Goal: Task Accomplishment & Management: Use online tool/utility

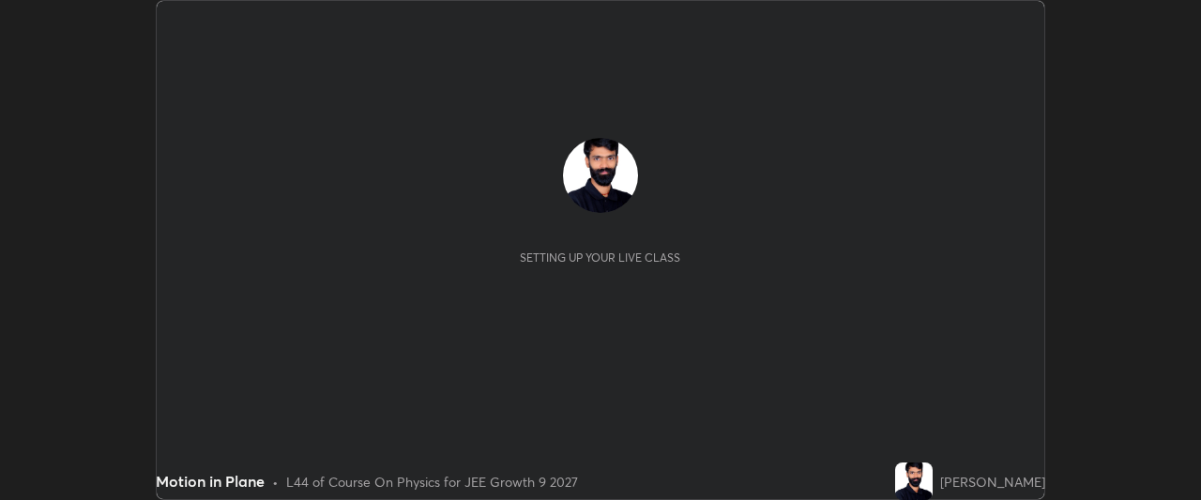
scroll to position [500, 1200]
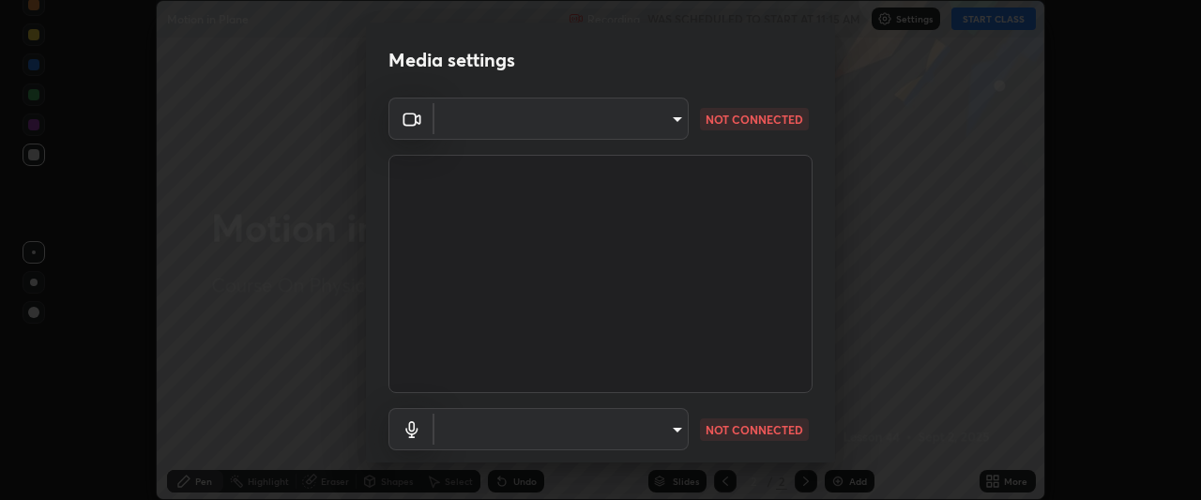
type input "76dab4993bb4d0ea98481a190898d4cac78937782bc999a4cfeb95627a500e2f"
type input "d4ee9650e41271601ed1e958b216f694d793ea88091c31676a4c66332e6cb4b6"
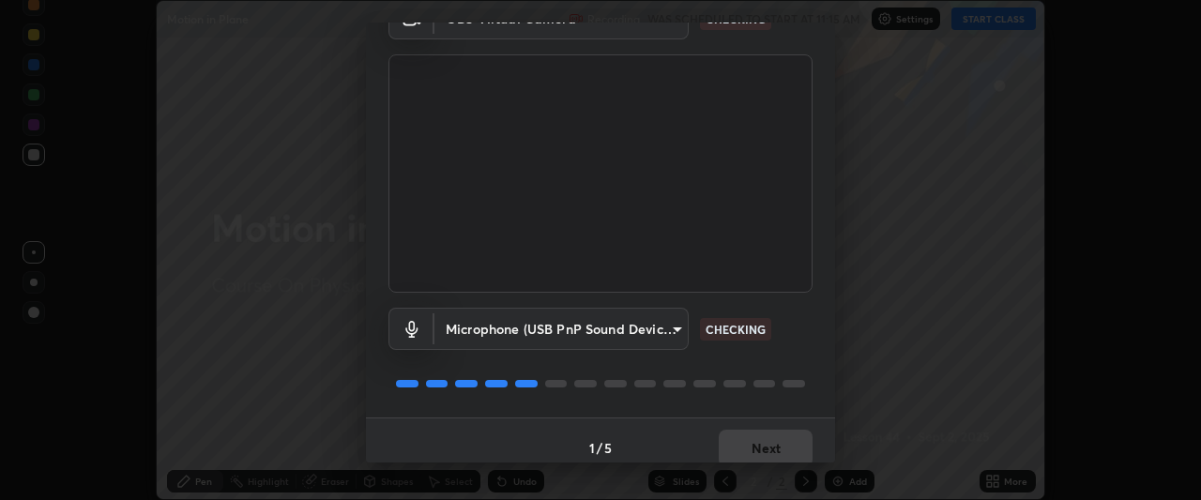
scroll to position [115, 0]
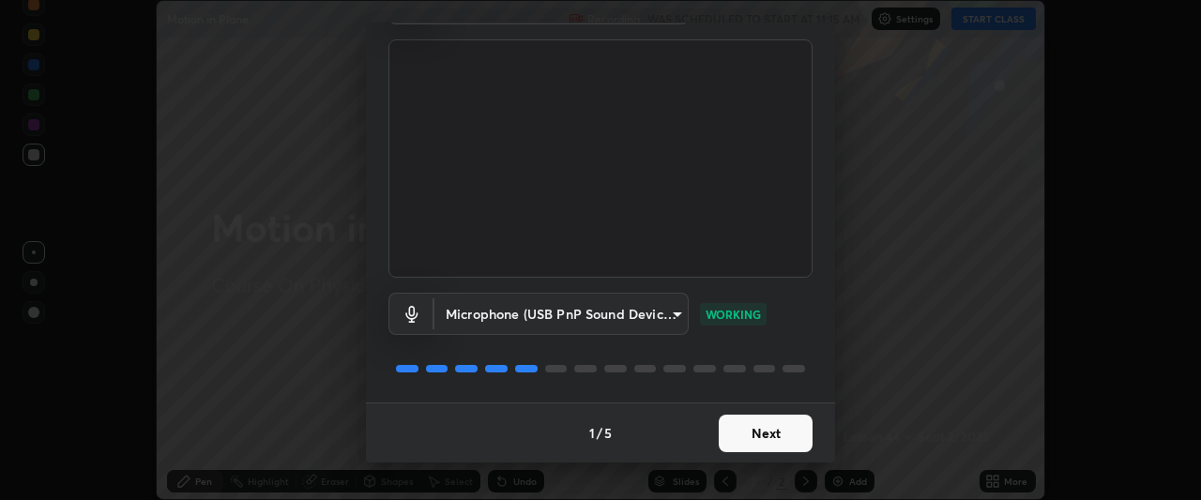
click at [751, 434] on button "Next" at bounding box center [766, 434] width 94 height 38
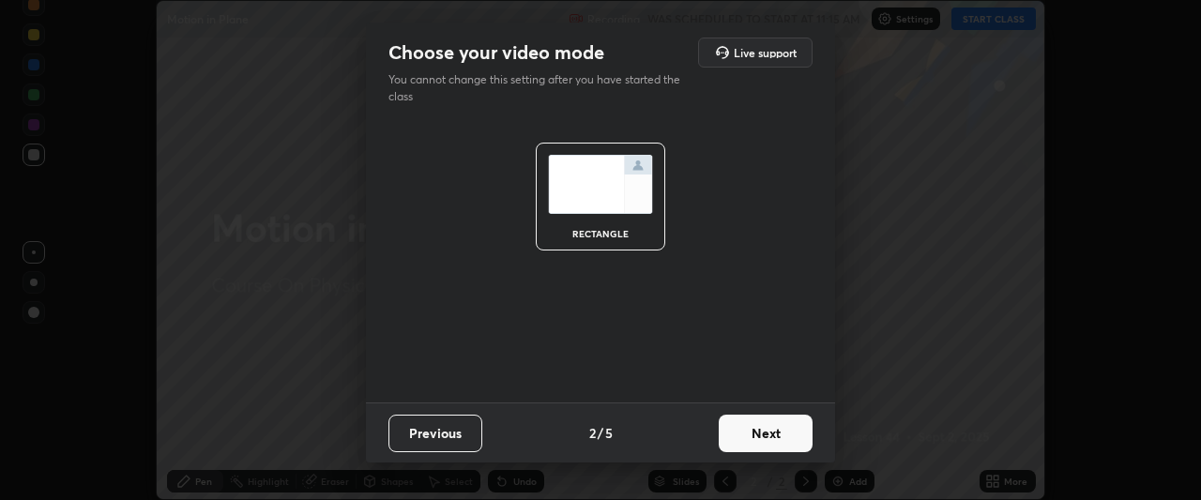
scroll to position [0, 0]
click at [760, 428] on button "Next" at bounding box center [766, 434] width 94 height 38
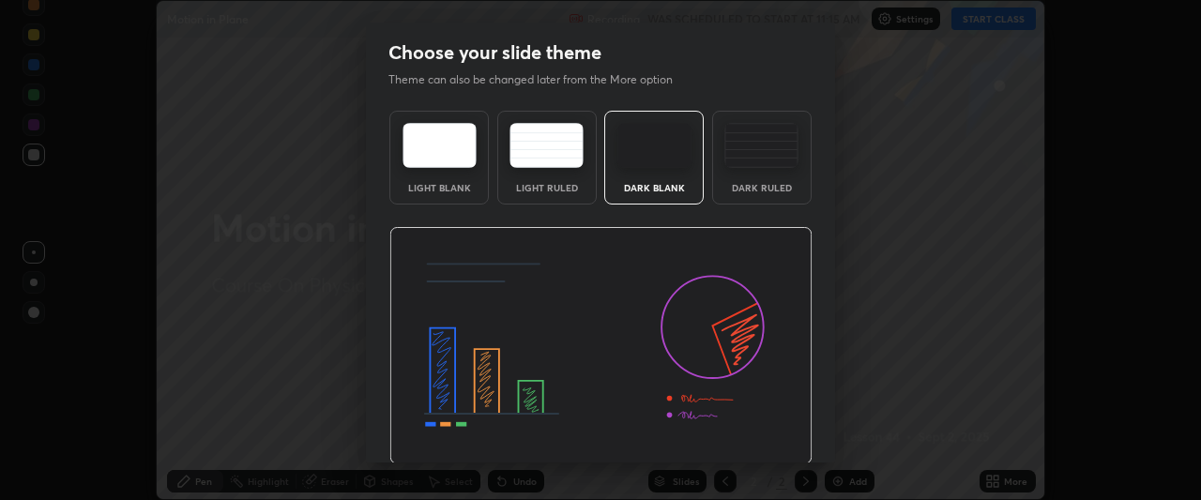
click at [765, 436] on img at bounding box center [600, 346] width 423 height 238
click at [765, 437] on img at bounding box center [600, 346] width 423 height 238
click at [767, 430] on img at bounding box center [600, 346] width 423 height 238
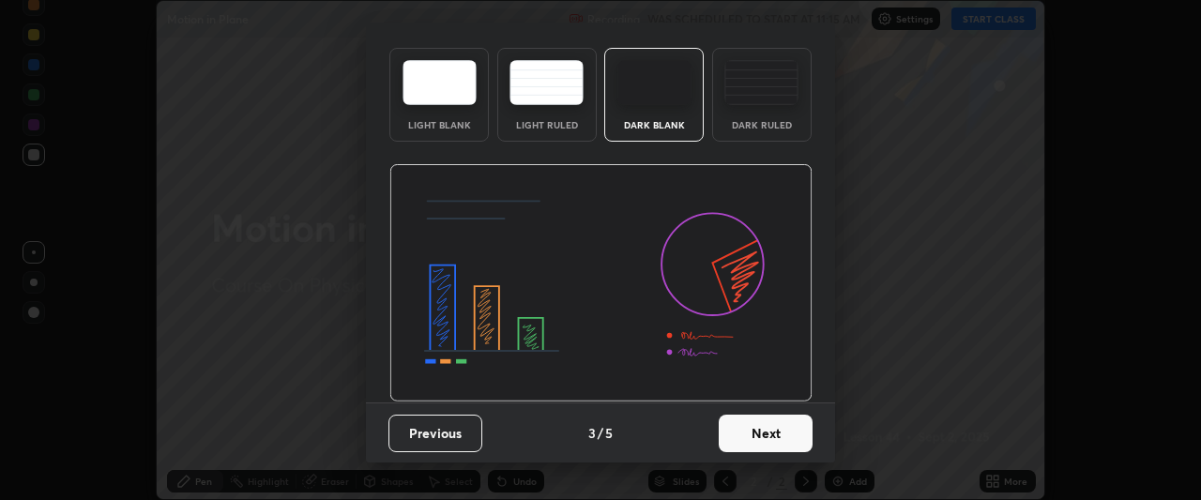
click at [766, 436] on button "Next" at bounding box center [766, 434] width 94 height 38
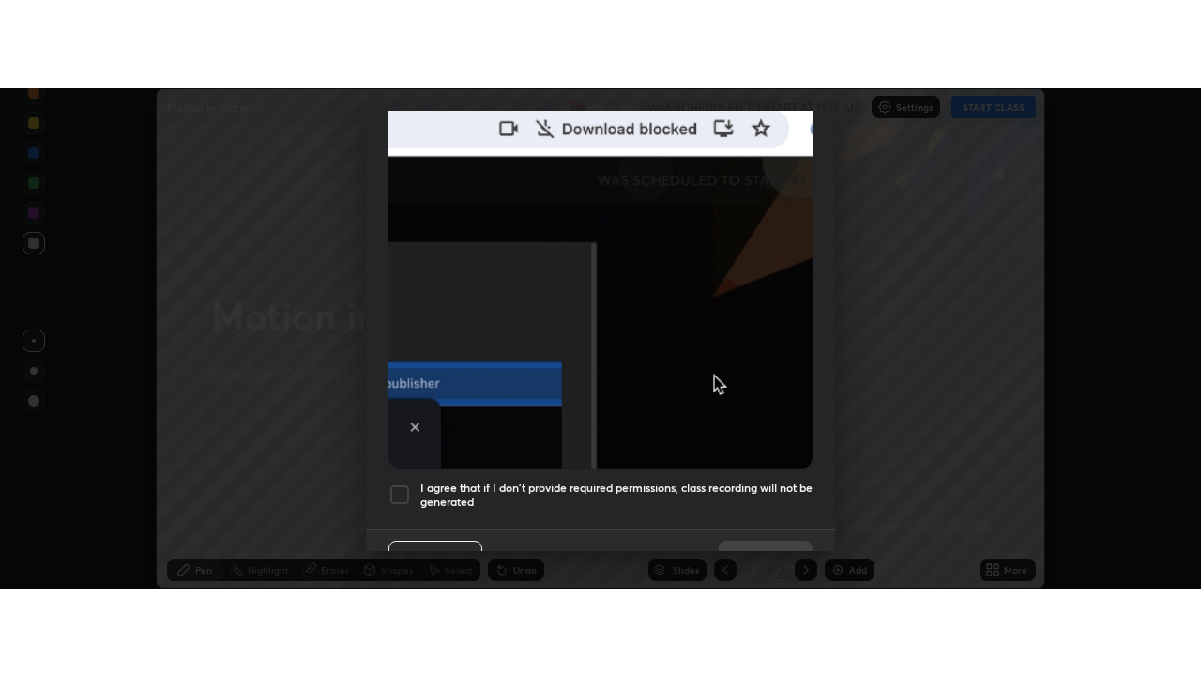
scroll to position [498, 0]
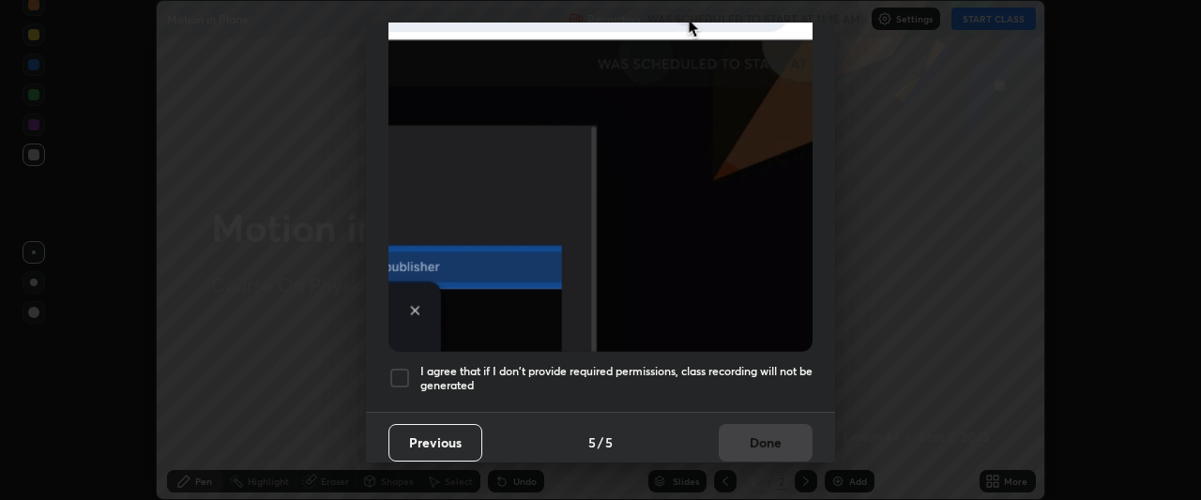
click at [397, 373] on div at bounding box center [400, 378] width 23 height 23
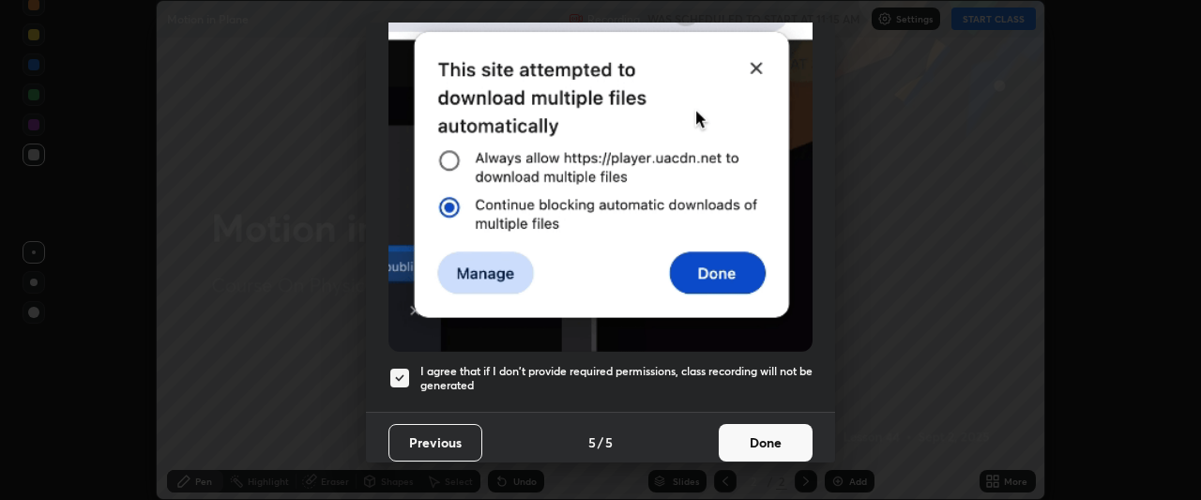
click at [762, 448] on button "Done" at bounding box center [766, 443] width 94 height 38
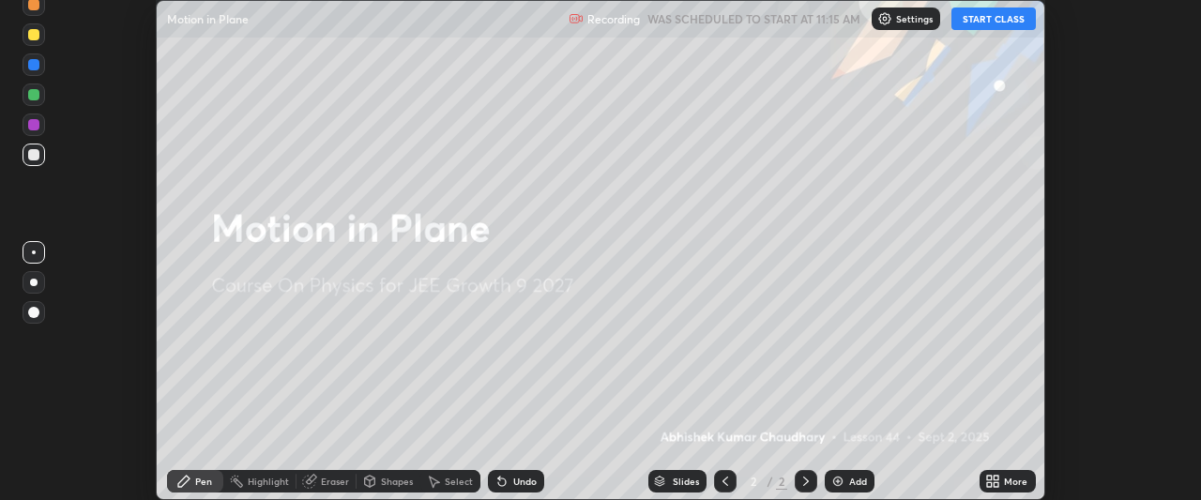
click at [829, 482] on div "Add" at bounding box center [850, 481] width 50 height 23
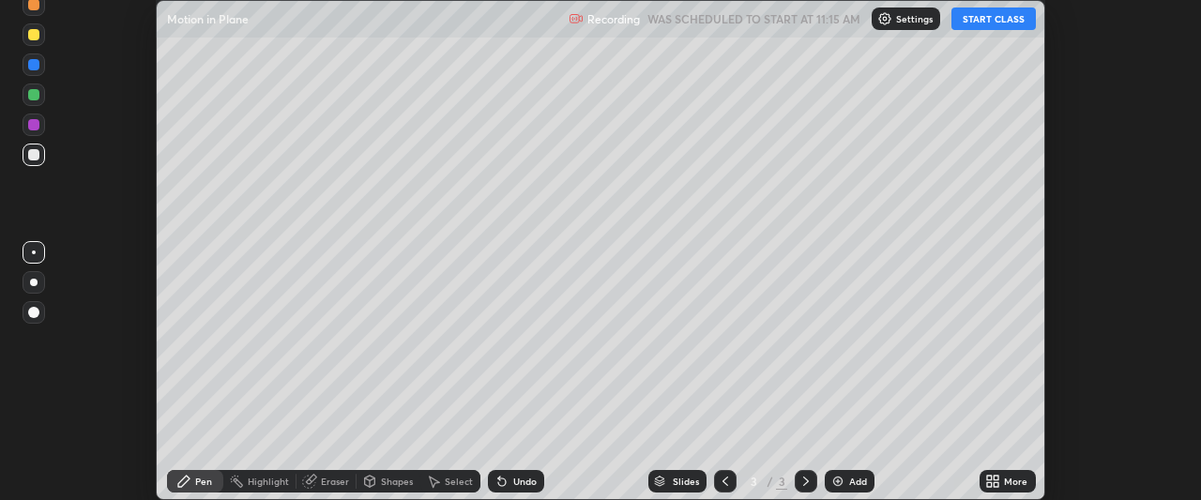
click at [978, 20] on button "START CLASS" at bounding box center [994, 19] width 84 height 23
click at [996, 483] on icon at bounding box center [997, 484] width 5 height 5
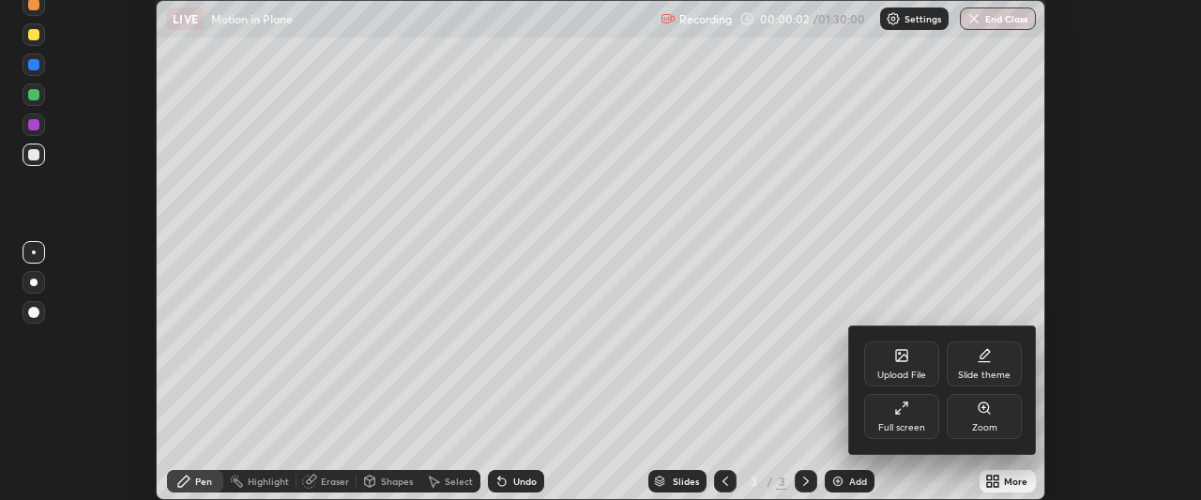
click at [915, 423] on div "Full screen" at bounding box center [901, 427] width 47 height 9
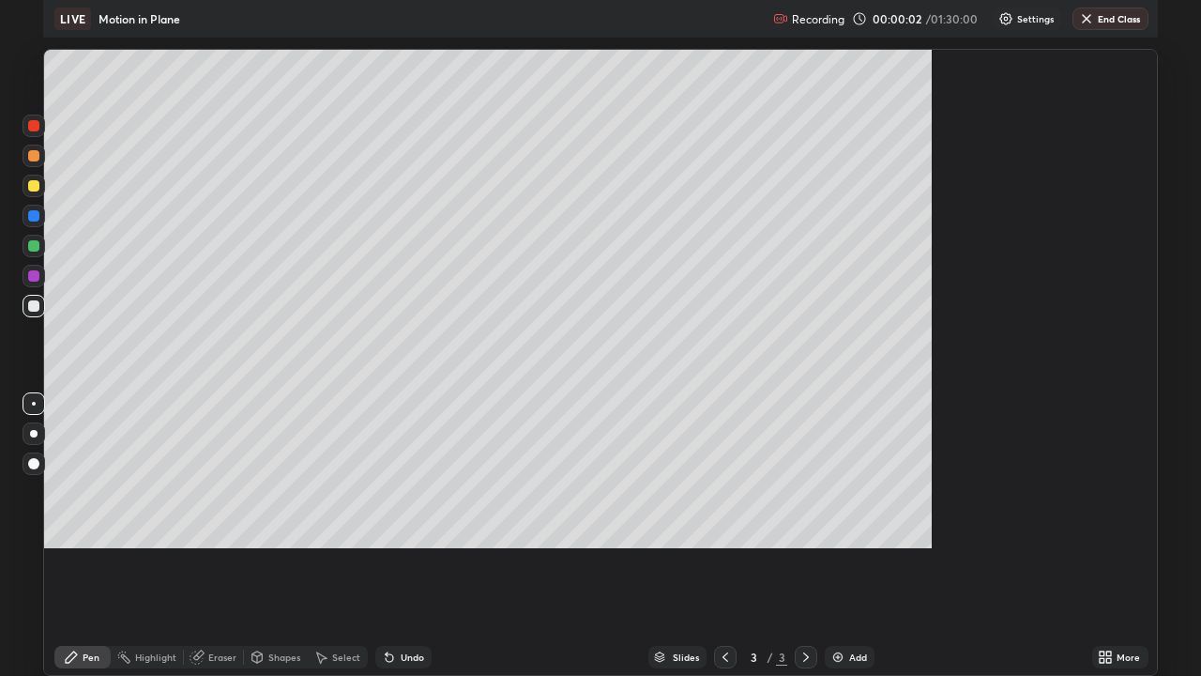
scroll to position [676, 1201]
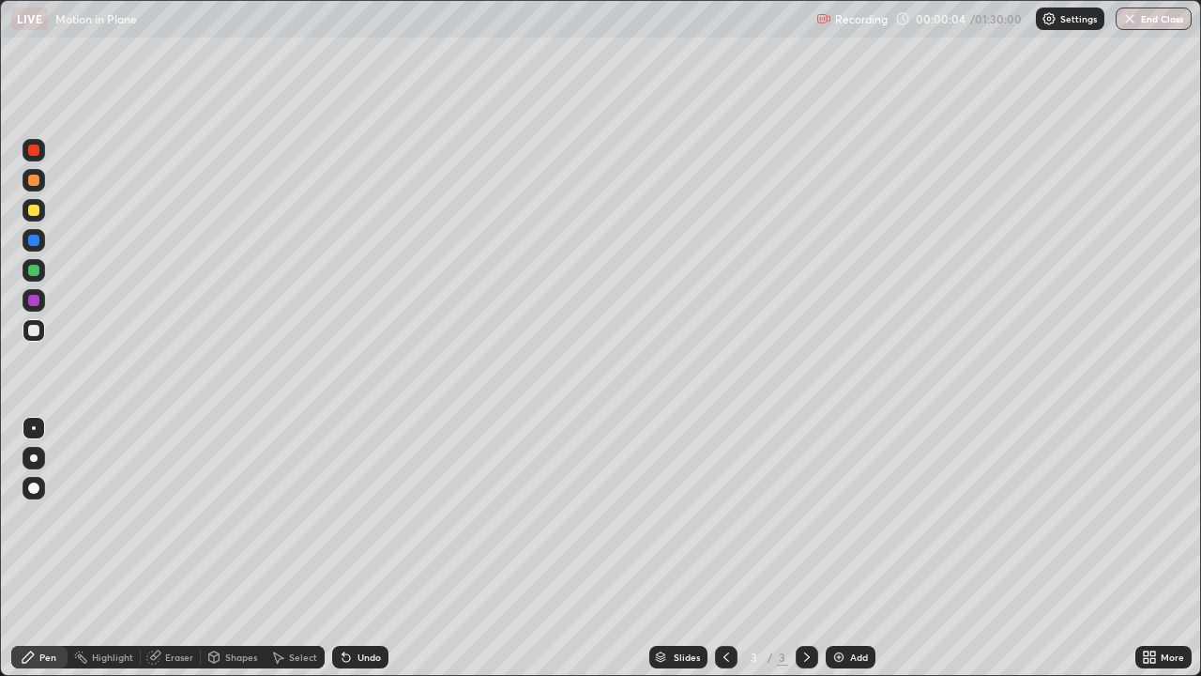
click at [45, 499] on div "Pen" at bounding box center [47, 656] width 17 height 9
click at [30, 150] on div at bounding box center [33, 150] width 11 height 11
click at [34, 209] on div at bounding box center [33, 210] width 11 height 11
click at [35, 240] on div at bounding box center [33, 240] width 11 height 11
click at [33, 207] on div at bounding box center [33, 210] width 11 height 11
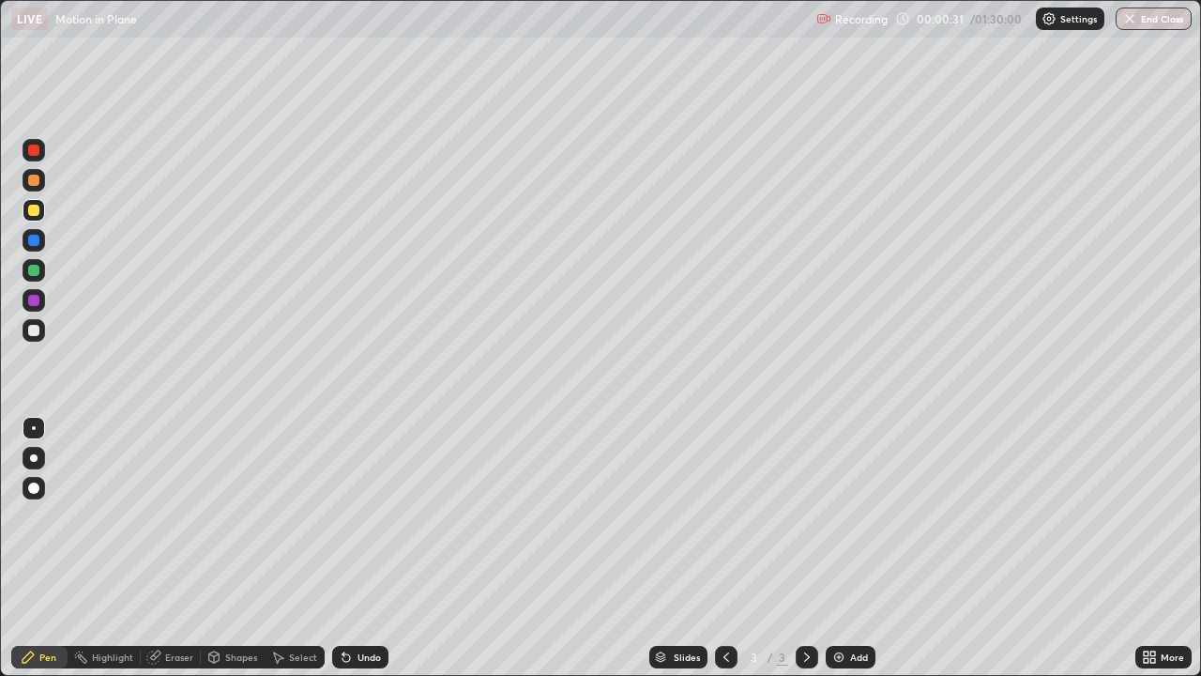
click at [32, 147] on div at bounding box center [33, 150] width 11 height 11
click at [32, 213] on div at bounding box center [33, 210] width 11 height 11
click at [25, 241] on div at bounding box center [34, 240] width 23 height 23
click at [31, 326] on div at bounding box center [33, 330] width 11 height 11
click at [49, 499] on div "Pen" at bounding box center [47, 656] width 17 height 9
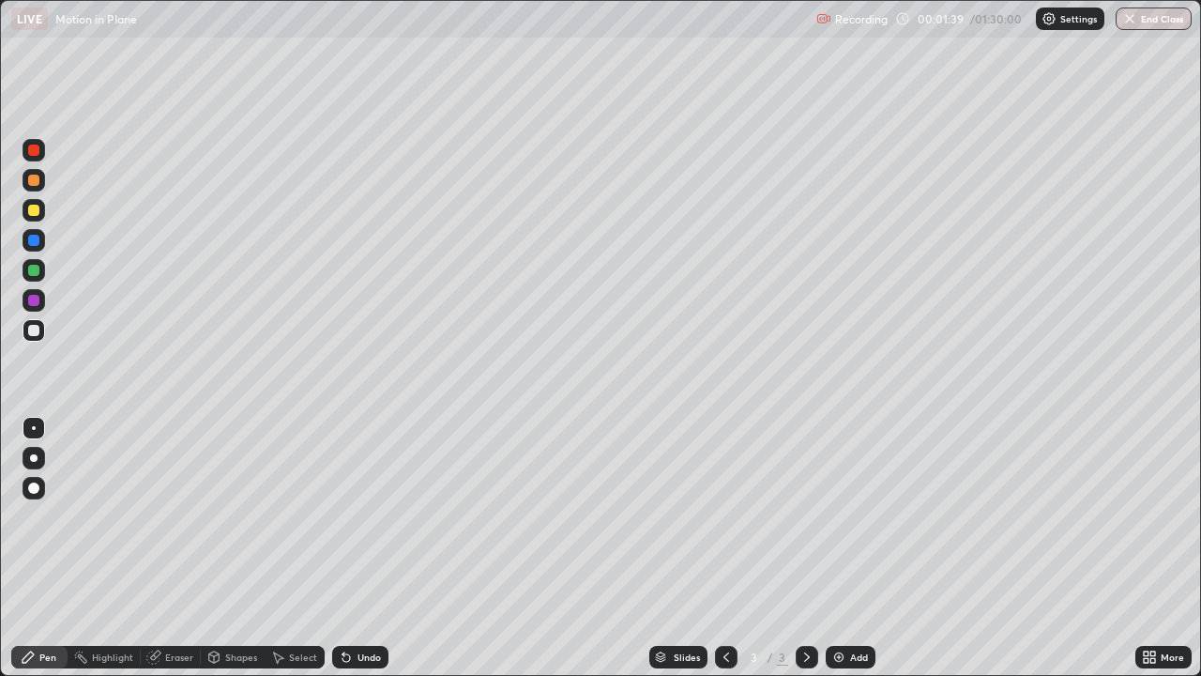
click at [214, 499] on icon at bounding box center [214, 659] width 0 height 7
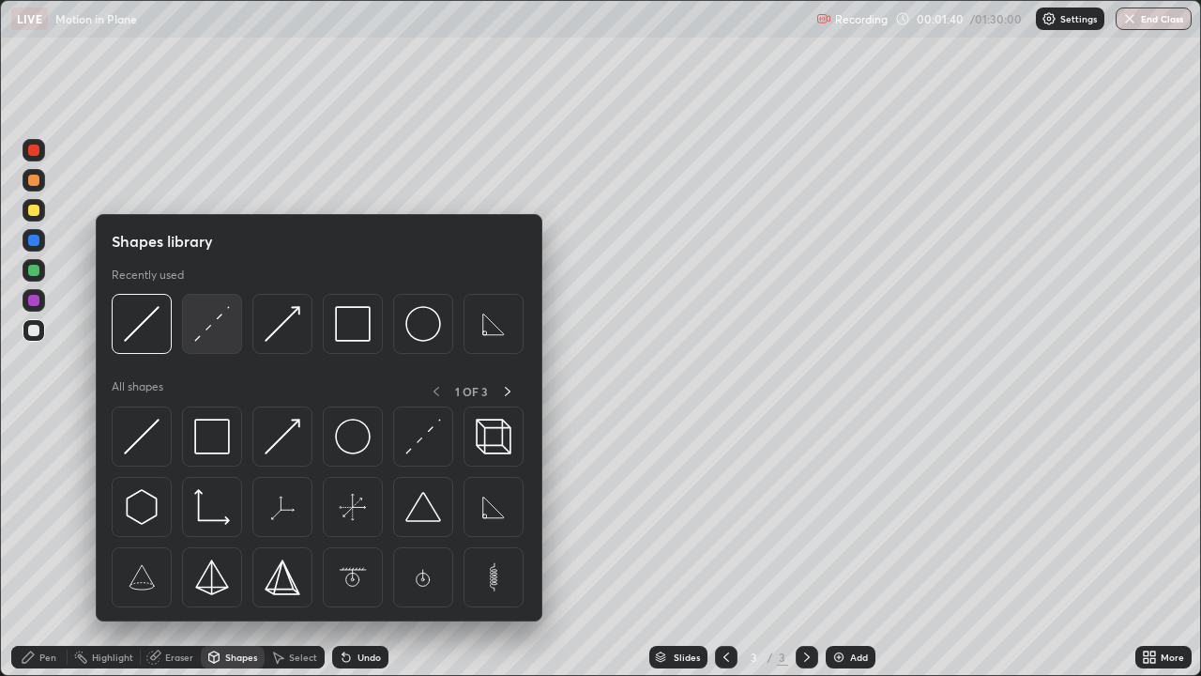
click at [209, 316] on img at bounding box center [212, 324] width 36 height 36
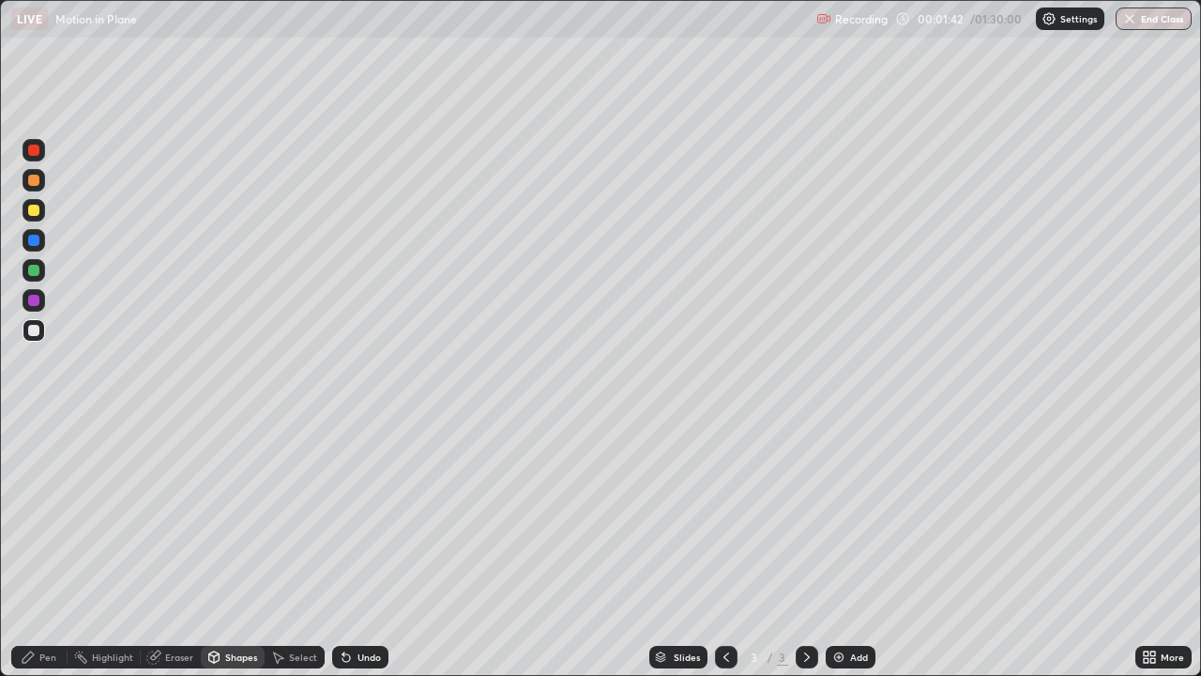
click at [56, 499] on div "Pen" at bounding box center [39, 657] width 56 height 23
click at [34, 207] on div at bounding box center [33, 210] width 11 height 11
click at [35, 236] on div at bounding box center [33, 240] width 11 height 11
click at [43, 209] on div at bounding box center [34, 210] width 23 height 23
click at [38, 328] on div at bounding box center [33, 330] width 11 height 11
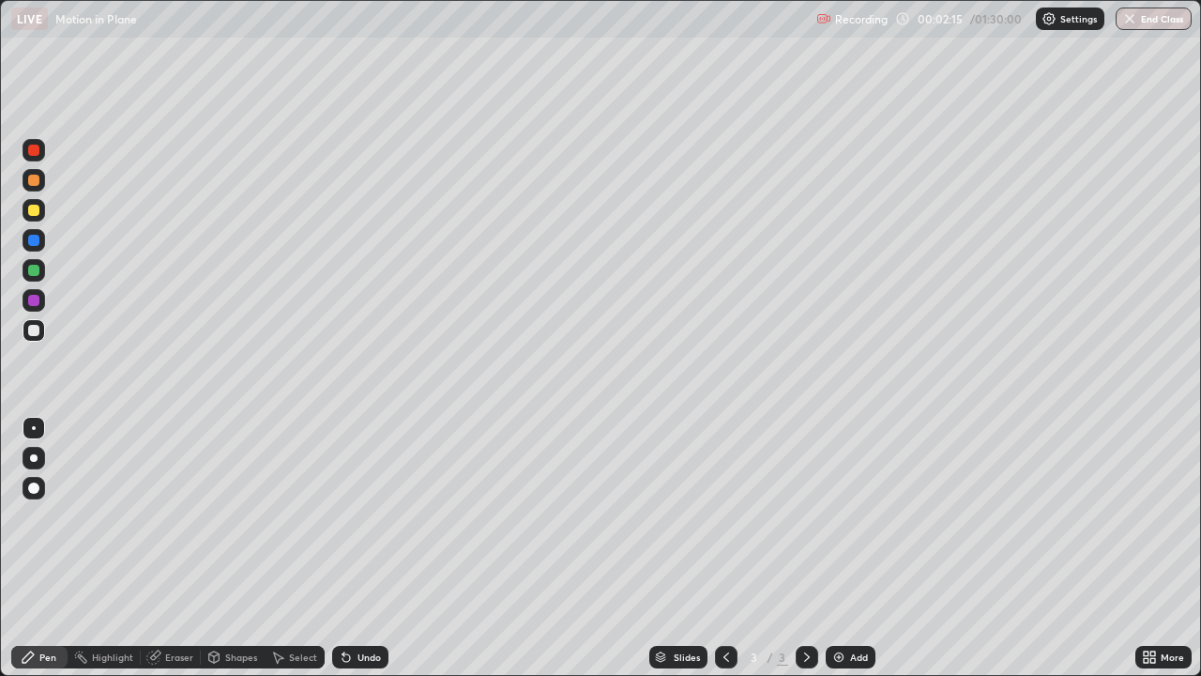
click at [33, 153] on div at bounding box center [33, 150] width 11 height 11
click at [28, 206] on div at bounding box center [34, 210] width 23 height 23
click at [839, 499] on img at bounding box center [838, 656] width 15 height 15
click at [31, 236] on div at bounding box center [33, 240] width 11 height 11
click at [36, 322] on div at bounding box center [34, 330] width 23 height 23
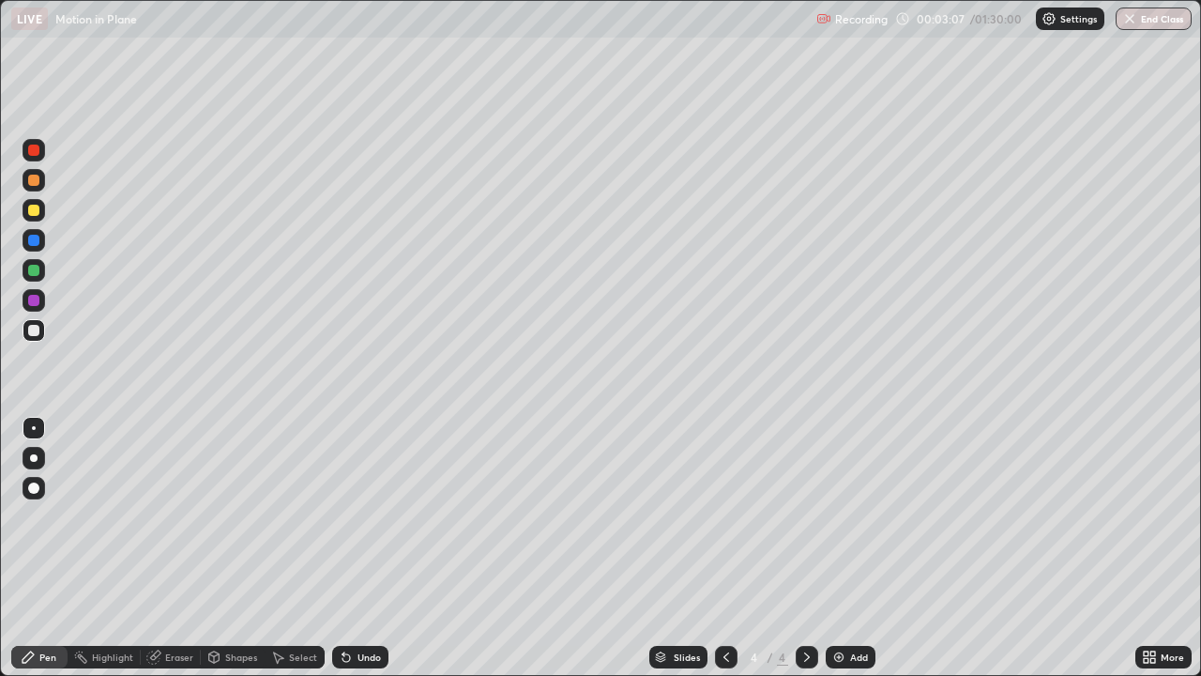
click at [35, 212] on div at bounding box center [33, 210] width 11 height 11
click at [35, 236] on div at bounding box center [33, 240] width 11 height 11
click at [32, 241] on div at bounding box center [33, 240] width 11 height 11
click at [32, 332] on div at bounding box center [33, 330] width 11 height 11
click at [726, 499] on div at bounding box center [726, 657] width 23 height 23
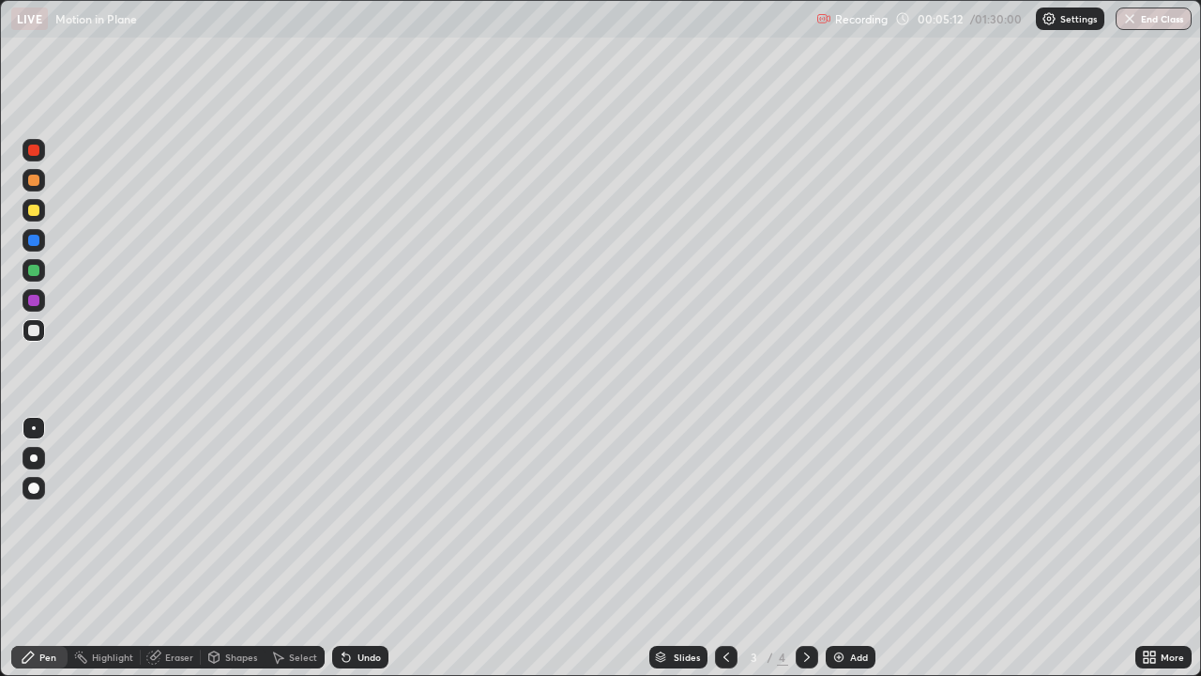
click at [34, 211] on div at bounding box center [33, 210] width 11 height 11
click at [26, 151] on div at bounding box center [34, 150] width 23 height 23
click at [32, 270] on div at bounding box center [33, 270] width 11 height 11
click at [36, 237] on div at bounding box center [33, 240] width 11 height 11
click at [351, 499] on icon at bounding box center [346, 656] width 15 height 15
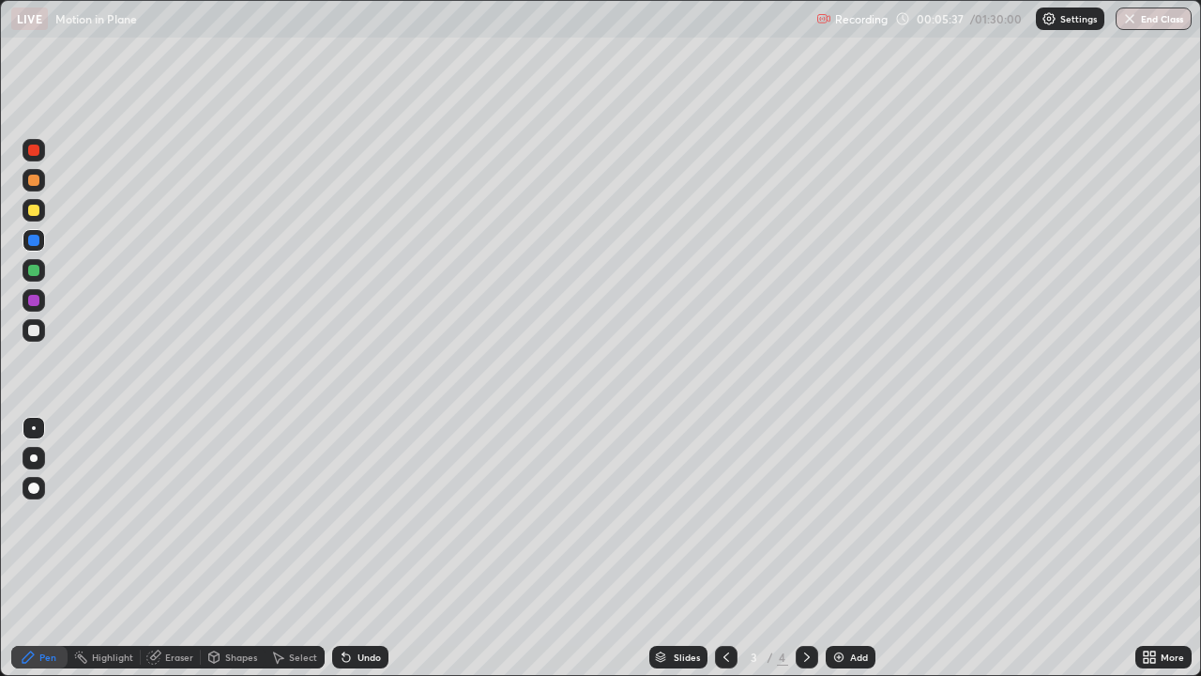
click at [353, 499] on div "Undo" at bounding box center [360, 657] width 56 height 23
click at [343, 499] on icon at bounding box center [347, 658] width 8 height 8
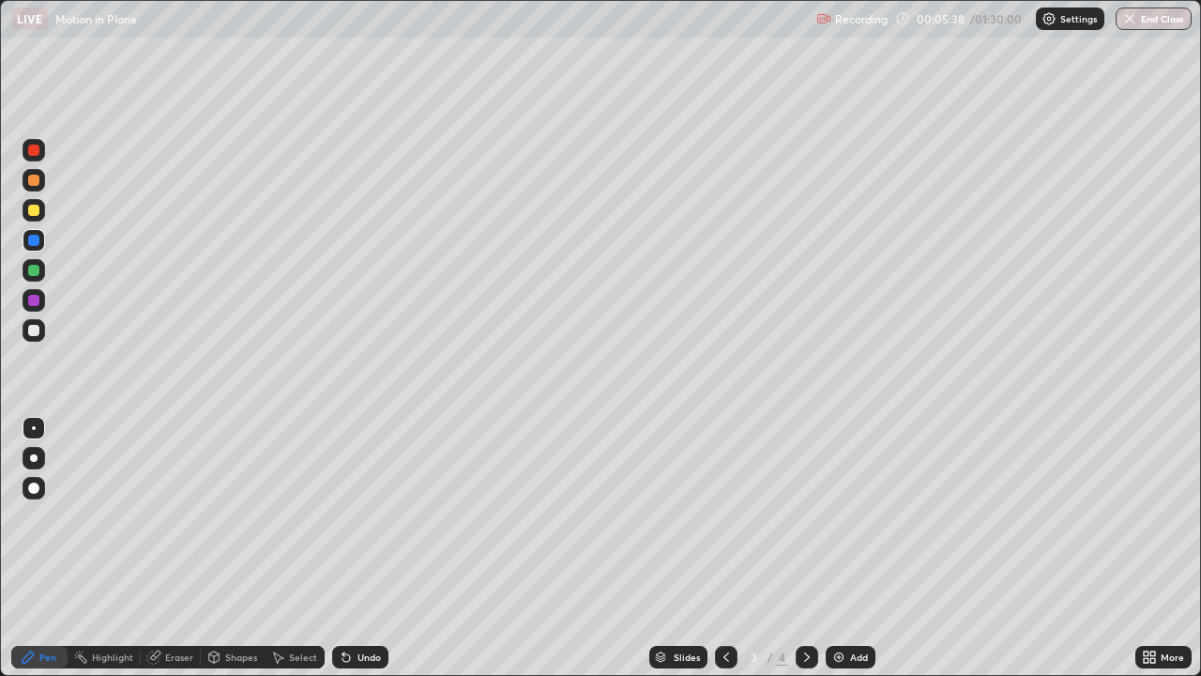
click at [343, 499] on icon at bounding box center [347, 658] width 8 height 8
click at [348, 499] on icon at bounding box center [346, 656] width 15 height 15
click at [293, 499] on div "Select" at bounding box center [303, 656] width 28 height 9
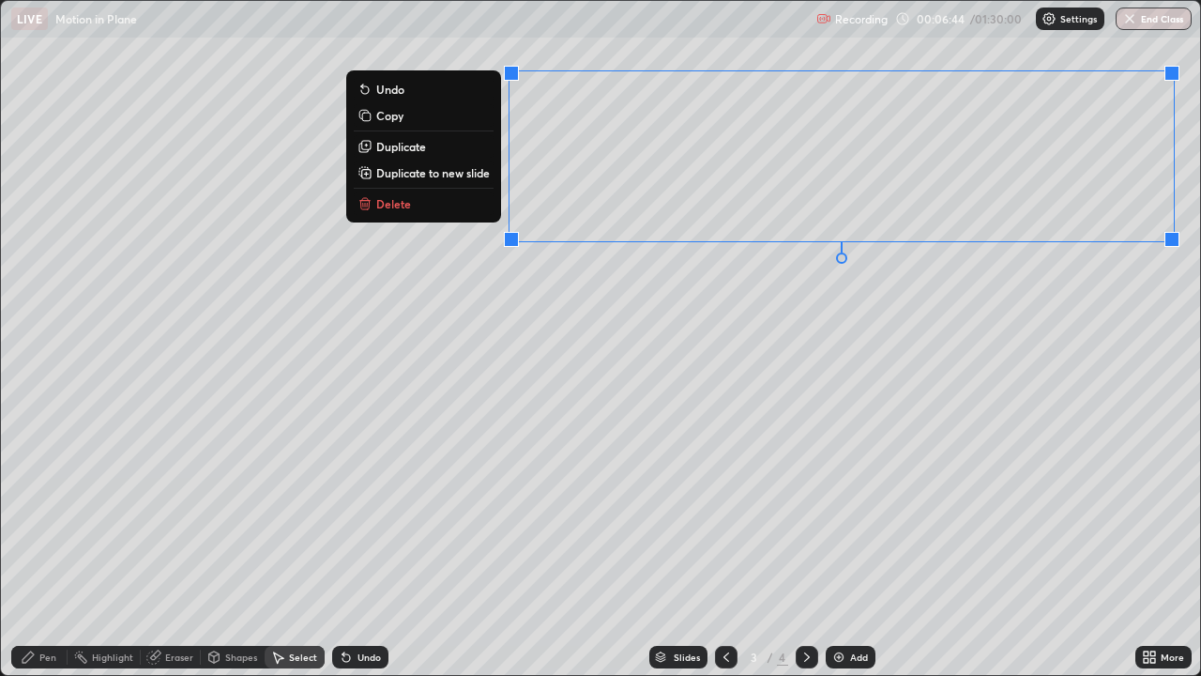
click at [429, 202] on button "Delete" at bounding box center [424, 203] width 140 height 23
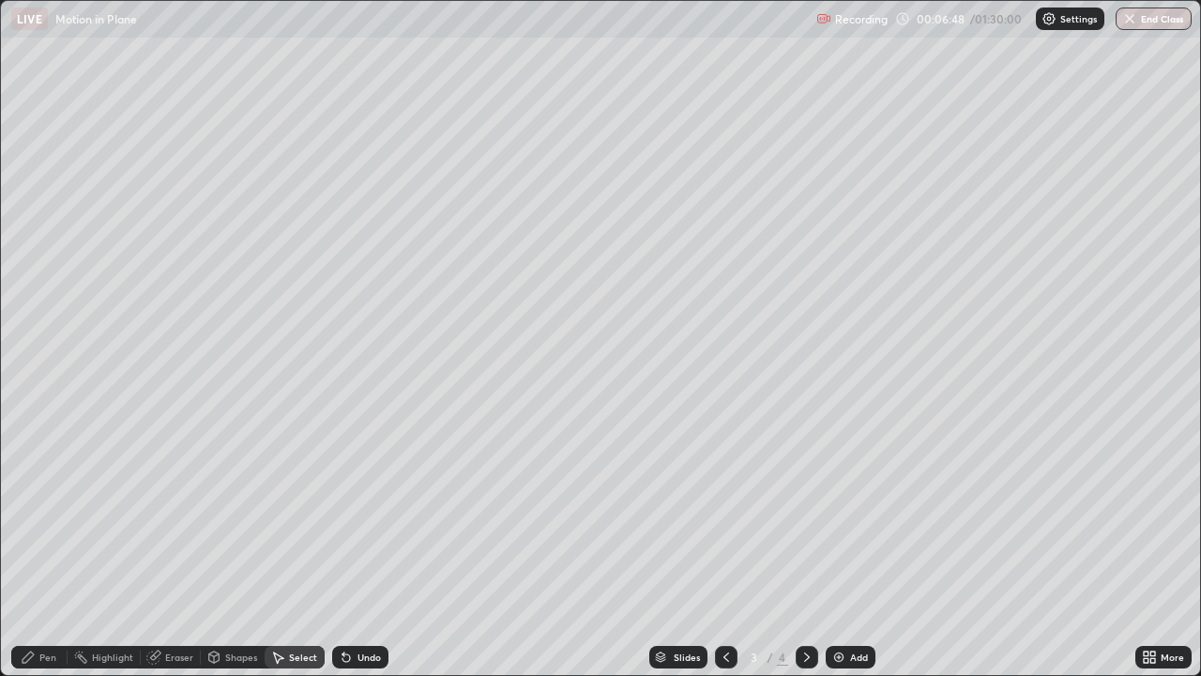
click at [807, 499] on icon at bounding box center [807, 656] width 6 height 9
click at [43, 499] on div "Pen" at bounding box center [47, 656] width 17 height 9
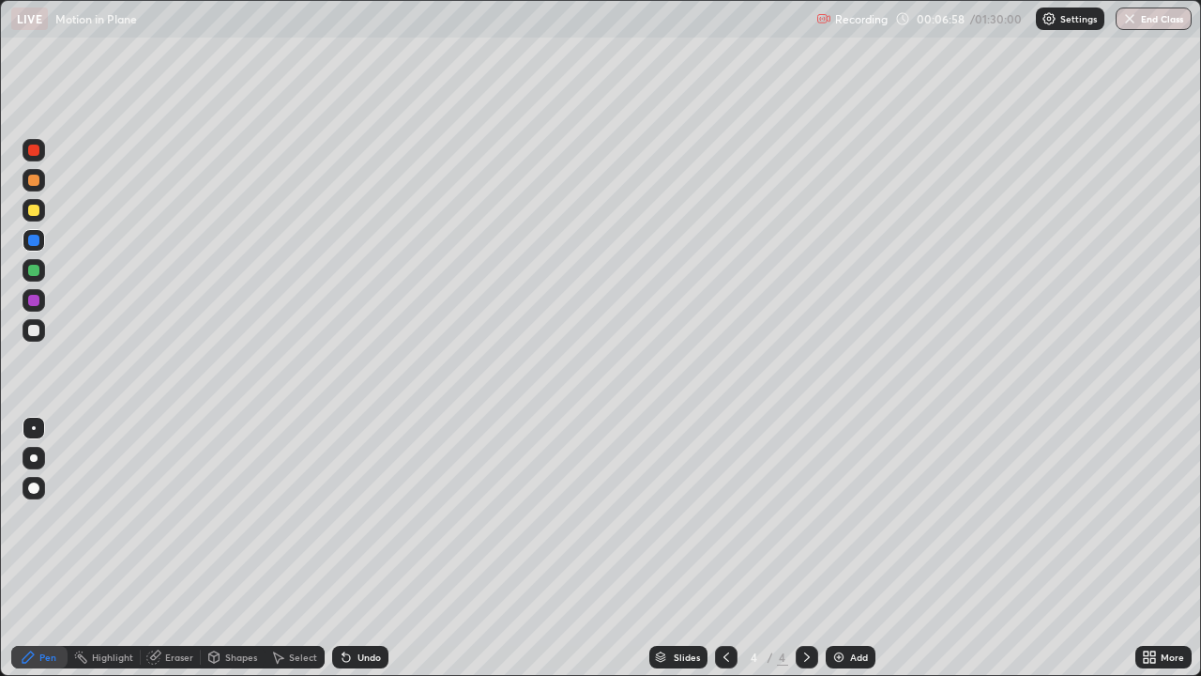
click at [35, 435] on div at bounding box center [34, 428] width 23 height 23
click at [34, 210] on div at bounding box center [33, 210] width 11 height 11
click at [32, 210] on div at bounding box center [33, 210] width 11 height 11
click at [231, 499] on div "Shapes" at bounding box center [241, 656] width 32 height 9
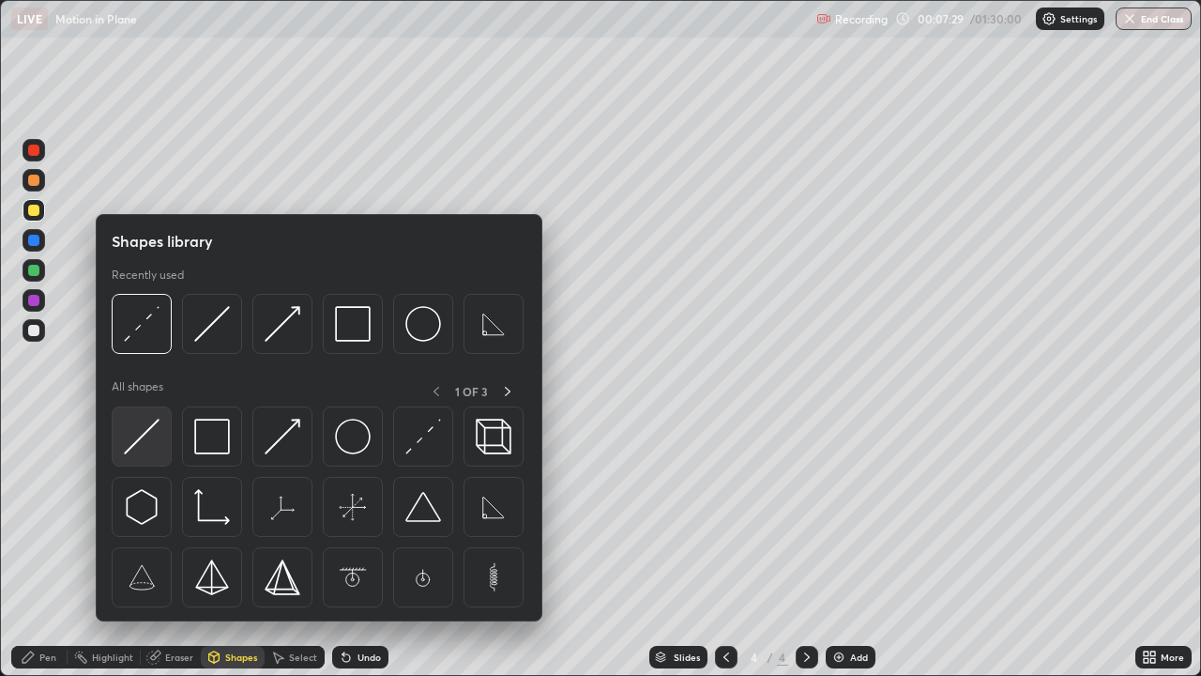
click at [142, 445] on img at bounding box center [142, 437] width 36 height 36
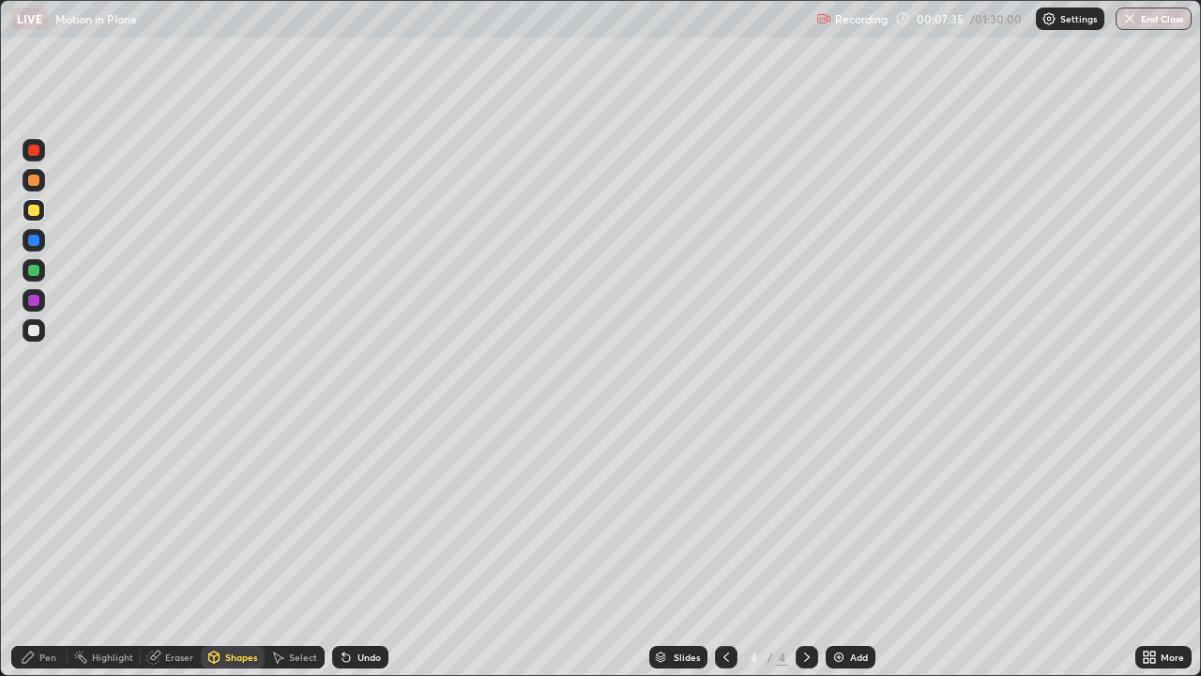
click at [35, 499] on icon at bounding box center [28, 656] width 15 height 15
click at [31, 271] on div at bounding box center [33, 270] width 11 height 11
click at [34, 301] on div at bounding box center [33, 300] width 11 height 11
click at [37, 331] on div at bounding box center [33, 330] width 11 height 11
click at [352, 499] on div "Undo" at bounding box center [360, 657] width 56 height 23
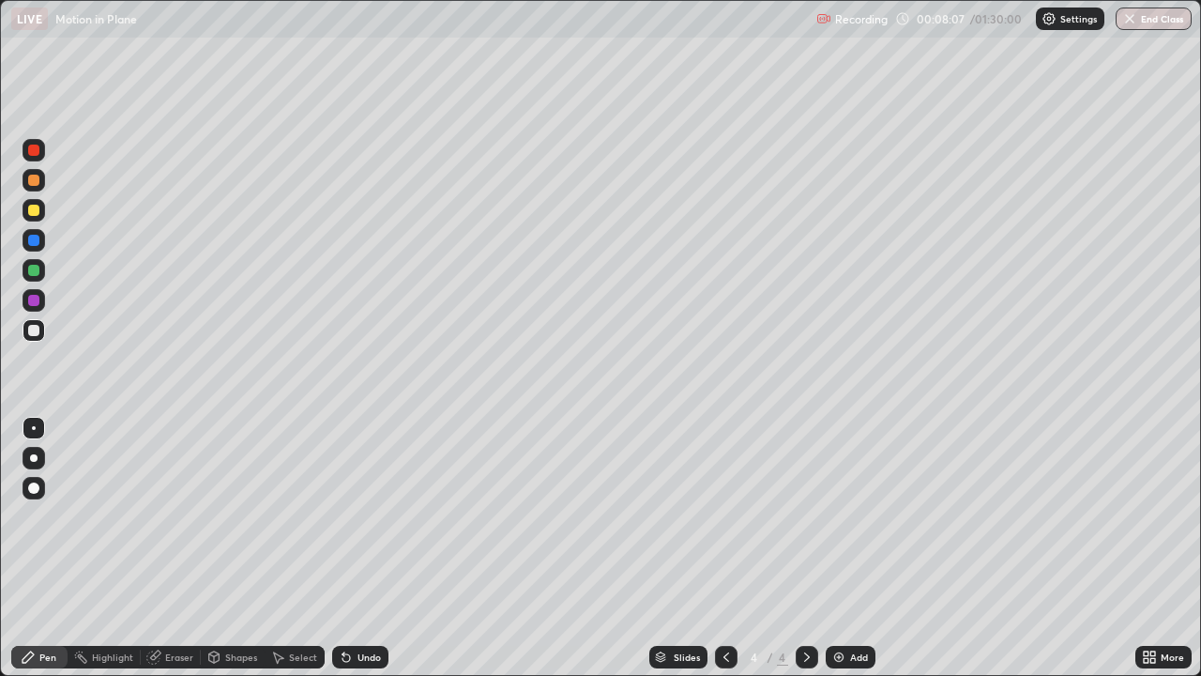
click at [352, 499] on div "Undo" at bounding box center [360, 657] width 56 height 23
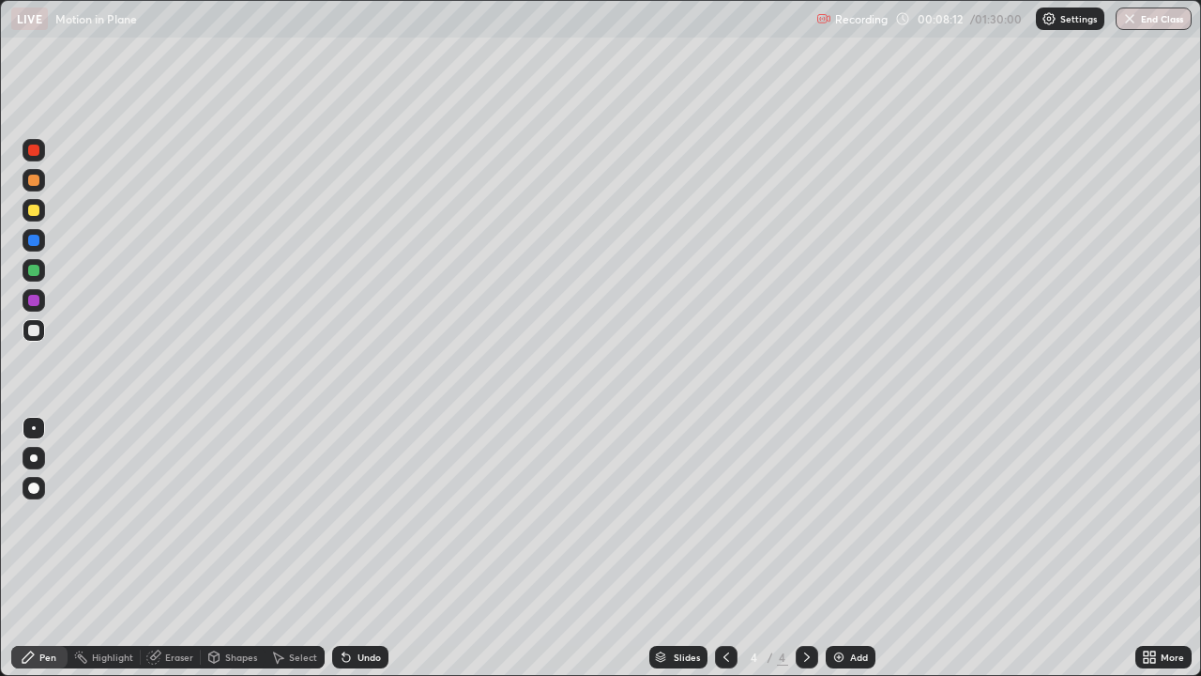
click at [51, 499] on div "Pen" at bounding box center [39, 657] width 56 height 23
click at [30, 301] on div at bounding box center [33, 300] width 11 height 11
click at [43, 499] on div "Pen" at bounding box center [47, 656] width 17 height 9
click at [31, 274] on div at bounding box center [33, 270] width 11 height 11
click at [343, 499] on icon at bounding box center [347, 658] width 8 height 8
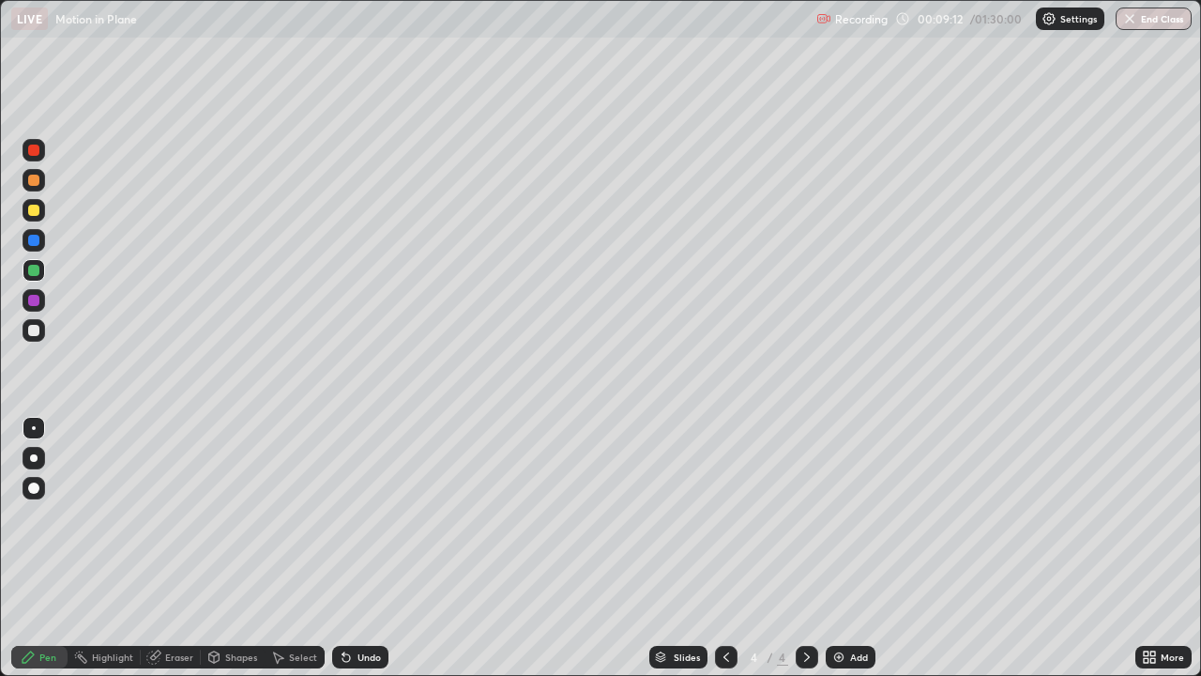
click at [44, 499] on div "Pen" at bounding box center [39, 657] width 56 height 23
click at [29, 297] on div at bounding box center [33, 300] width 11 height 11
click at [802, 499] on icon at bounding box center [807, 656] width 15 height 15
click at [831, 499] on img at bounding box center [838, 656] width 15 height 15
click at [30, 302] on div at bounding box center [33, 300] width 11 height 11
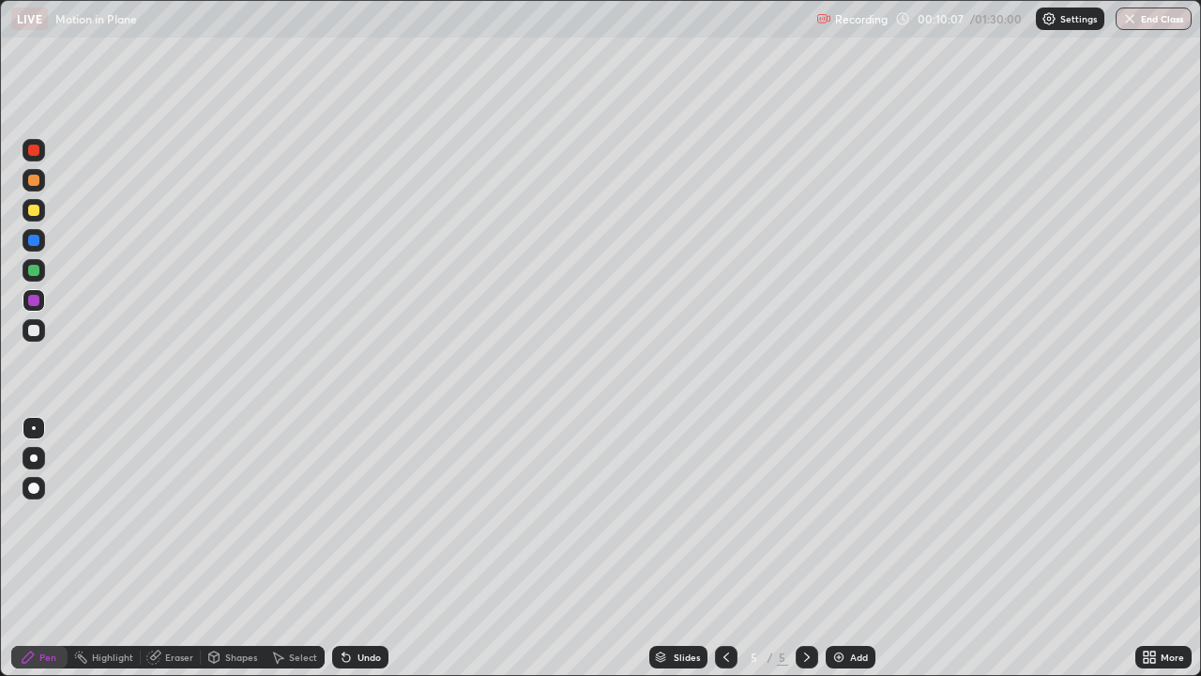
click at [32, 145] on div at bounding box center [33, 150] width 11 height 11
click at [31, 208] on div at bounding box center [33, 210] width 11 height 11
click at [724, 499] on icon at bounding box center [726, 656] width 15 height 15
click at [804, 499] on icon at bounding box center [807, 656] width 15 height 15
click at [358, 499] on div "Undo" at bounding box center [360, 657] width 56 height 23
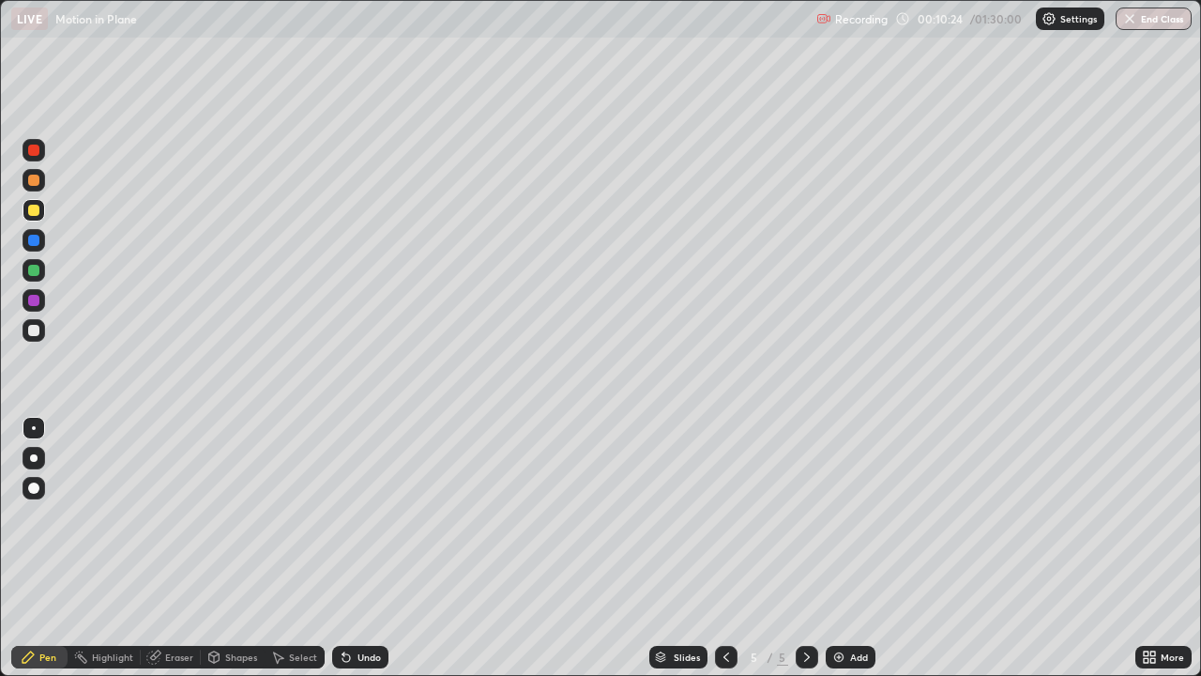
click at [356, 499] on div "Undo" at bounding box center [360, 657] width 56 height 23
click at [358, 499] on div "Undo" at bounding box center [369, 656] width 23 height 9
click at [358, 499] on div "Undo" at bounding box center [360, 657] width 56 height 23
click at [724, 499] on icon at bounding box center [726, 656] width 15 height 15
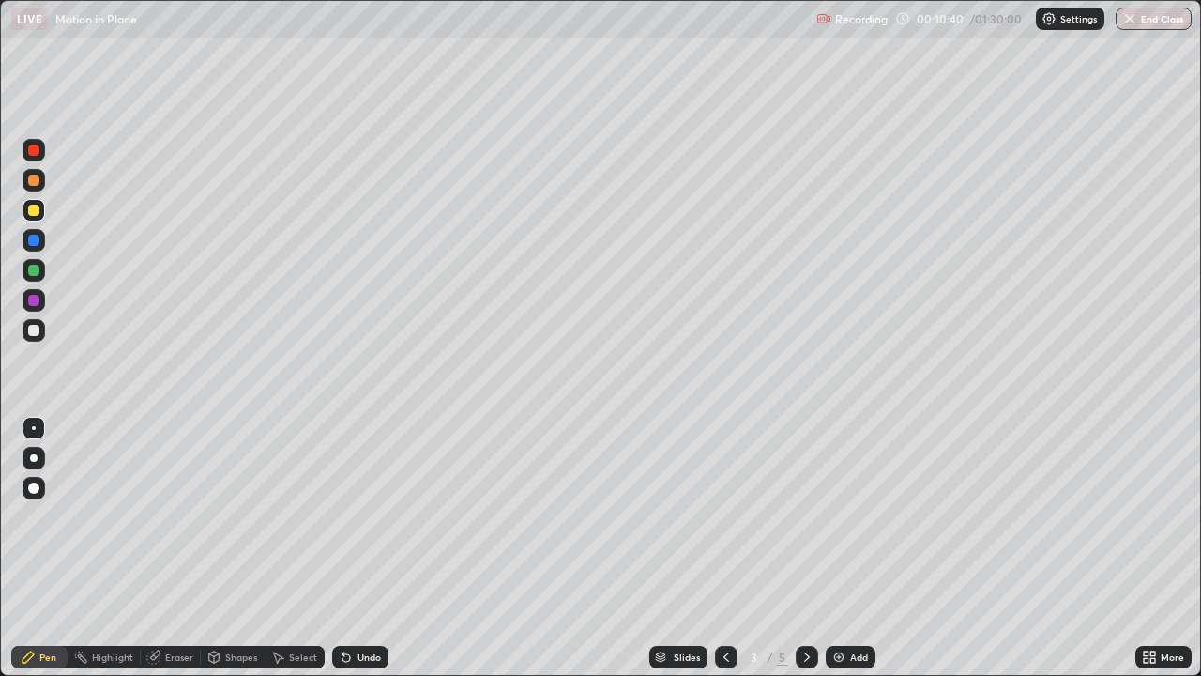
click at [803, 499] on icon at bounding box center [807, 656] width 15 height 15
click at [805, 499] on icon at bounding box center [807, 656] width 15 height 15
click at [724, 499] on icon at bounding box center [726, 656] width 15 height 15
click at [802, 499] on icon at bounding box center [807, 656] width 15 height 15
click at [293, 499] on div "Select" at bounding box center [303, 656] width 28 height 9
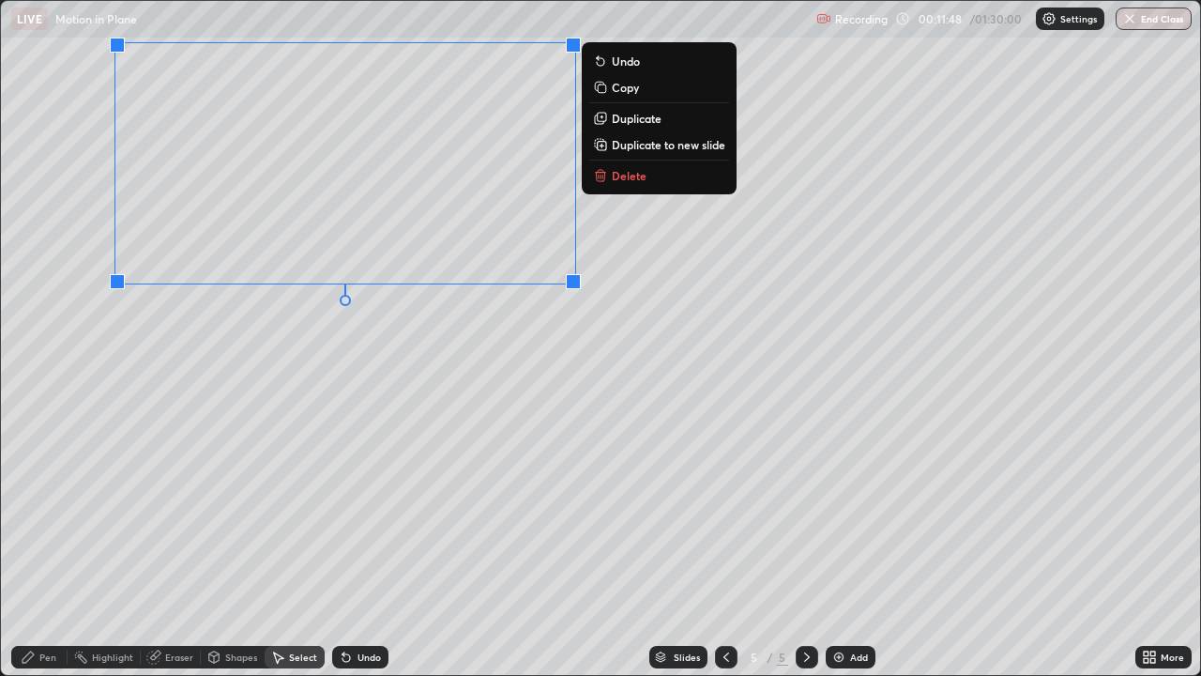
click at [631, 182] on button "Delete" at bounding box center [659, 175] width 140 height 23
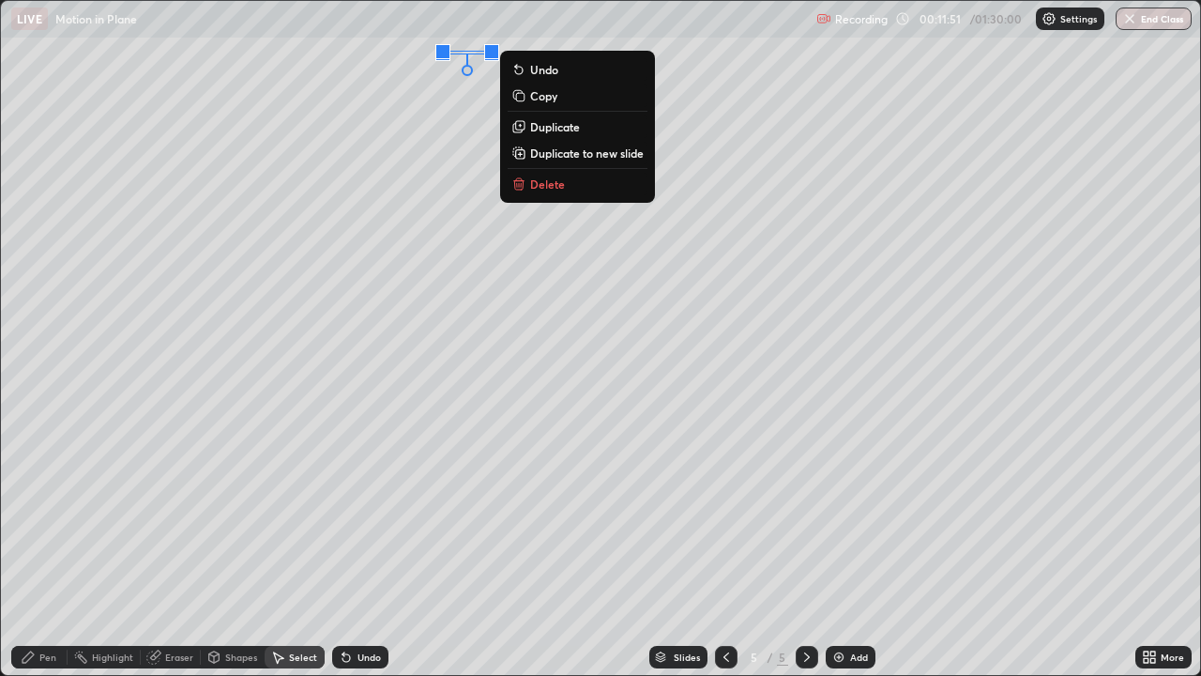
click at [549, 178] on p "Delete" at bounding box center [547, 183] width 35 height 15
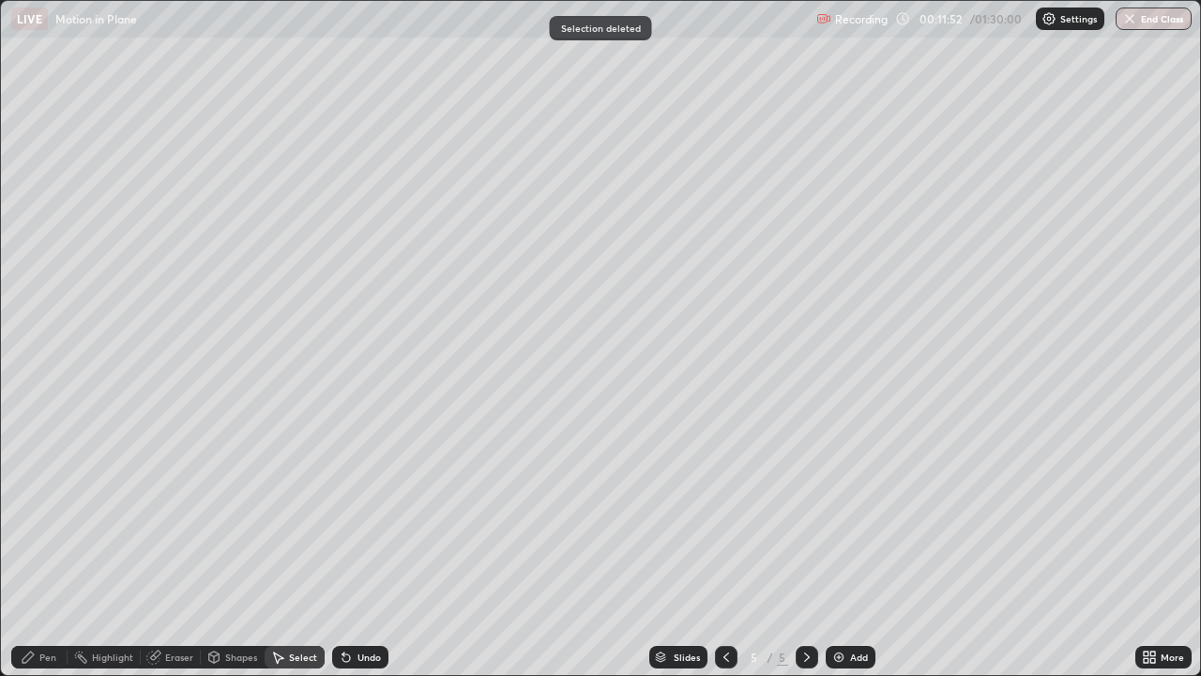
click at [61, 499] on div "Pen" at bounding box center [39, 657] width 56 height 23
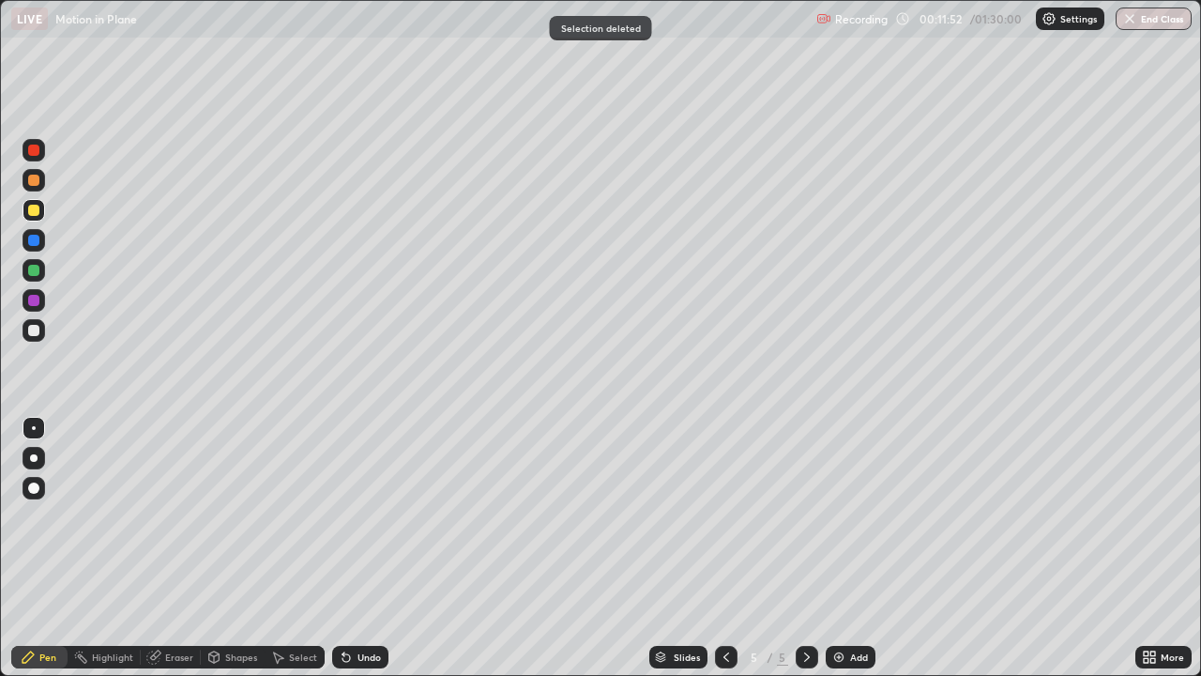
click at [44, 499] on div "Pen" at bounding box center [39, 657] width 56 height 23
click at [33, 207] on div at bounding box center [33, 210] width 11 height 11
click at [723, 499] on icon at bounding box center [726, 656] width 15 height 15
click at [206, 499] on div "Shapes" at bounding box center [233, 657] width 64 height 38
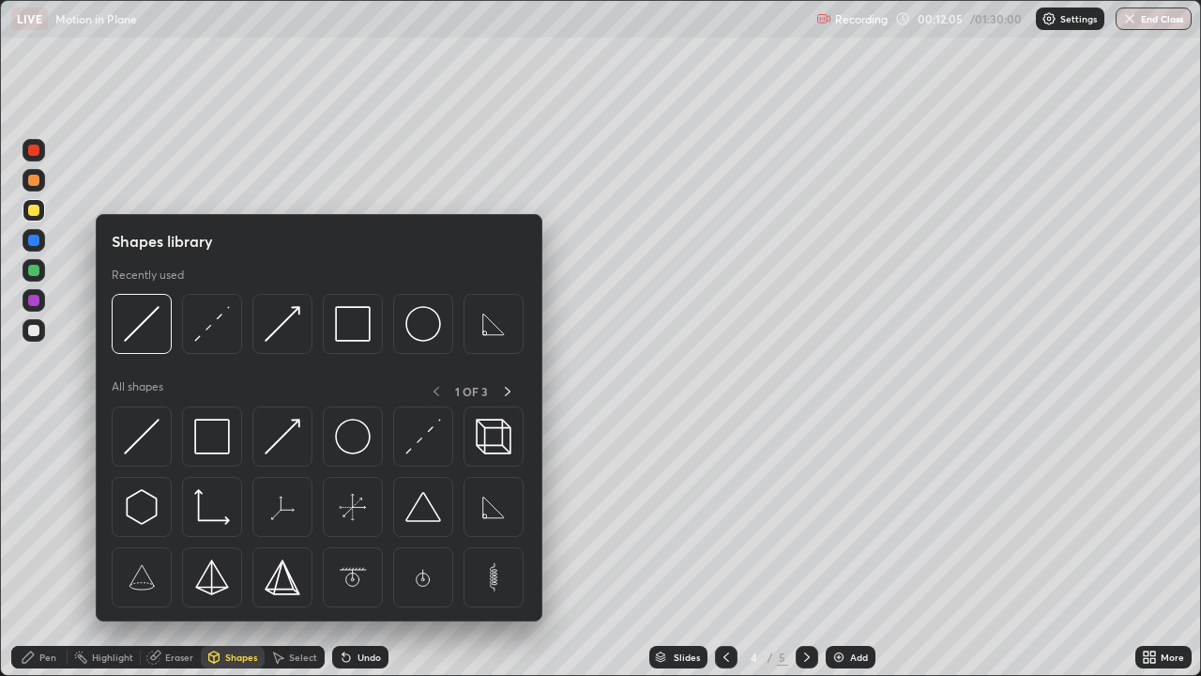
click at [383, 499] on div "Undo" at bounding box center [357, 657] width 64 height 38
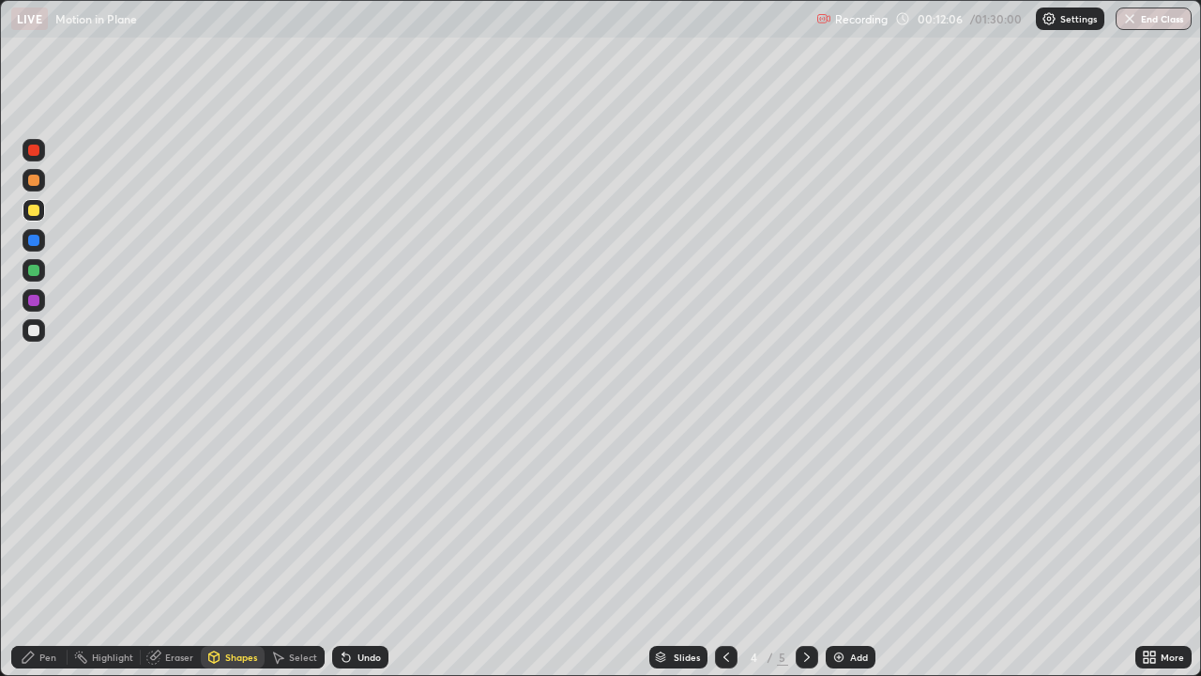
click at [813, 499] on div at bounding box center [807, 657] width 23 height 23
click at [358, 499] on div "Undo" at bounding box center [369, 656] width 23 height 9
click at [349, 499] on icon at bounding box center [346, 656] width 15 height 15
click at [34, 499] on div "Pen" at bounding box center [39, 657] width 56 height 23
click at [38, 206] on div at bounding box center [33, 210] width 11 height 11
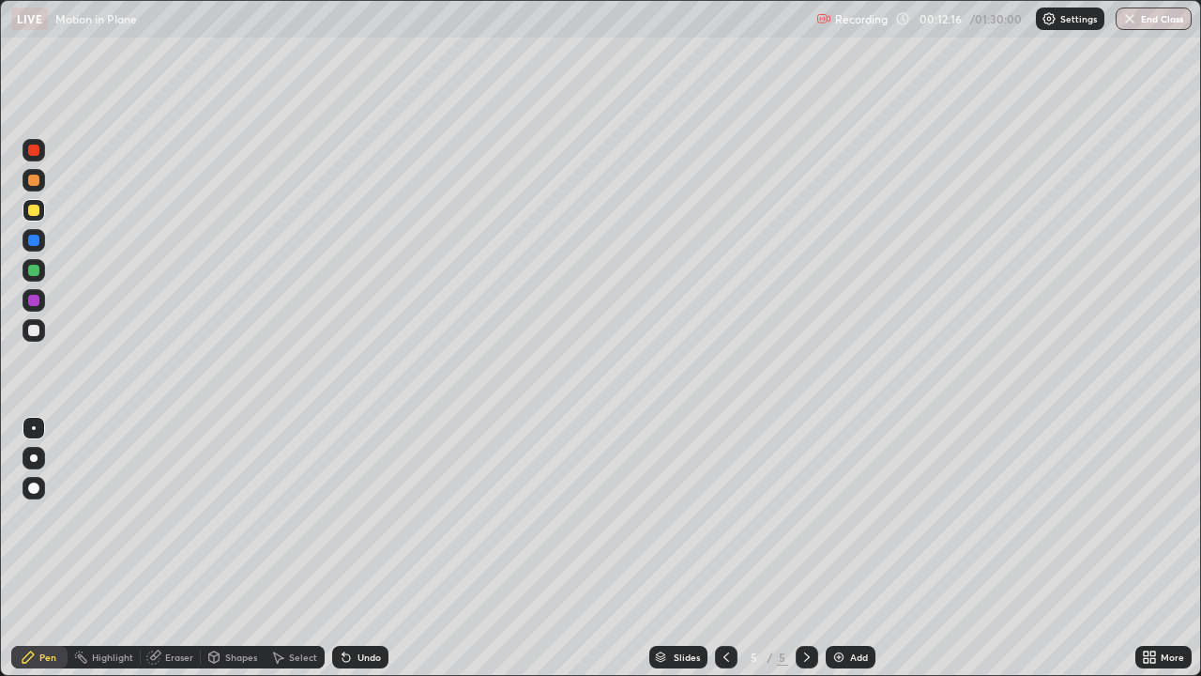
click at [724, 499] on icon at bounding box center [726, 656] width 15 height 15
click at [805, 499] on icon at bounding box center [807, 656] width 15 height 15
click at [717, 499] on div at bounding box center [726, 657] width 23 height 23
click at [807, 499] on icon at bounding box center [807, 656] width 15 height 15
click at [724, 499] on icon at bounding box center [726, 656] width 15 height 15
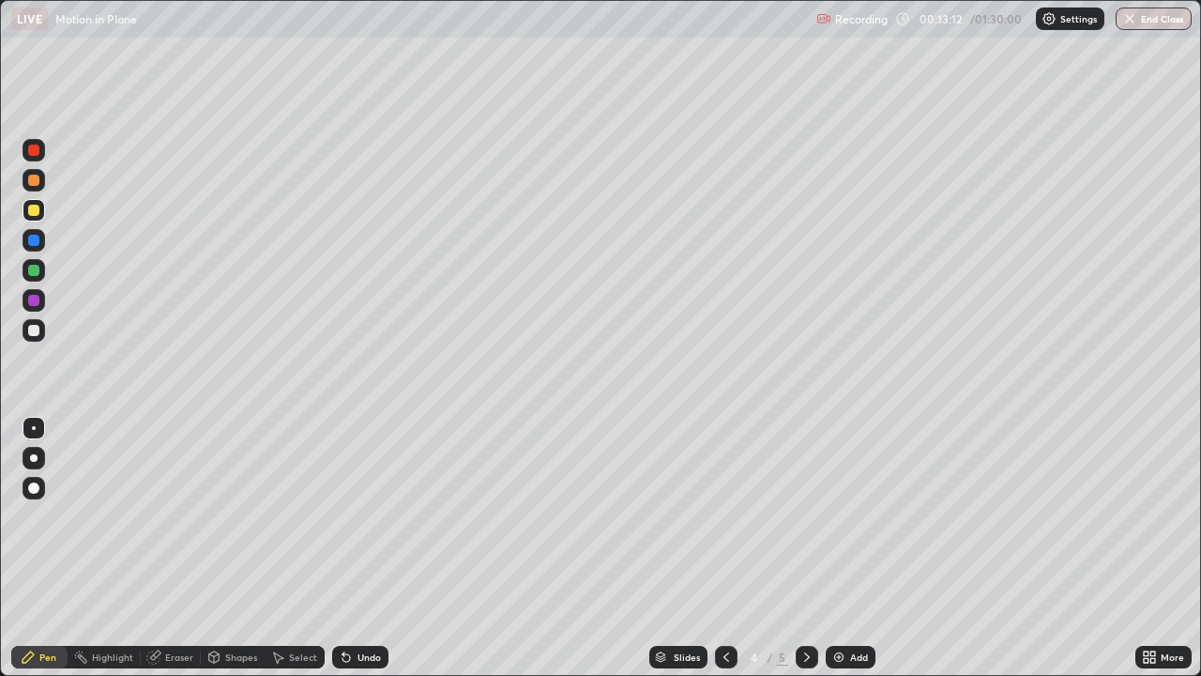
click at [810, 499] on icon at bounding box center [807, 656] width 15 height 15
click at [724, 499] on icon at bounding box center [727, 656] width 6 height 9
click at [805, 499] on icon at bounding box center [807, 656] width 15 height 15
click at [730, 499] on div at bounding box center [726, 657] width 23 height 23
click at [807, 499] on icon at bounding box center [807, 656] width 15 height 15
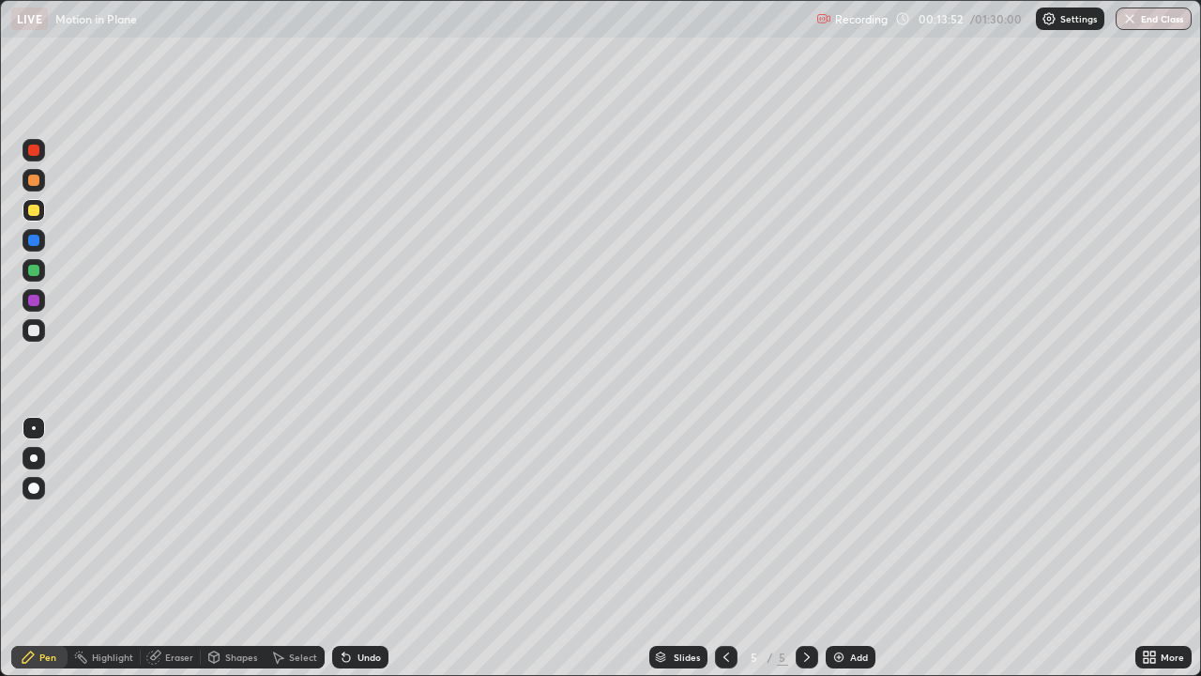
click at [726, 499] on icon at bounding box center [726, 656] width 15 height 15
click at [802, 499] on icon at bounding box center [807, 656] width 15 height 15
click at [725, 499] on icon at bounding box center [726, 656] width 15 height 15
click at [816, 499] on div at bounding box center [807, 657] width 23 height 23
click at [62, 499] on div "Pen" at bounding box center [39, 657] width 56 height 23
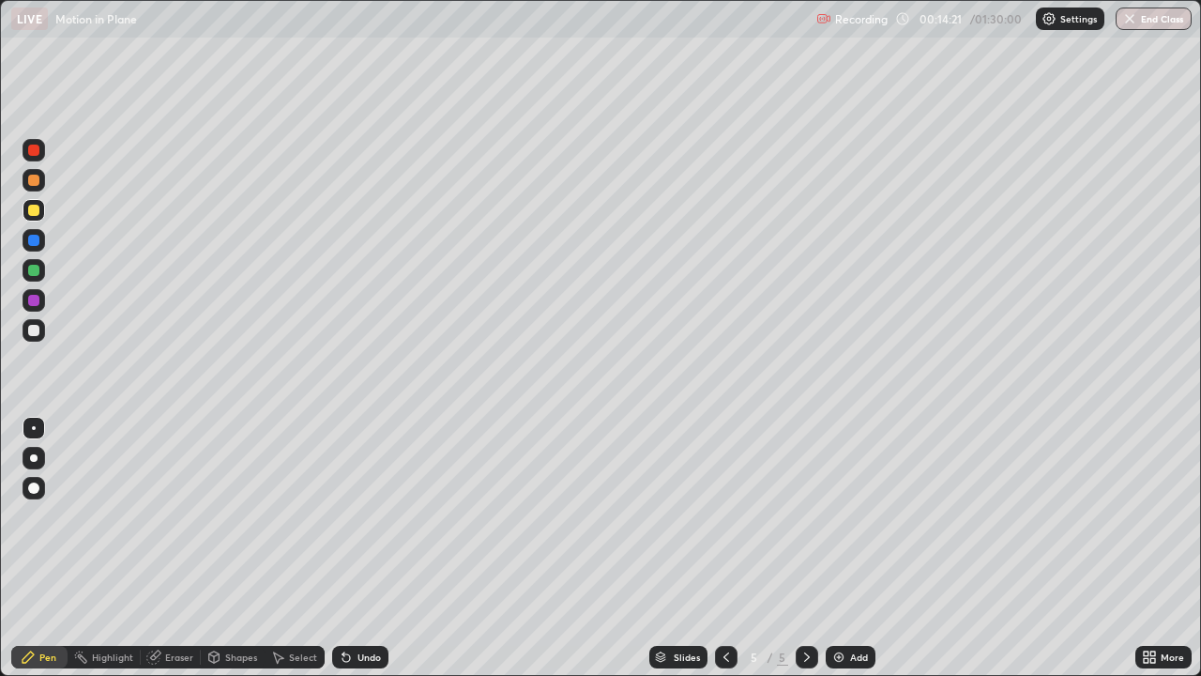
click at [27, 159] on div at bounding box center [34, 150] width 23 height 23
click at [36, 458] on div at bounding box center [34, 458] width 8 height 8
click at [360, 499] on div "Undo" at bounding box center [360, 657] width 56 height 23
click at [237, 499] on div "Shapes" at bounding box center [233, 657] width 64 height 23
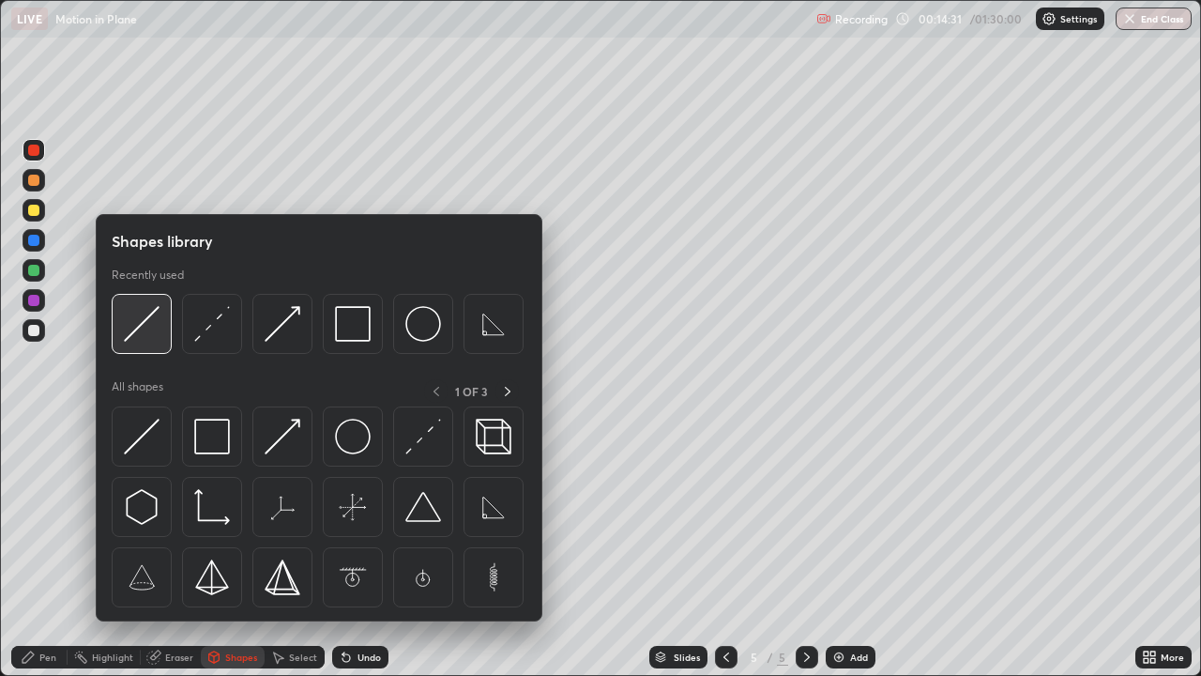
click at [144, 329] on img at bounding box center [142, 324] width 36 height 36
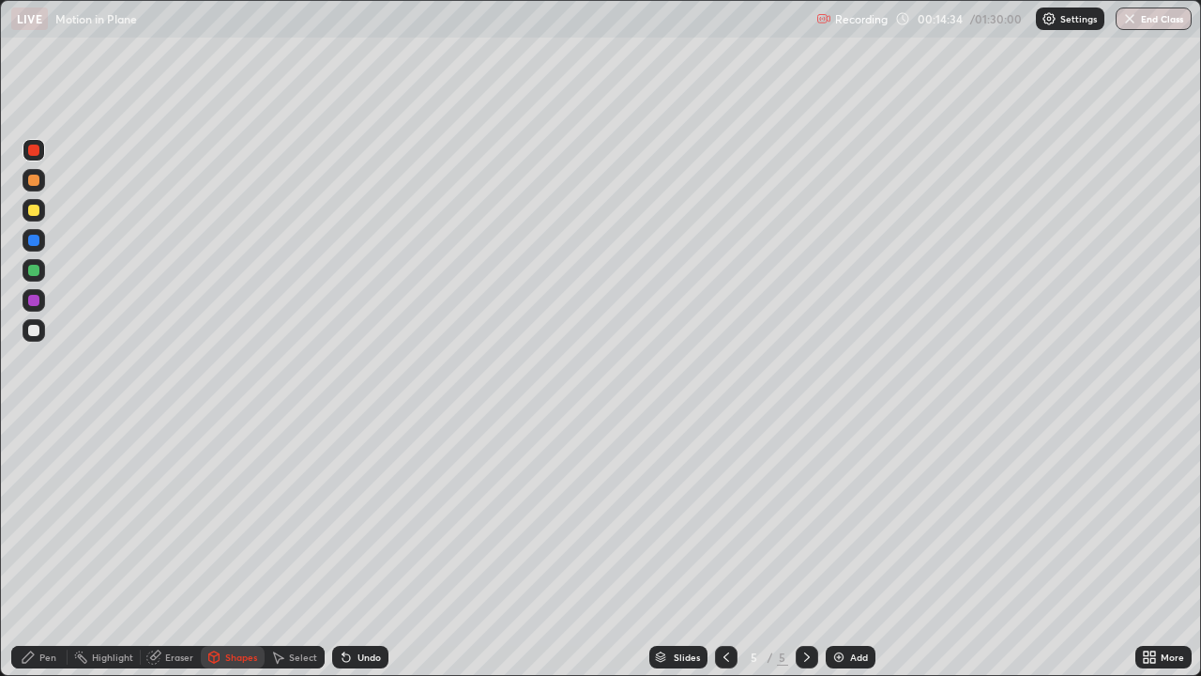
click at [59, 499] on div "Pen" at bounding box center [39, 657] width 56 height 23
click at [28, 334] on div at bounding box center [34, 330] width 23 height 23
click at [724, 499] on icon at bounding box center [726, 656] width 15 height 15
click at [808, 499] on icon at bounding box center [807, 656] width 15 height 15
click at [36, 150] on div at bounding box center [33, 150] width 11 height 11
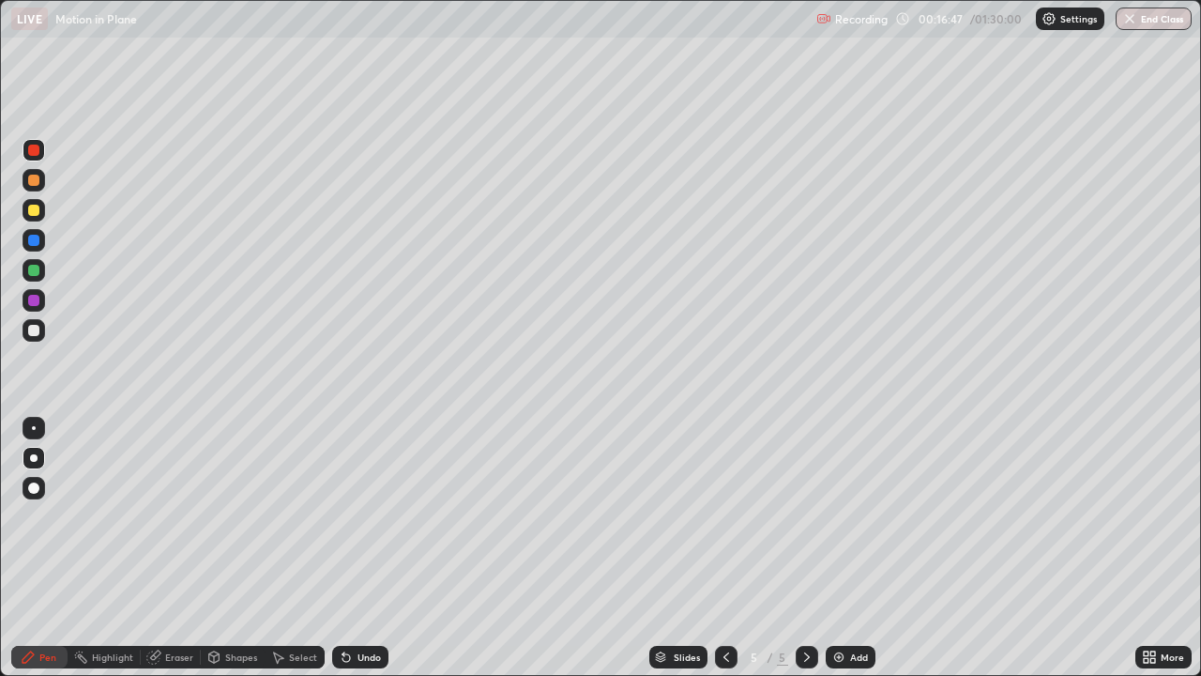
click at [344, 499] on div "Undo" at bounding box center [360, 657] width 56 height 23
click at [344, 499] on icon at bounding box center [347, 658] width 8 height 8
click at [343, 499] on icon at bounding box center [347, 658] width 8 height 8
click at [343, 499] on icon at bounding box center [344, 653] width 2 height 2
click at [38, 243] on div at bounding box center [33, 240] width 11 height 11
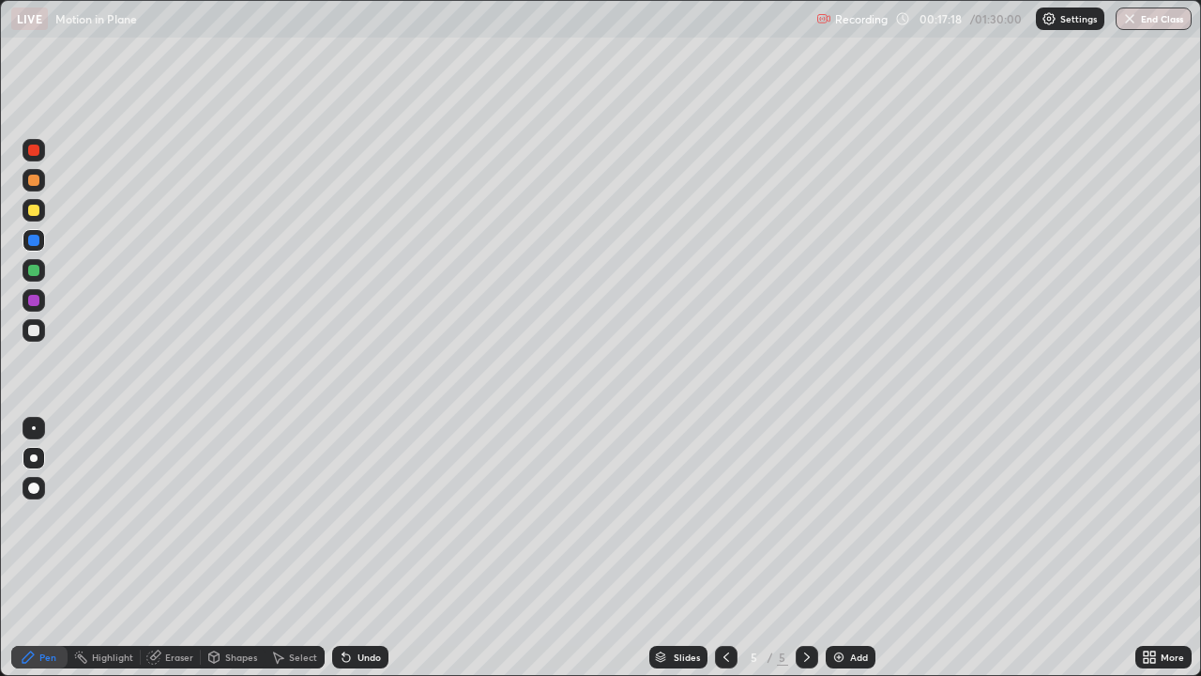
click at [33, 145] on div at bounding box center [33, 150] width 11 height 11
click at [32, 331] on div at bounding box center [33, 330] width 11 height 11
click at [43, 328] on div at bounding box center [34, 330] width 23 height 23
click at [37, 208] on div at bounding box center [33, 210] width 11 height 11
click at [839, 499] on img at bounding box center [838, 656] width 15 height 15
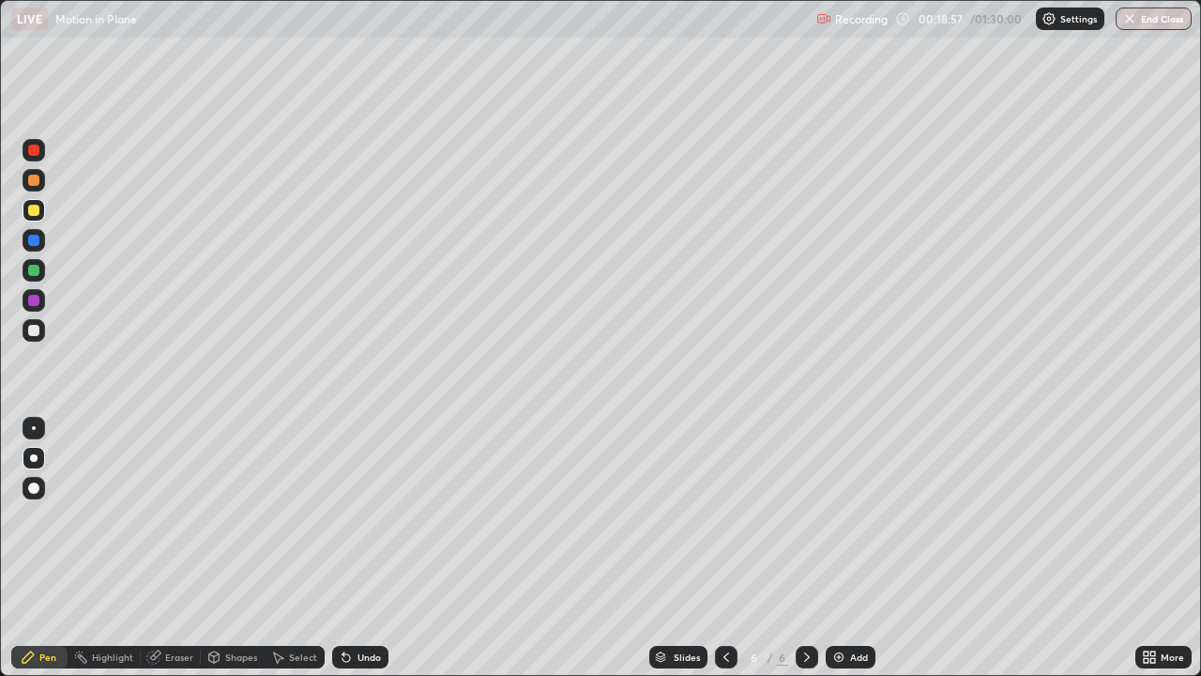
click at [32, 330] on div at bounding box center [33, 330] width 11 height 11
click at [42, 213] on div at bounding box center [34, 210] width 23 height 23
click at [38, 330] on div at bounding box center [33, 330] width 11 height 11
click at [33, 209] on div at bounding box center [33, 210] width 11 height 11
click at [32, 149] on div at bounding box center [33, 150] width 11 height 11
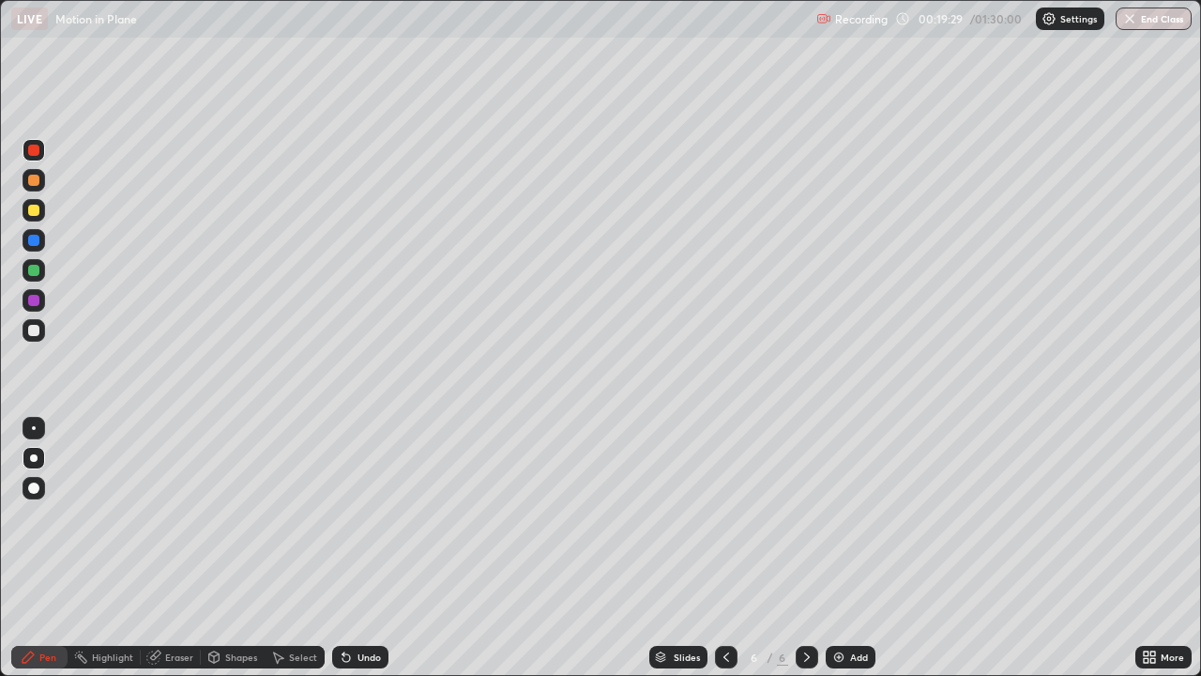
click at [63, 499] on div "Pen" at bounding box center [39, 657] width 56 height 23
click at [27, 202] on div at bounding box center [34, 210] width 23 height 23
click at [343, 499] on icon at bounding box center [347, 658] width 8 height 8
click at [344, 499] on icon at bounding box center [346, 656] width 15 height 15
click at [351, 499] on icon at bounding box center [346, 656] width 15 height 15
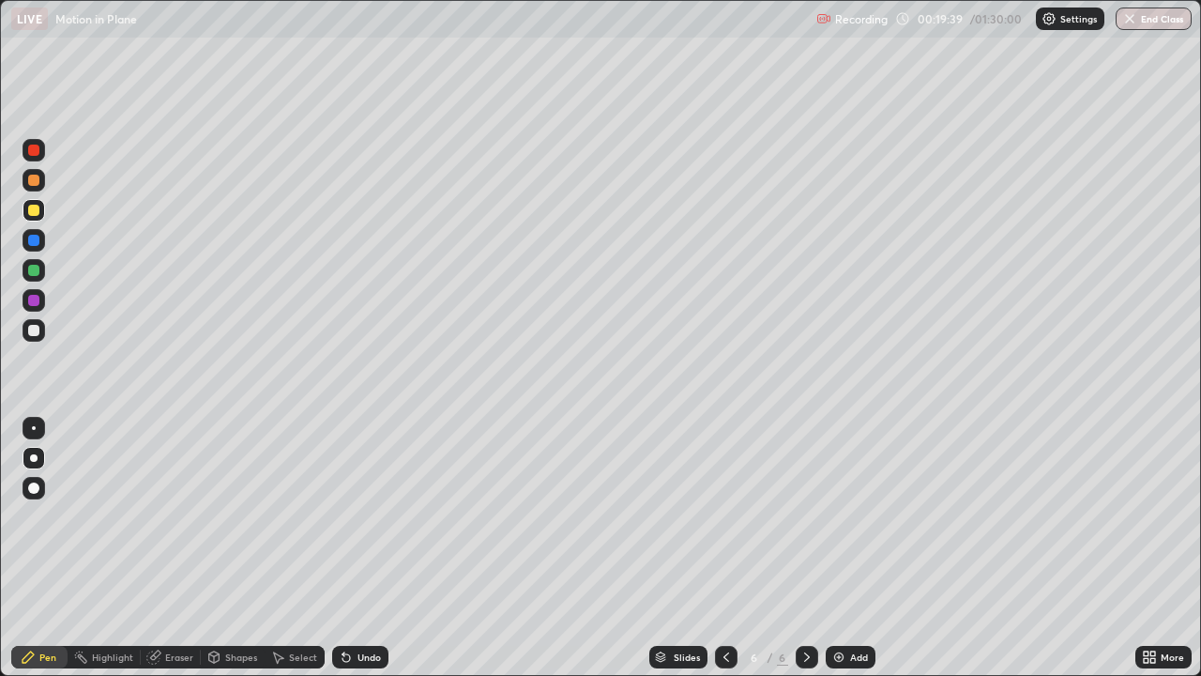
click at [358, 499] on div "Undo" at bounding box center [369, 656] width 23 height 9
click at [352, 499] on div "Undo" at bounding box center [360, 657] width 56 height 23
click at [343, 499] on icon at bounding box center [344, 653] width 2 height 2
click at [726, 499] on div at bounding box center [726, 657] width 23 height 23
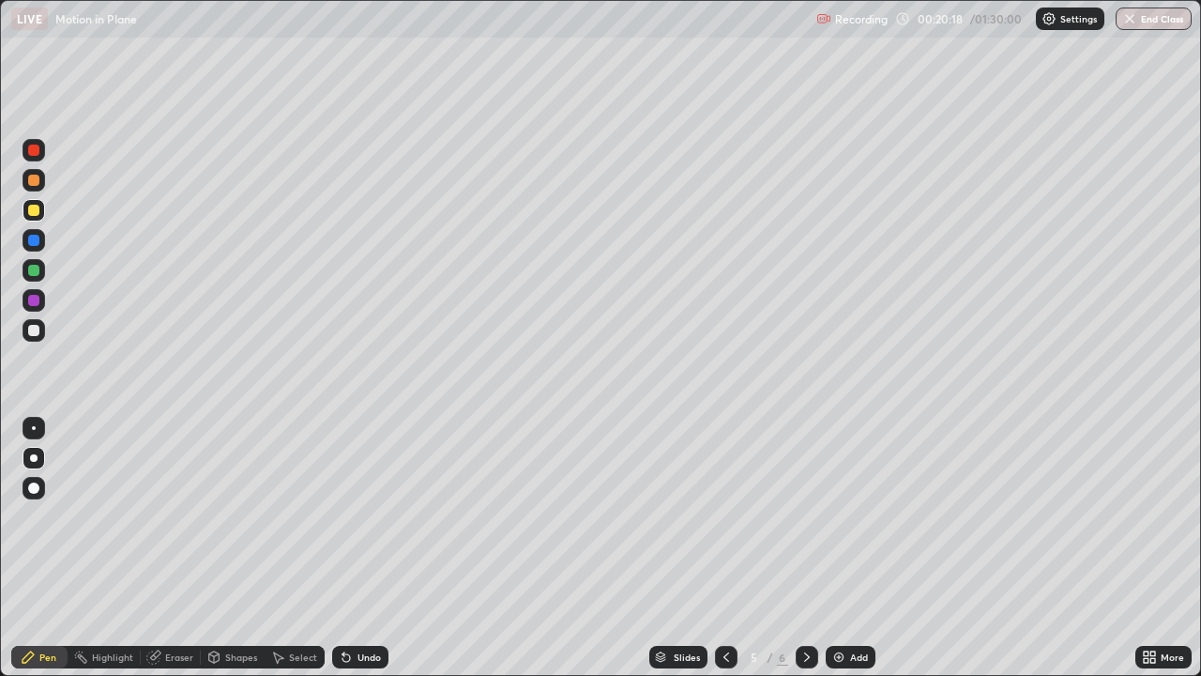
click at [725, 499] on icon at bounding box center [726, 656] width 15 height 15
click at [805, 499] on icon at bounding box center [807, 656] width 15 height 15
click at [806, 499] on icon at bounding box center [807, 656] width 6 height 9
click at [29, 267] on div at bounding box center [33, 270] width 11 height 11
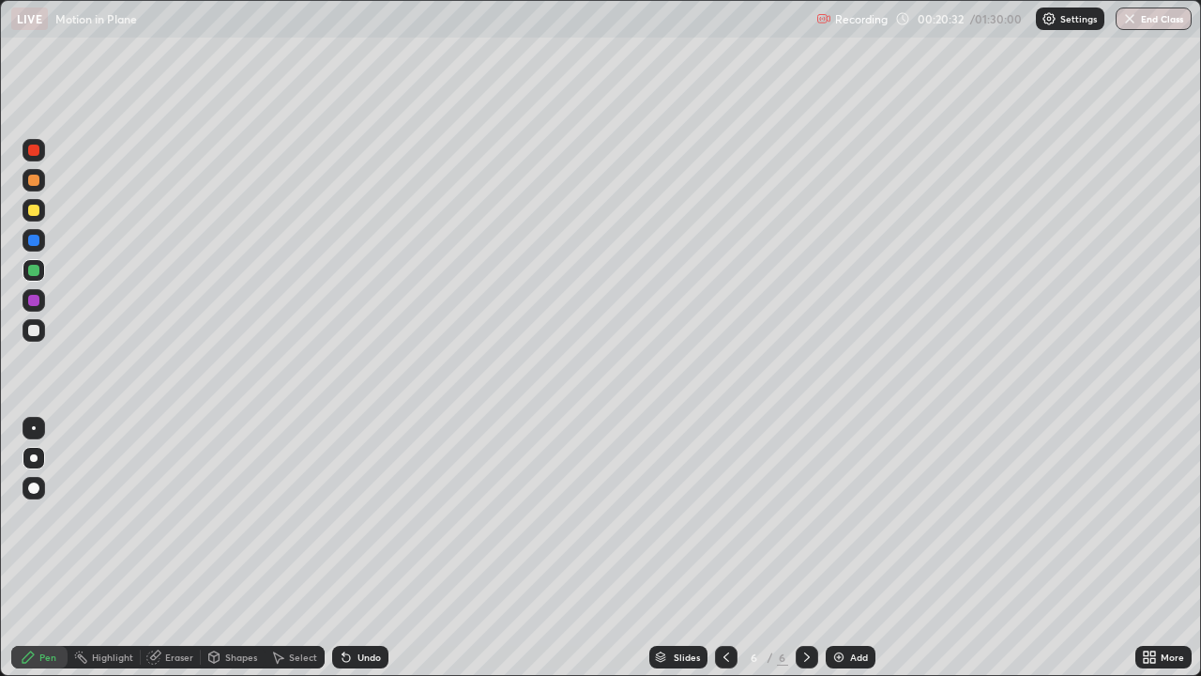
click at [351, 499] on div "Undo" at bounding box center [360, 657] width 56 height 23
click at [362, 499] on div "Undo" at bounding box center [369, 656] width 23 height 9
click at [351, 499] on icon at bounding box center [346, 656] width 15 height 15
click at [250, 499] on div "Shapes" at bounding box center [241, 656] width 32 height 9
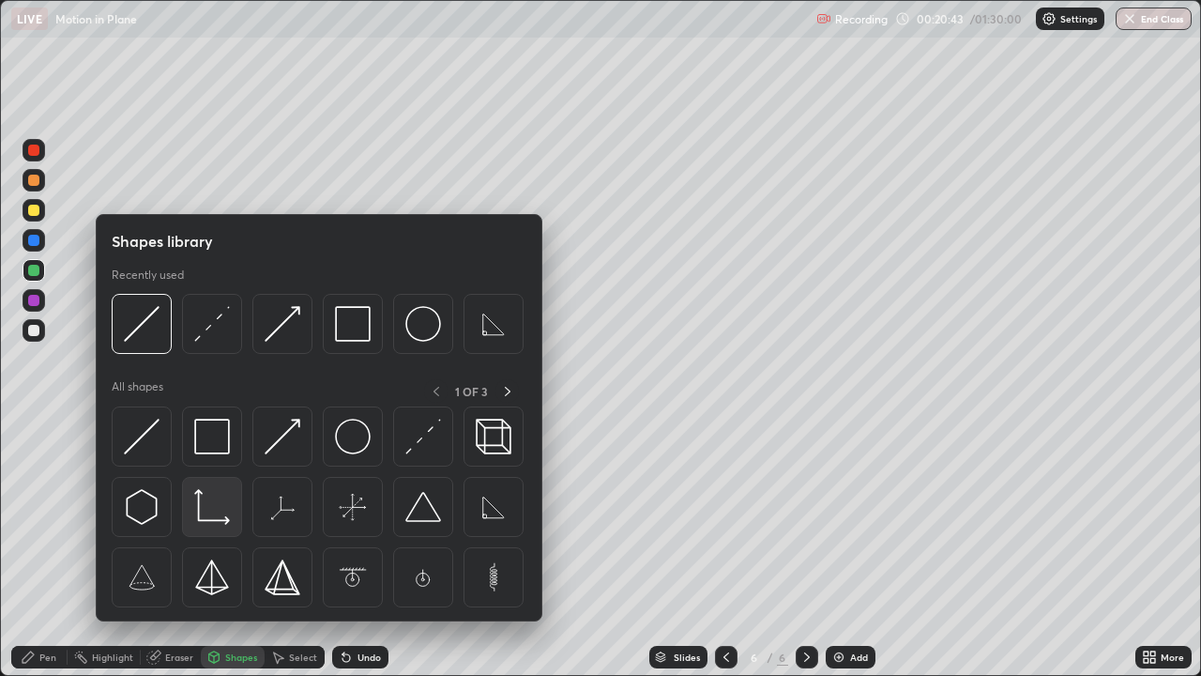
click at [216, 499] on img at bounding box center [212, 507] width 36 height 36
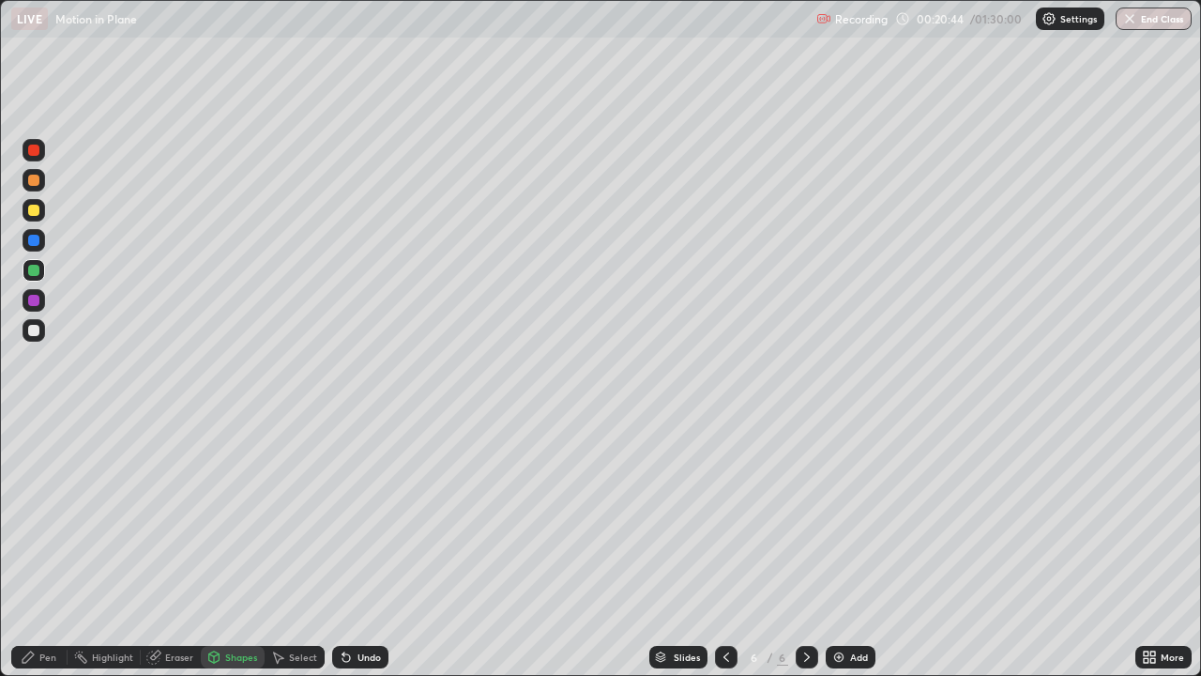
click at [236, 499] on div "Shapes" at bounding box center [241, 656] width 32 height 9
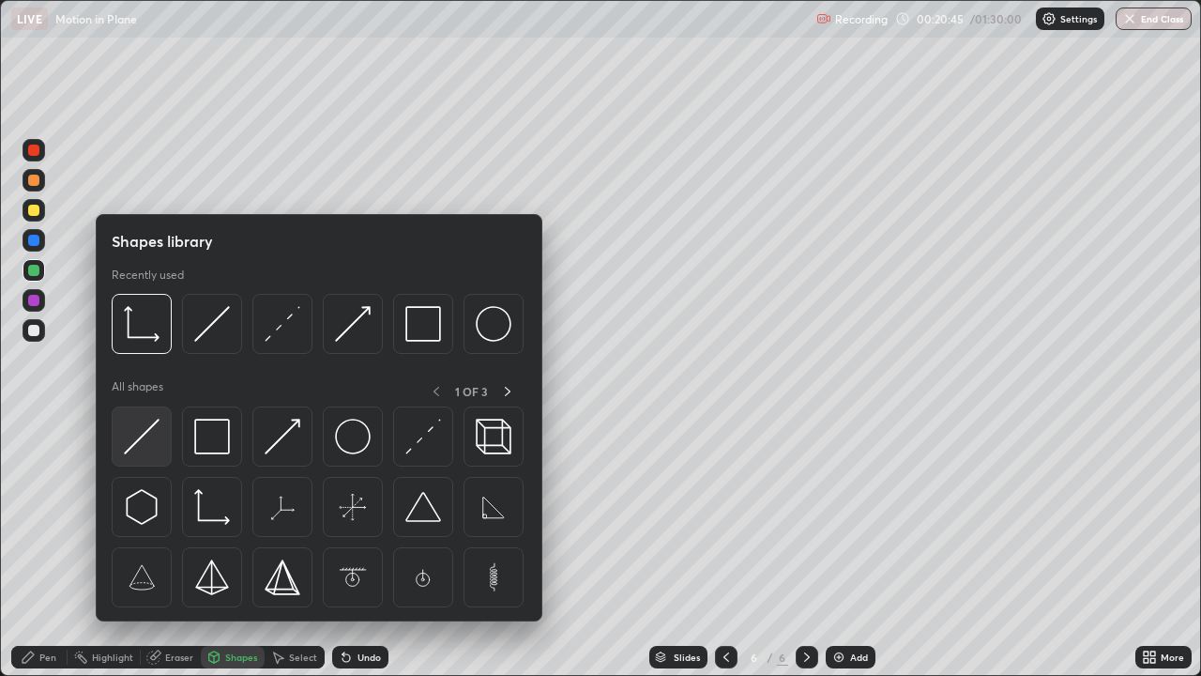
click at [143, 436] on img at bounding box center [142, 437] width 36 height 36
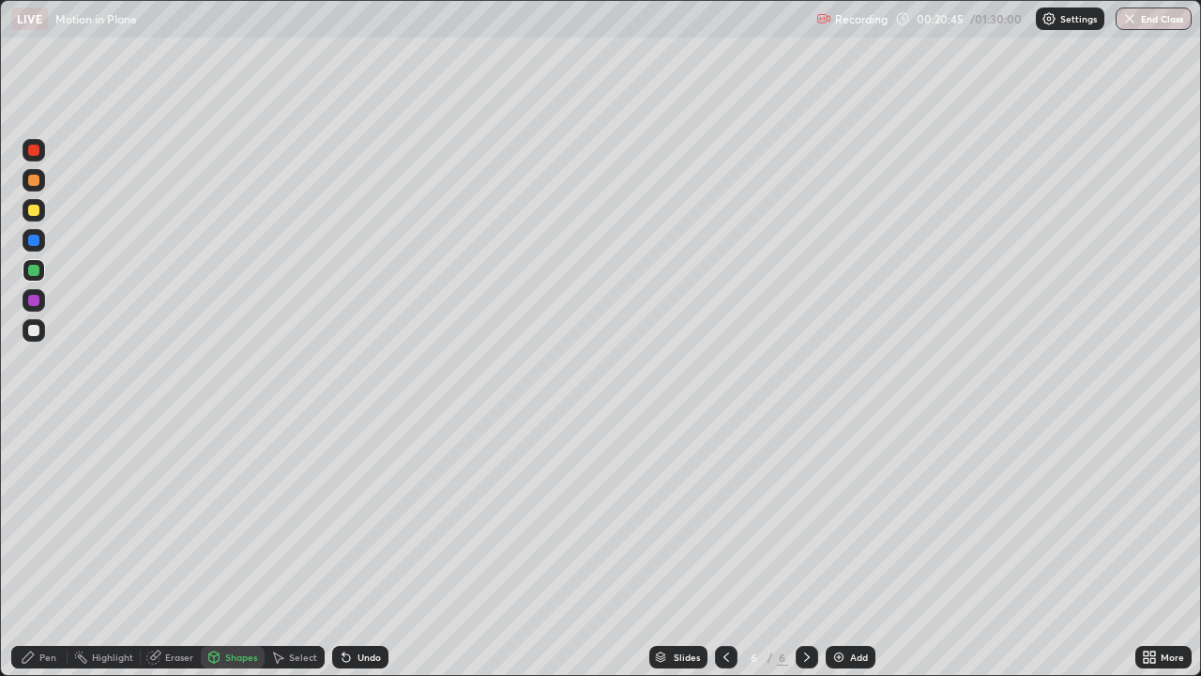
click at [37, 298] on div at bounding box center [33, 300] width 11 height 11
click at [48, 499] on div "Pen" at bounding box center [47, 656] width 17 height 9
click at [36, 259] on div at bounding box center [34, 270] width 23 height 23
click at [32, 239] on div at bounding box center [33, 240] width 11 height 11
click at [28, 261] on div at bounding box center [34, 270] width 23 height 23
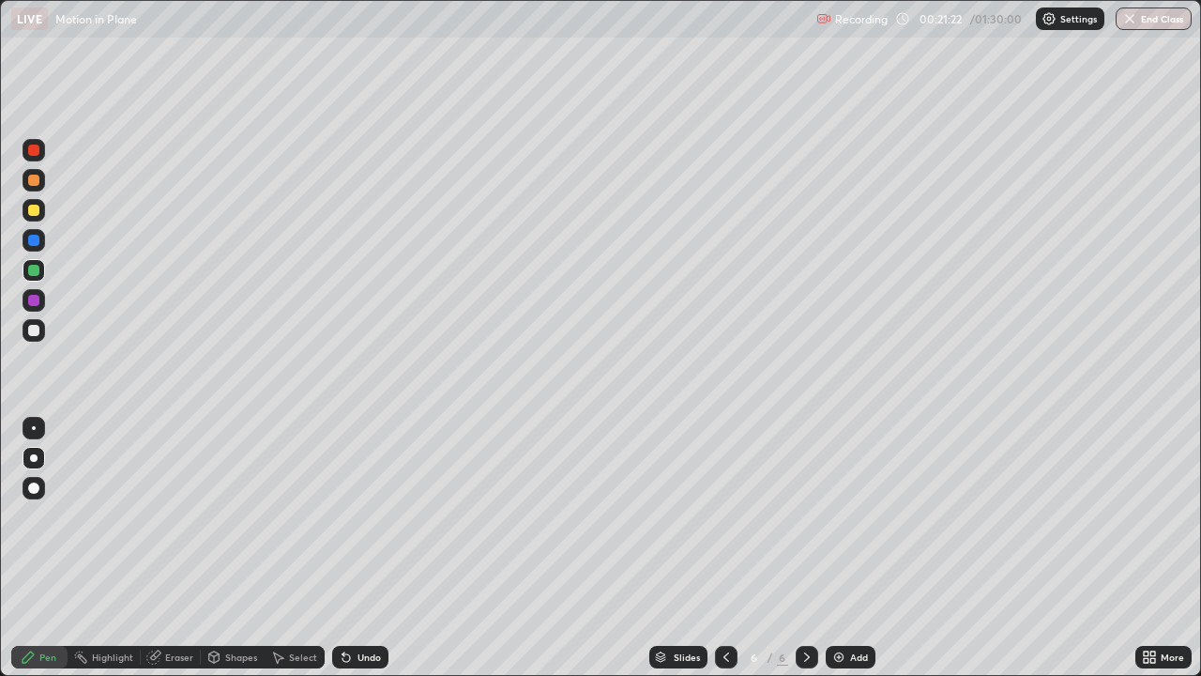
click at [35, 208] on div at bounding box center [33, 210] width 11 height 11
click at [805, 499] on icon at bounding box center [807, 656] width 15 height 15
click at [837, 499] on img at bounding box center [838, 656] width 15 height 15
click at [724, 499] on icon at bounding box center [726, 656] width 15 height 15
click at [810, 499] on icon at bounding box center [807, 656] width 15 height 15
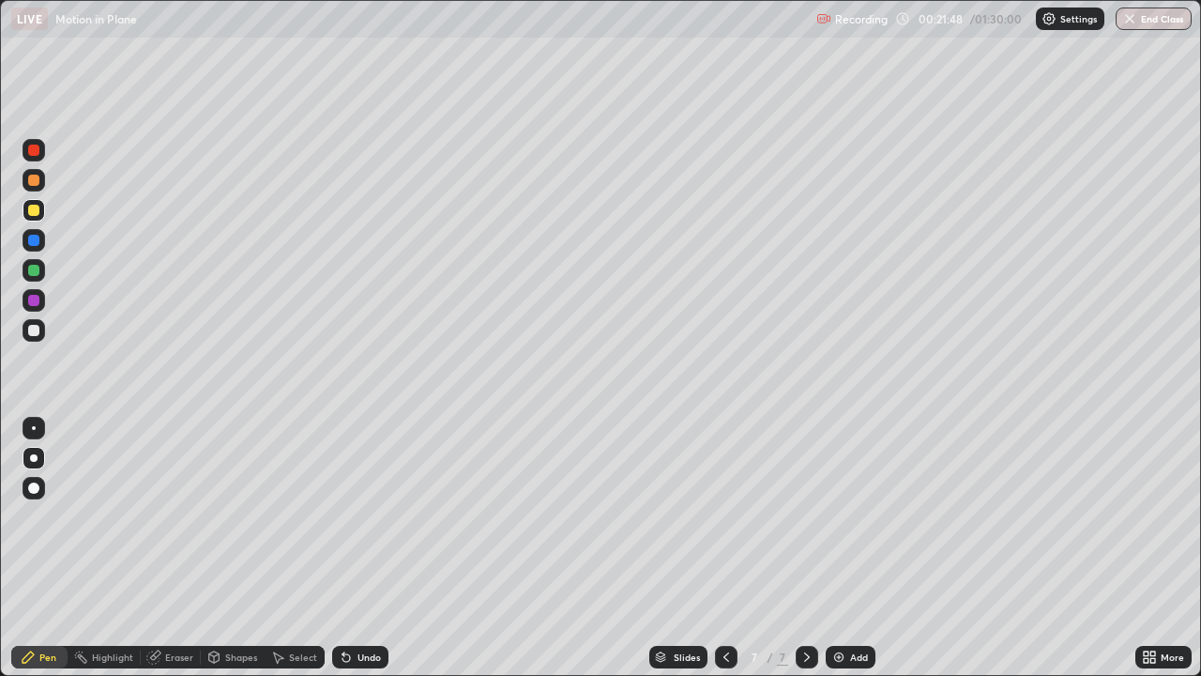
click at [725, 499] on icon at bounding box center [726, 656] width 15 height 15
click at [811, 499] on div at bounding box center [807, 657] width 23 height 23
click at [724, 499] on icon at bounding box center [726, 656] width 15 height 15
click at [814, 499] on div at bounding box center [807, 657] width 23 height 23
click at [723, 499] on icon at bounding box center [726, 656] width 15 height 15
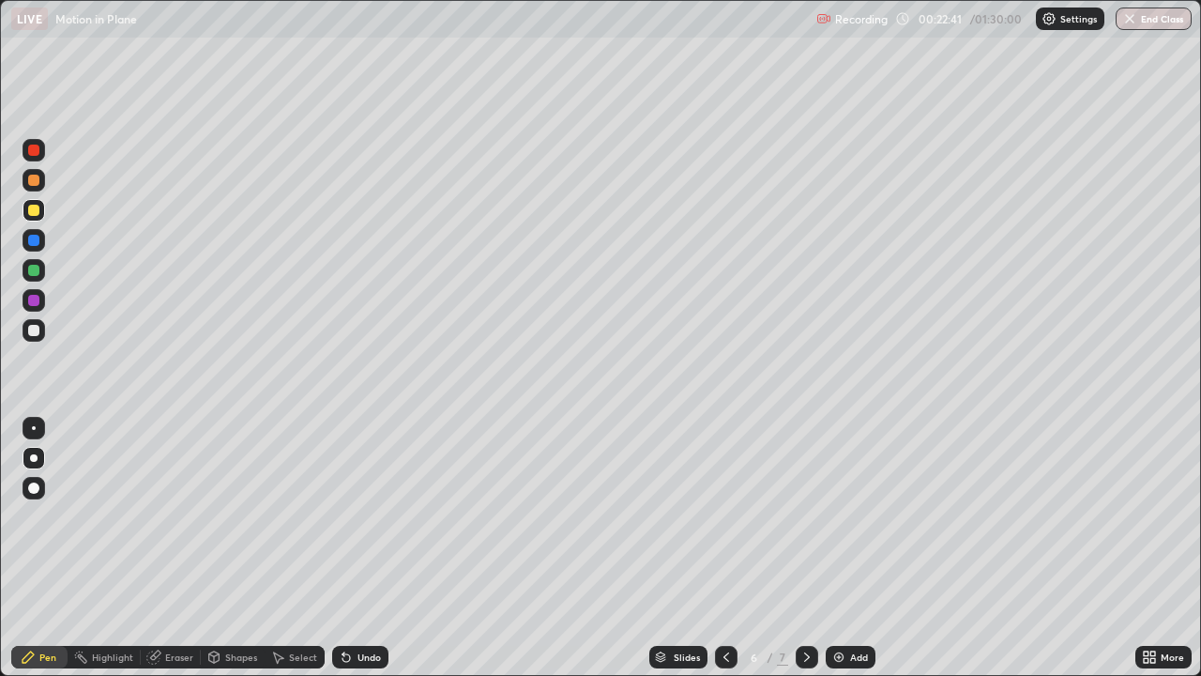
click at [803, 499] on div at bounding box center [807, 657] width 23 height 23
click at [37, 250] on div at bounding box center [34, 240] width 23 height 23
click at [231, 499] on div "Shapes" at bounding box center [241, 656] width 32 height 9
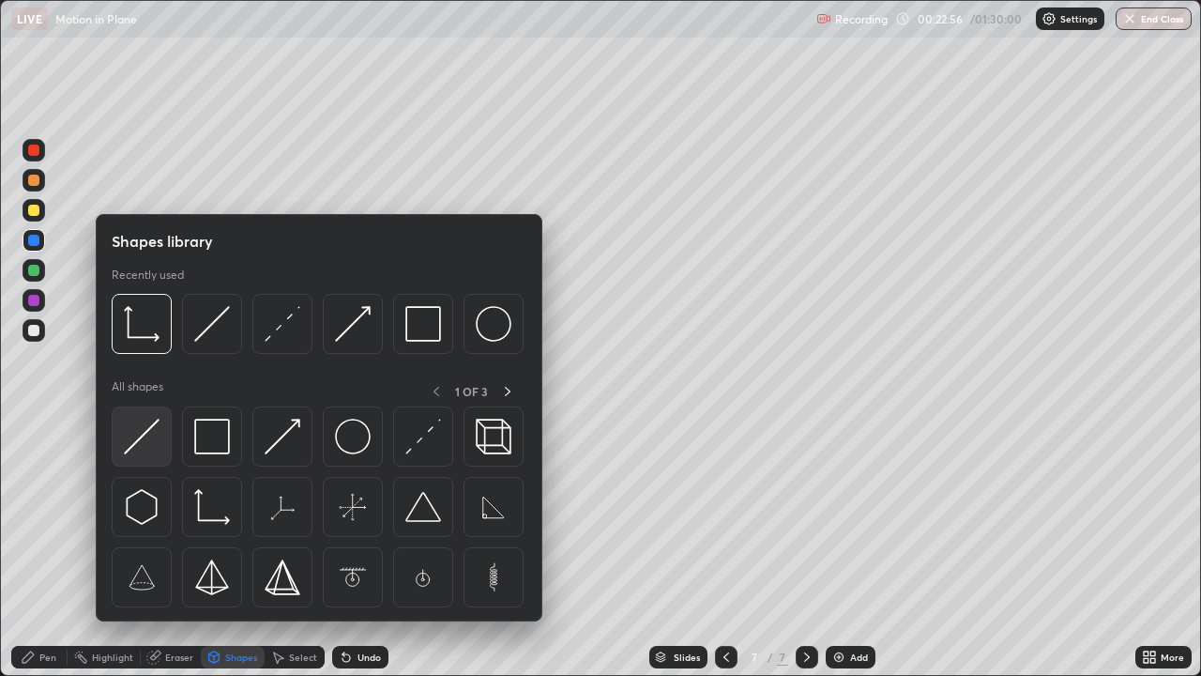
click at [133, 445] on img at bounding box center [142, 437] width 36 height 36
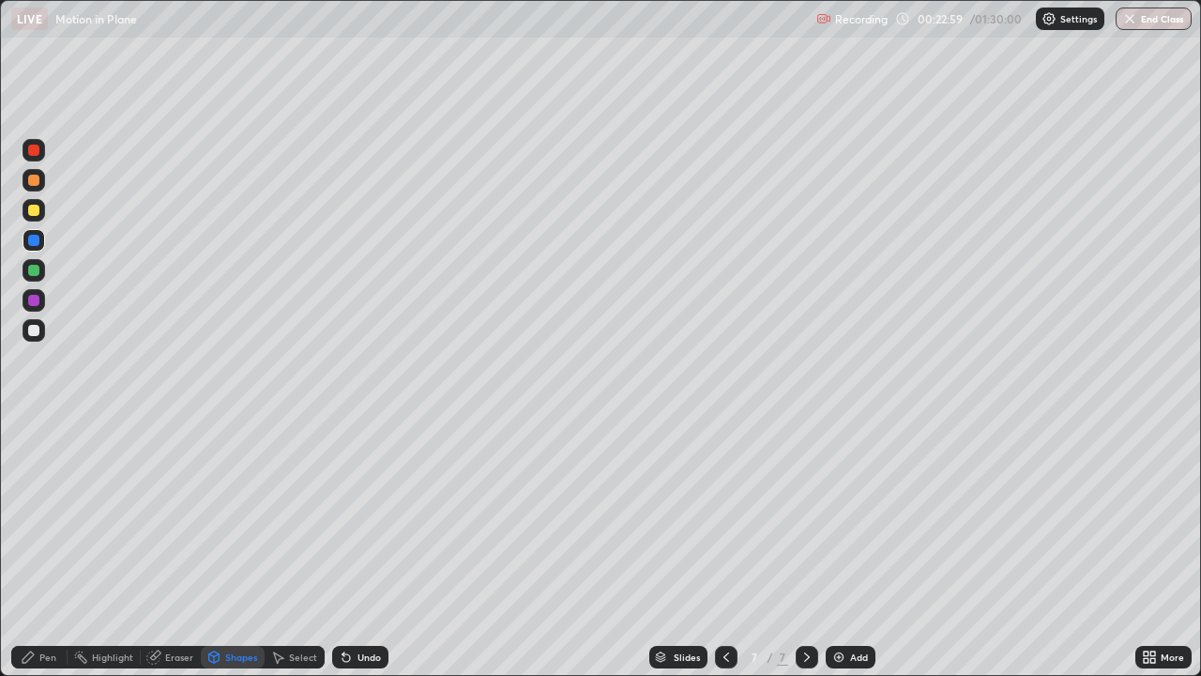
click at [41, 241] on div at bounding box center [34, 240] width 23 height 23
click at [53, 499] on div "Pen" at bounding box center [39, 657] width 56 height 23
click at [38, 240] on div at bounding box center [33, 240] width 11 height 11
click at [33, 210] on div at bounding box center [33, 210] width 11 height 11
click at [724, 499] on icon at bounding box center [726, 656] width 15 height 15
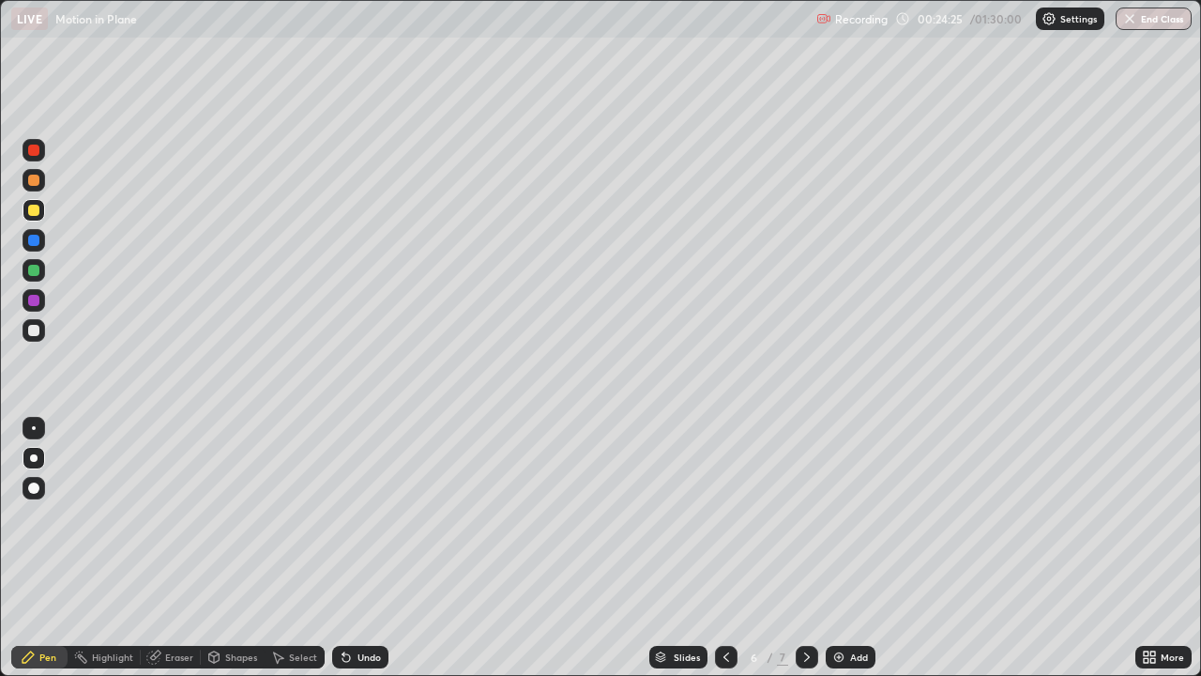
click at [724, 499] on icon at bounding box center [726, 656] width 15 height 15
click at [805, 499] on icon at bounding box center [807, 656] width 6 height 9
click at [808, 499] on icon at bounding box center [807, 656] width 15 height 15
click at [812, 499] on icon at bounding box center [807, 656] width 15 height 15
click at [805, 499] on icon at bounding box center [807, 656] width 15 height 15
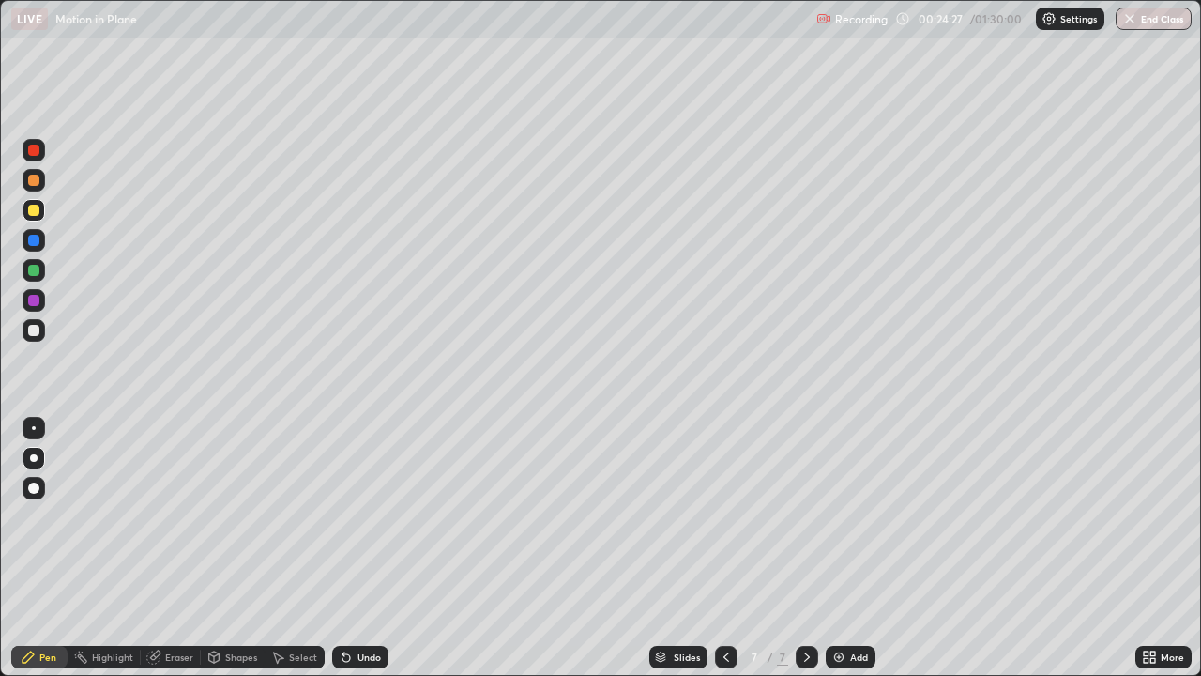
click at [837, 499] on img at bounding box center [838, 656] width 15 height 15
click at [726, 499] on icon at bounding box center [726, 656] width 15 height 15
click at [802, 499] on icon at bounding box center [807, 656] width 15 height 15
click at [227, 499] on div "Shapes" at bounding box center [241, 656] width 32 height 9
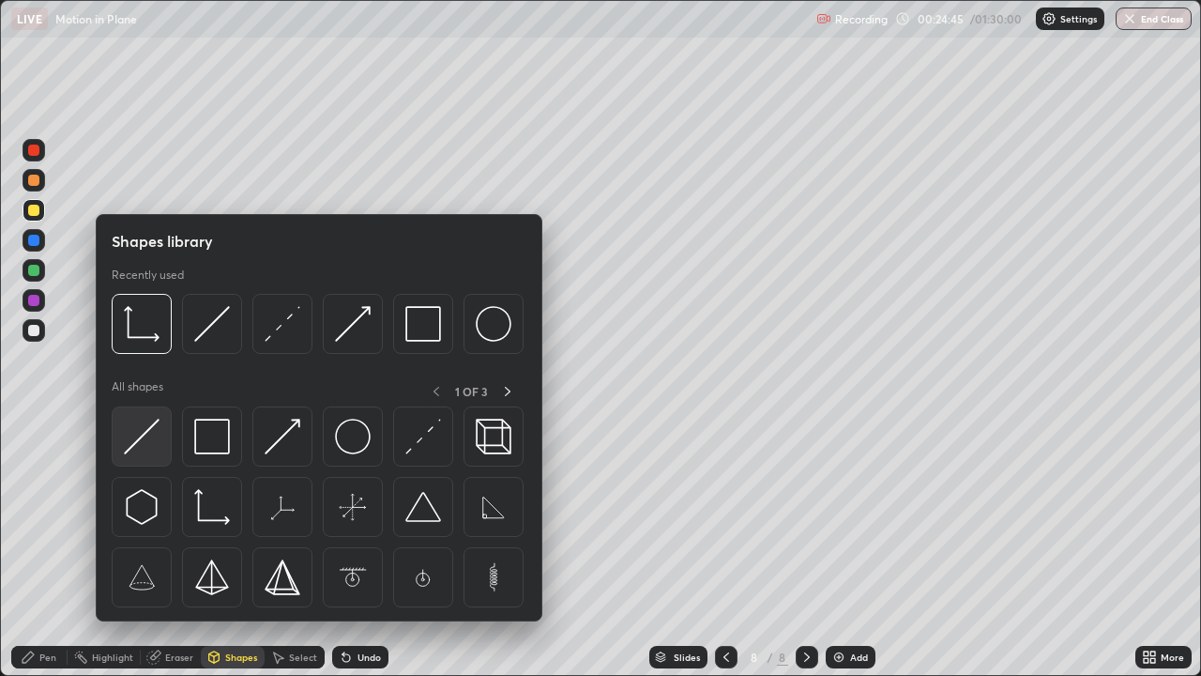
click at [136, 444] on img at bounding box center [142, 437] width 36 height 36
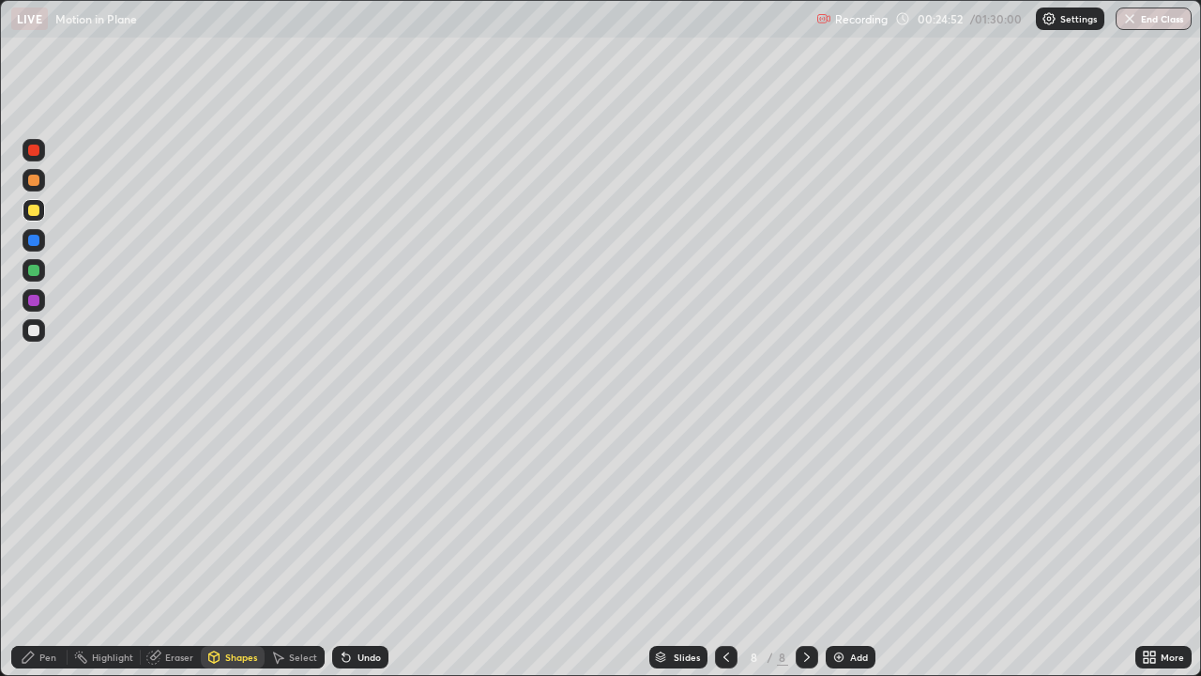
click at [54, 499] on div "Pen" at bounding box center [47, 656] width 17 height 9
click at [32, 293] on div at bounding box center [34, 300] width 23 height 23
click at [38, 205] on div at bounding box center [34, 210] width 23 height 23
click at [32, 152] on div at bounding box center [33, 150] width 11 height 11
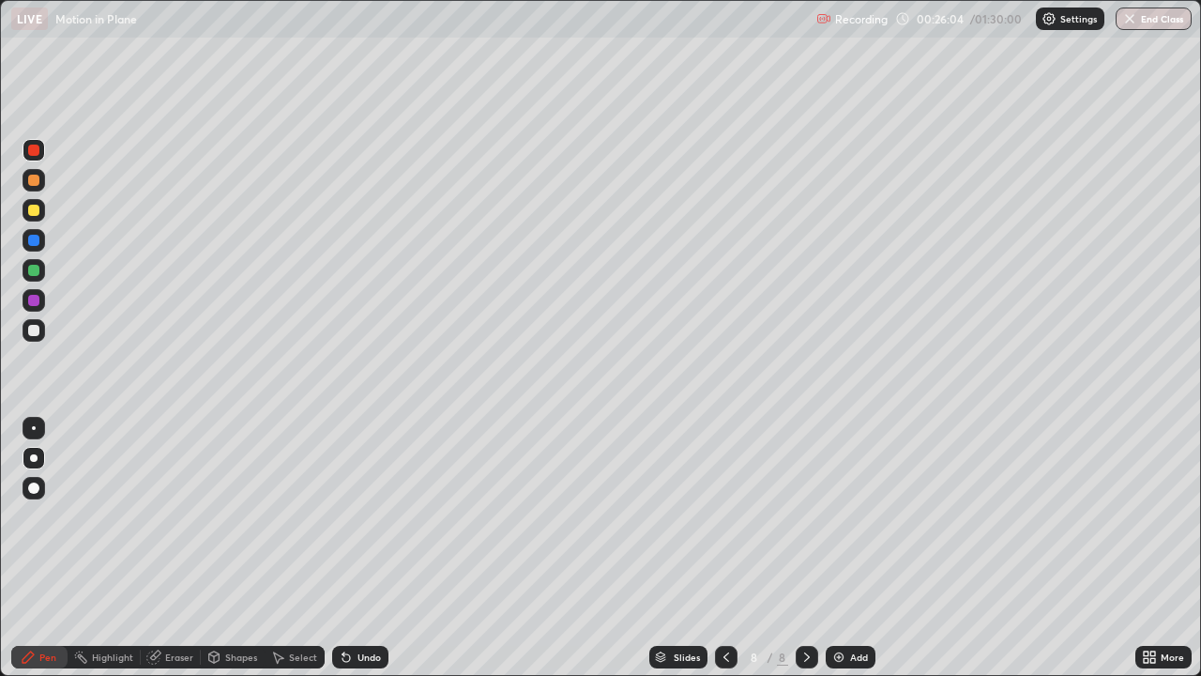
click at [37, 203] on div at bounding box center [34, 210] width 23 height 23
click at [171, 499] on div "Eraser" at bounding box center [179, 656] width 28 height 9
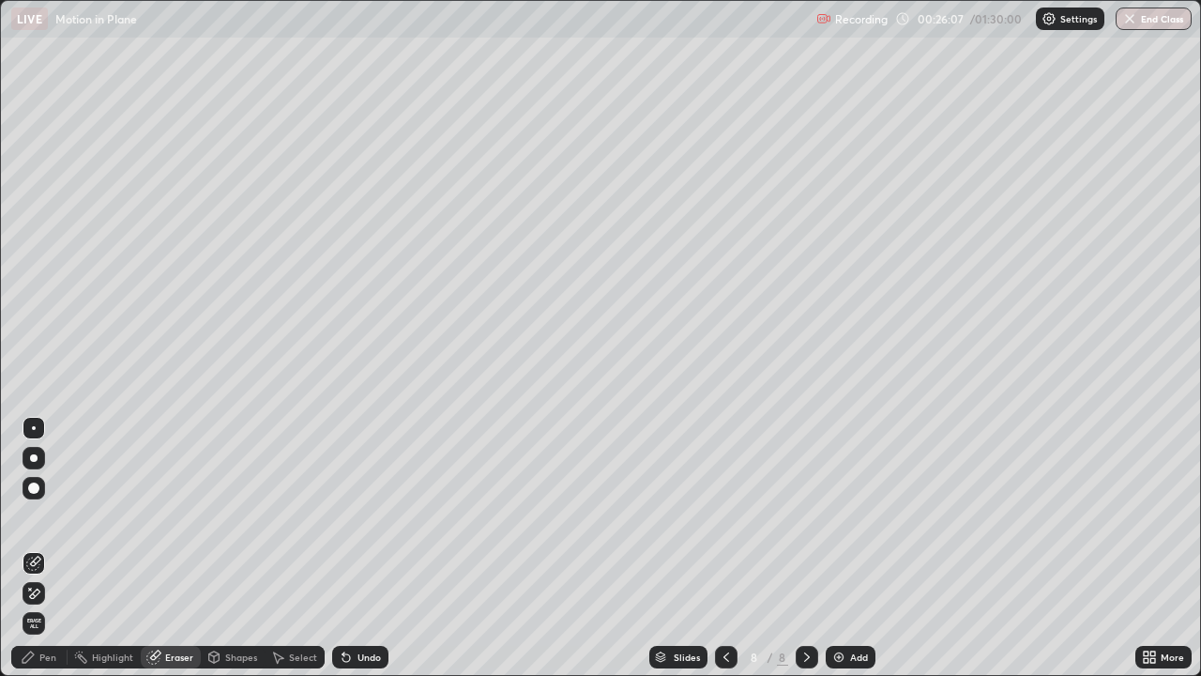
click at [53, 499] on div "Pen" at bounding box center [47, 656] width 17 height 9
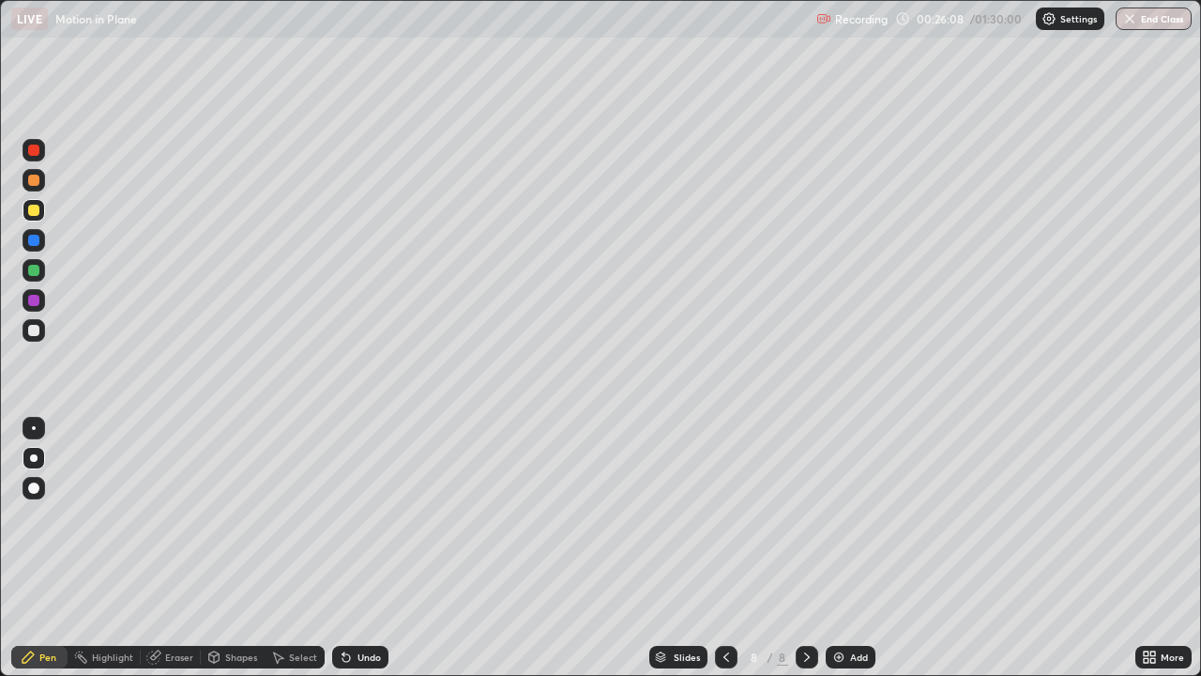
click at [34, 215] on div at bounding box center [33, 210] width 11 height 11
click at [28, 244] on div at bounding box center [34, 240] width 23 height 23
click at [358, 499] on div "Undo" at bounding box center [369, 656] width 23 height 9
click at [354, 499] on div "Undo" at bounding box center [360, 657] width 56 height 23
click at [347, 499] on icon at bounding box center [346, 656] width 15 height 15
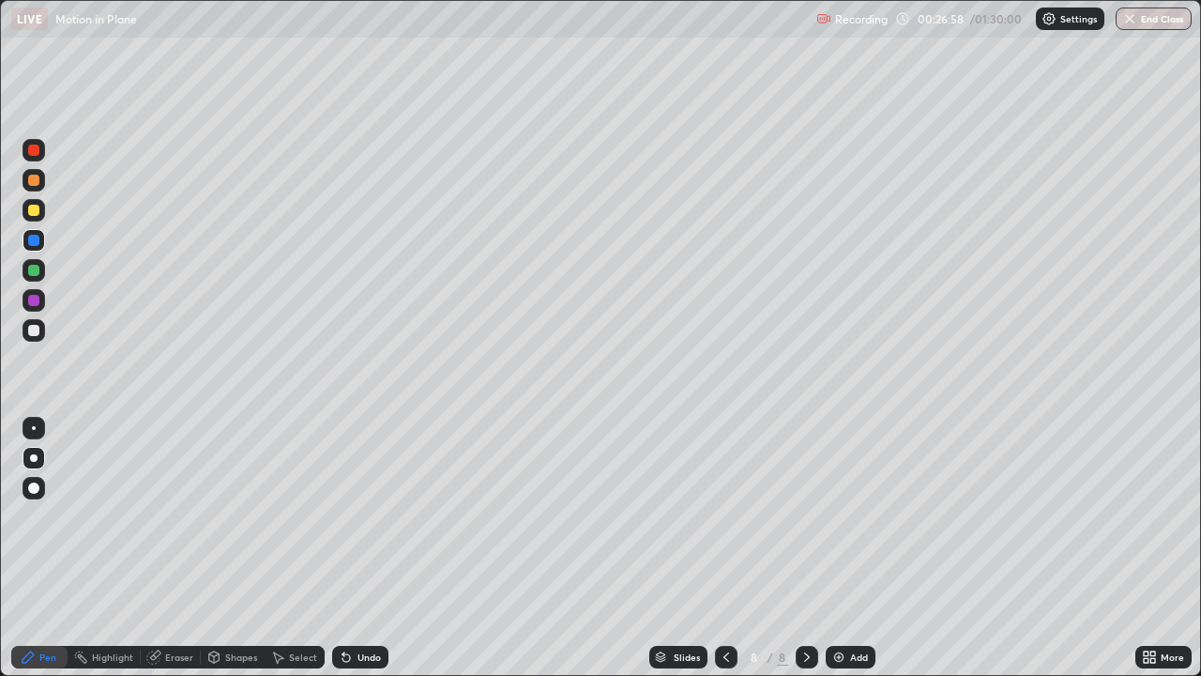
click at [32, 210] on div at bounding box center [33, 210] width 11 height 11
click at [34, 241] on div at bounding box center [33, 240] width 11 height 11
click at [724, 499] on icon at bounding box center [726, 656] width 15 height 15
click at [725, 499] on icon at bounding box center [726, 656] width 15 height 15
click at [724, 499] on icon at bounding box center [726, 656] width 15 height 15
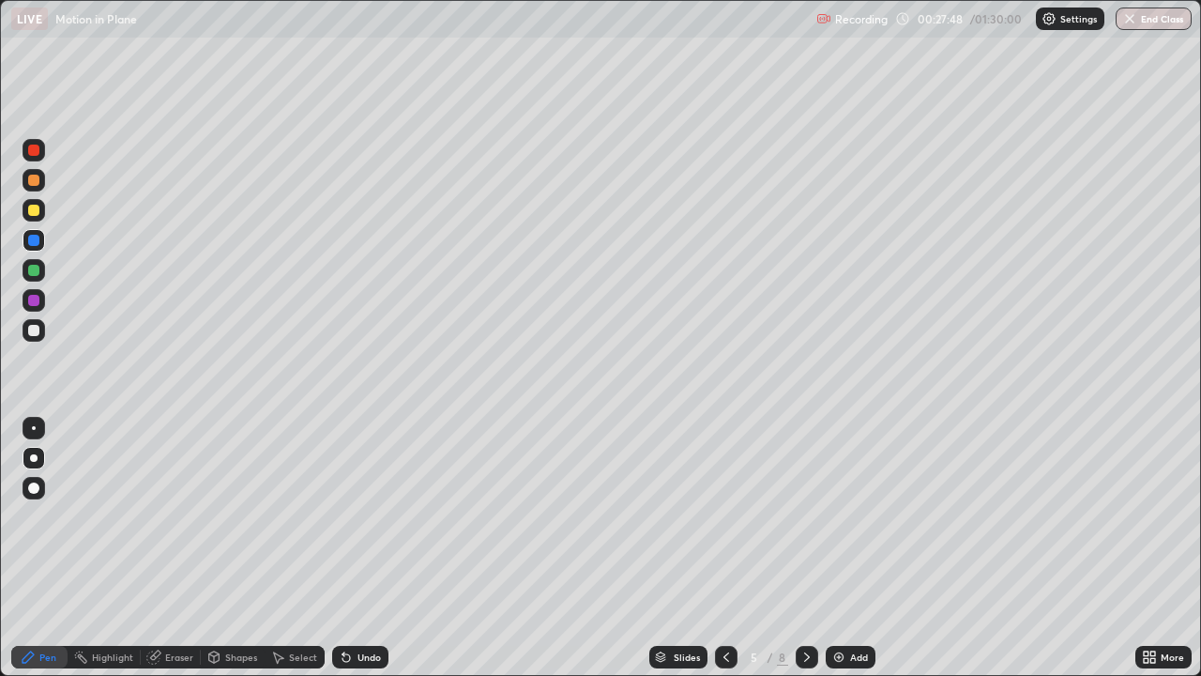
click at [724, 499] on icon at bounding box center [726, 656] width 15 height 15
click at [725, 499] on icon at bounding box center [726, 656] width 15 height 15
click at [805, 499] on icon at bounding box center [807, 656] width 15 height 15
click at [805, 499] on icon at bounding box center [807, 656] width 6 height 9
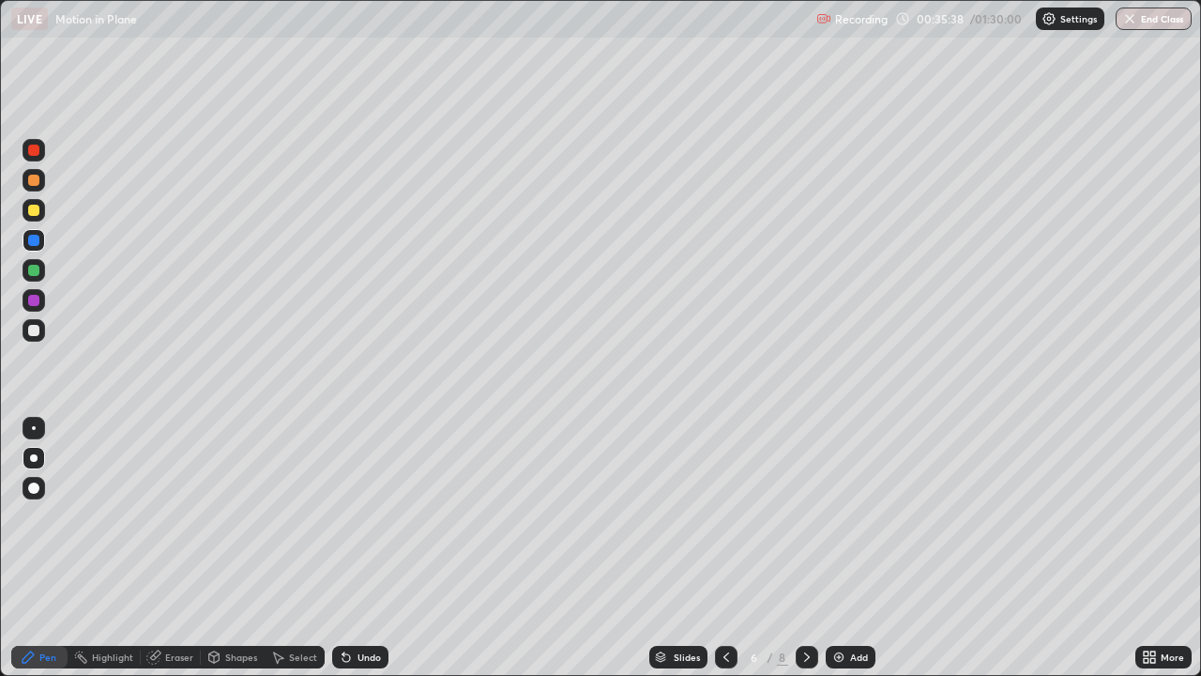
click at [805, 499] on icon at bounding box center [807, 656] width 15 height 15
click at [718, 499] on div at bounding box center [726, 657] width 23 height 23
click at [806, 499] on icon at bounding box center [807, 656] width 15 height 15
click at [805, 499] on icon at bounding box center [807, 656] width 15 height 15
click at [231, 499] on div "Shapes" at bounding box center [241, 656] width 32 height 9
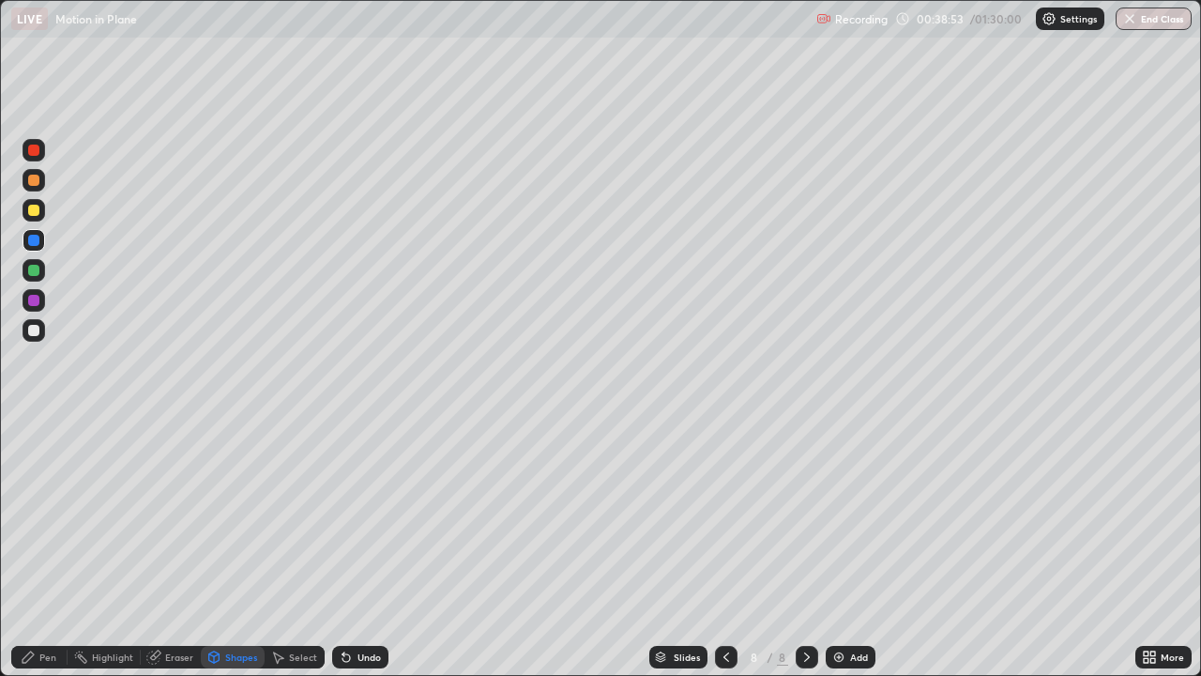
click at [297, 499] on div "Select" at bounding box center [303, 656] width 28 height 9
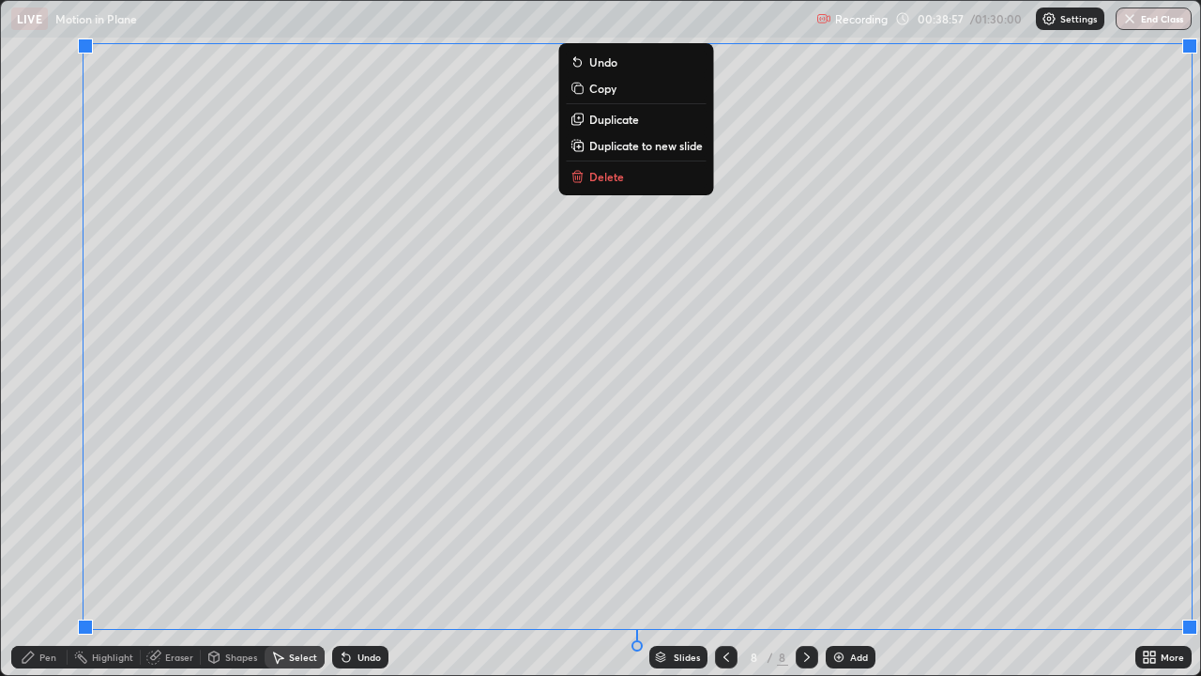
click at [627, 174] on button "Delete" at bounding box center [637, 176] width 140 height 23
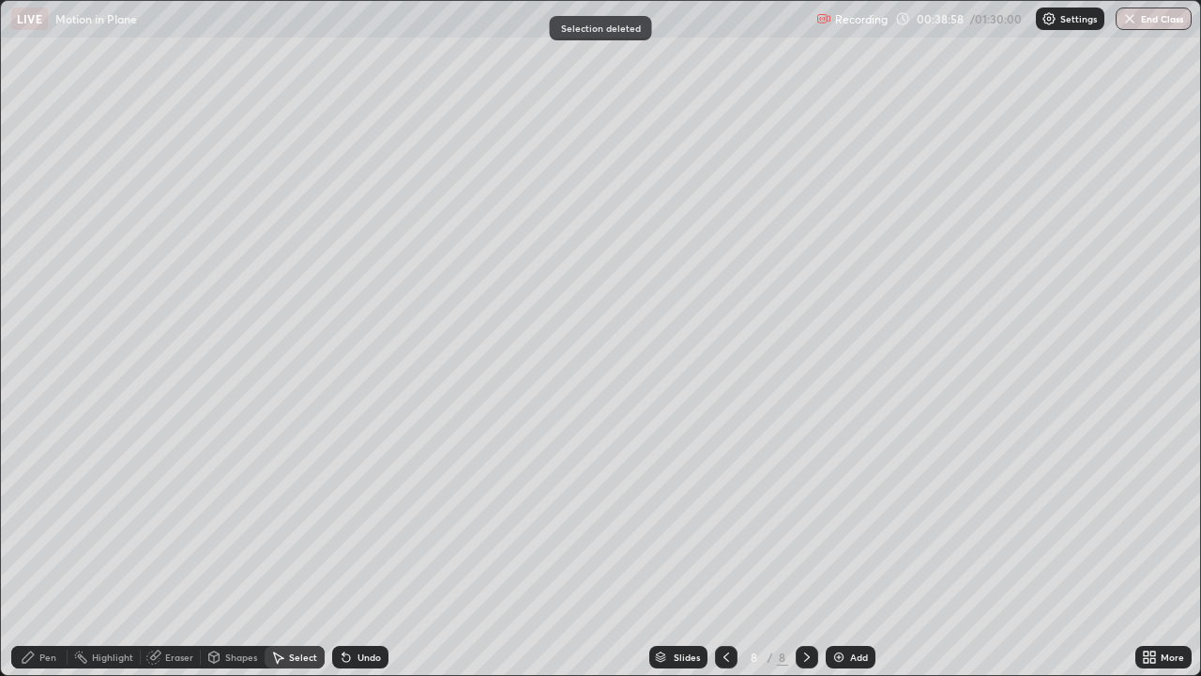
click at [59, 499] on div "Pen" at bounding box center [39, 657] width 56 height 23
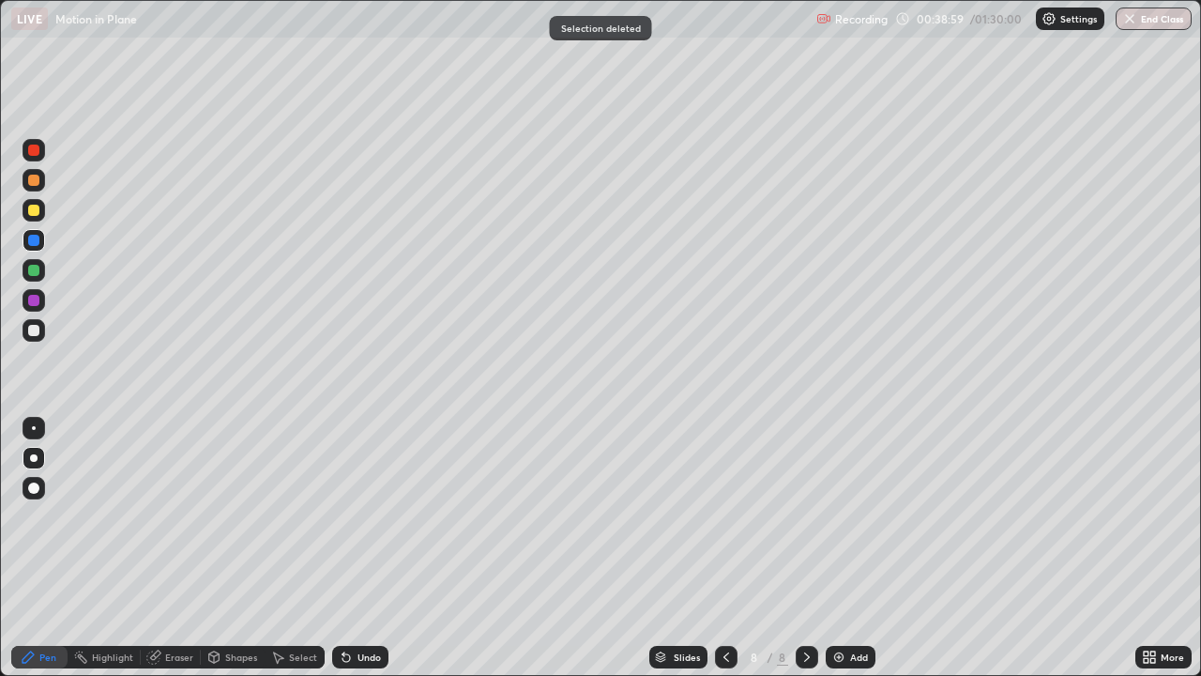
click at [59, 499] on div "Pen" at bounding box center [39, 657] width 56 height 23
click at [34, 428] on div at bounding box center [34, 428] width 4 height 4
click at [31, 232] on div at bounding box center [34, 240] width 23 height 23
click at [35, 206] on div at bounding box center [33, 210] width 11 height 11
click at [36, 269] on div at bounding box center [33, 270] width 11 height 11
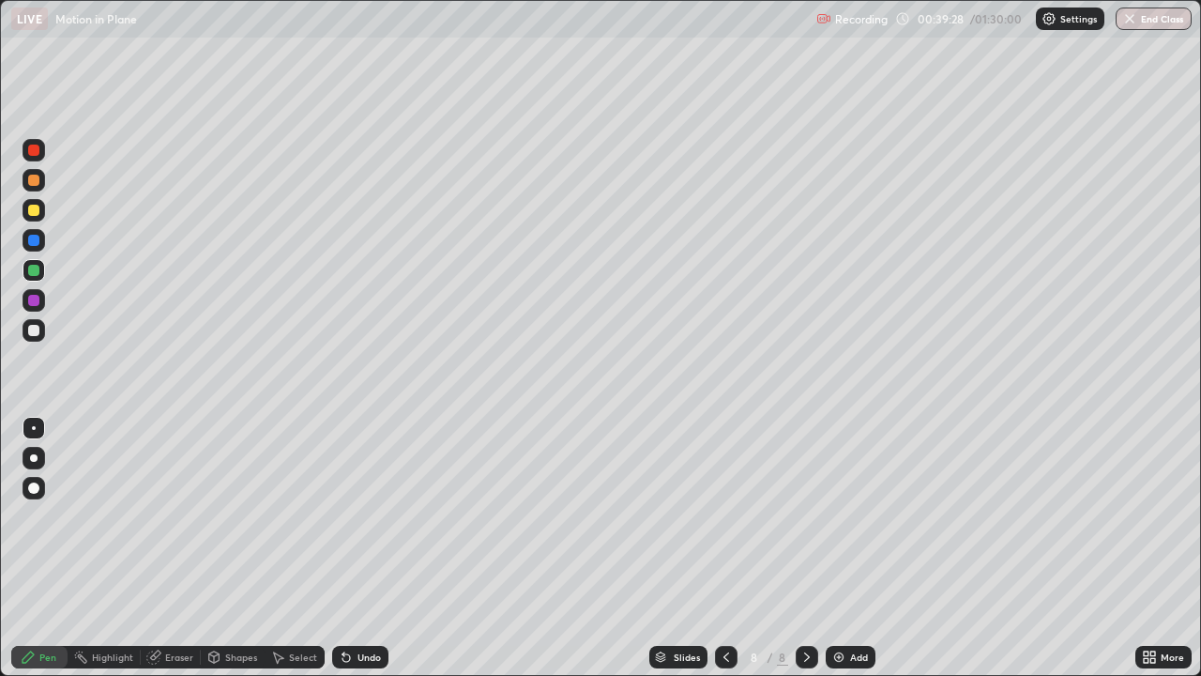
click at [238, 499] on div "Shapes" at bounding box center [241, 656] width 32 height 9
click at [34, 293] on div at bounding box center [34, 300] width 23 height 23
click at [34, 259] on div at bounding box center [34, 270] width 23 height 23
click at [32, 210] on div at bounding box center [33, 210] width 11 height 11
click at [351, 499] on div "Undo" at bounding box center [360, 657] width 56 height 23
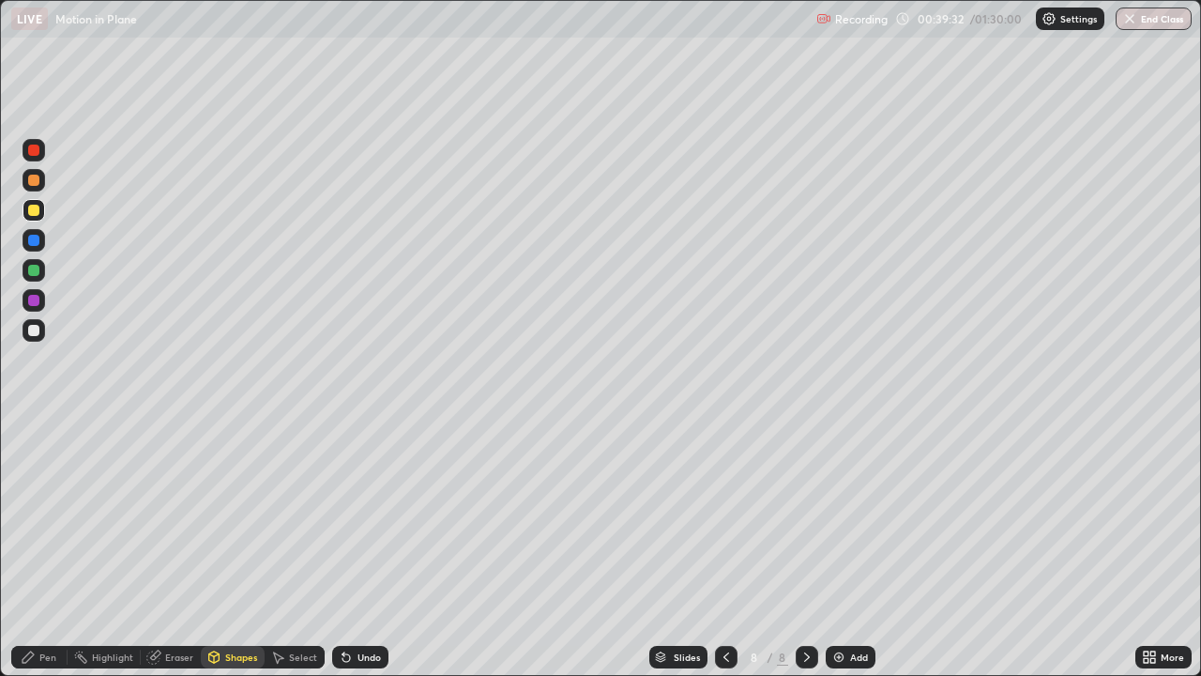
click at [52, 499] on div "Pen" at bounding box center [47, 656] width 17 height 9
click at [25, 272] on div at bounding box center [34, 270] width 23 height 23
click at [232, 499] on div "Shapes" at bounding box center [241, 656] width 32 height 9
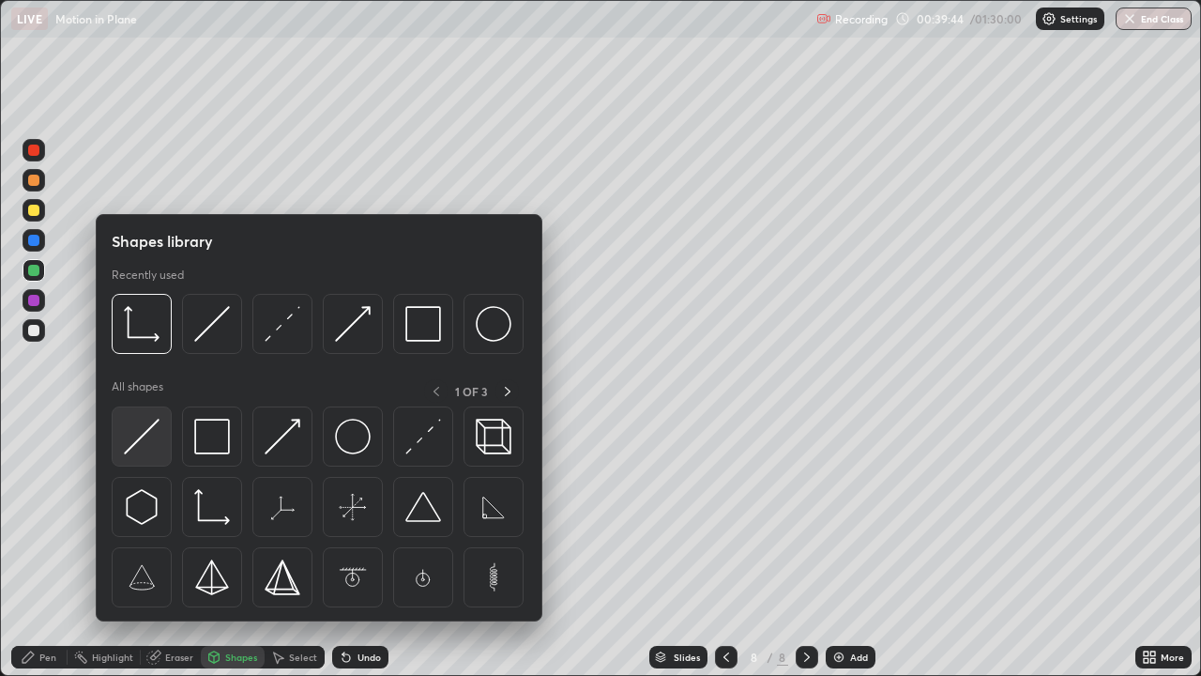
click at [144, 439] on img at bounding box center [142, 437] width 36 height 36
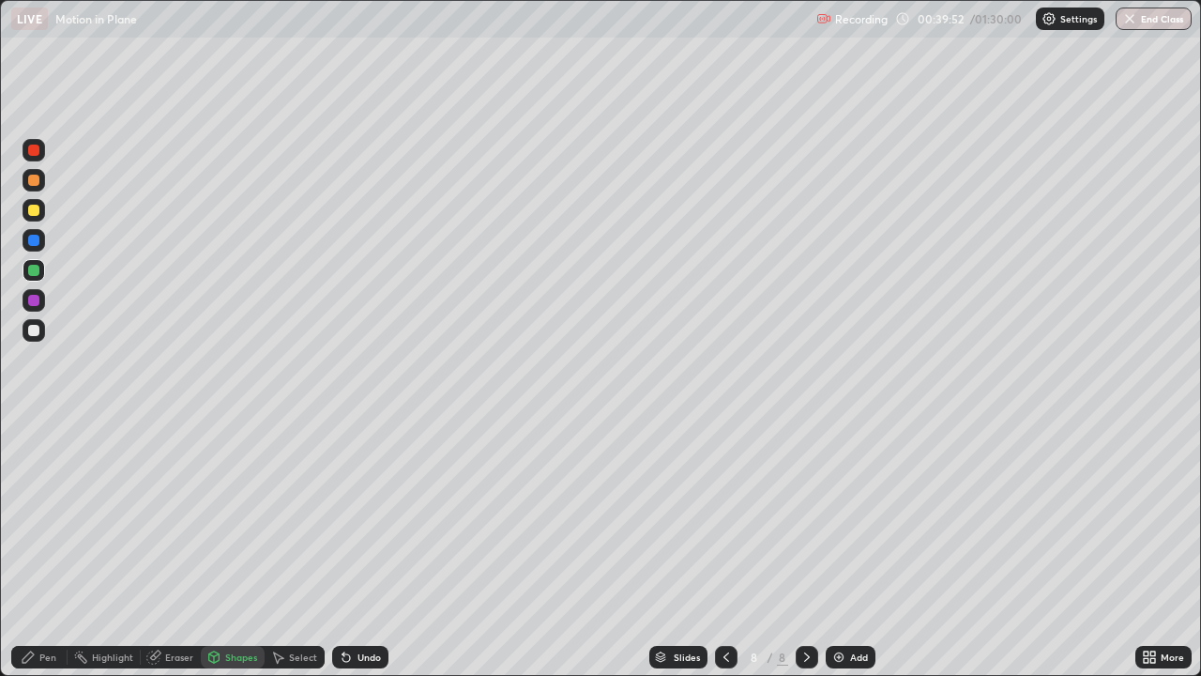
click at [44, 499] on div "Pen" at bounding box center [47, 656] width 17 height 9
click at [50, 499] on div "Pen" at bounding box center [47, 656] width 17 height 9
click at [36, 296] on div at bounding box center [33, 300] width 11 height 11
click at [31, 211] on div at bounding box center [33, 210] width 11 height 11
click at [34, 272] on div at bounding box center [33, 270] width 11 height 11
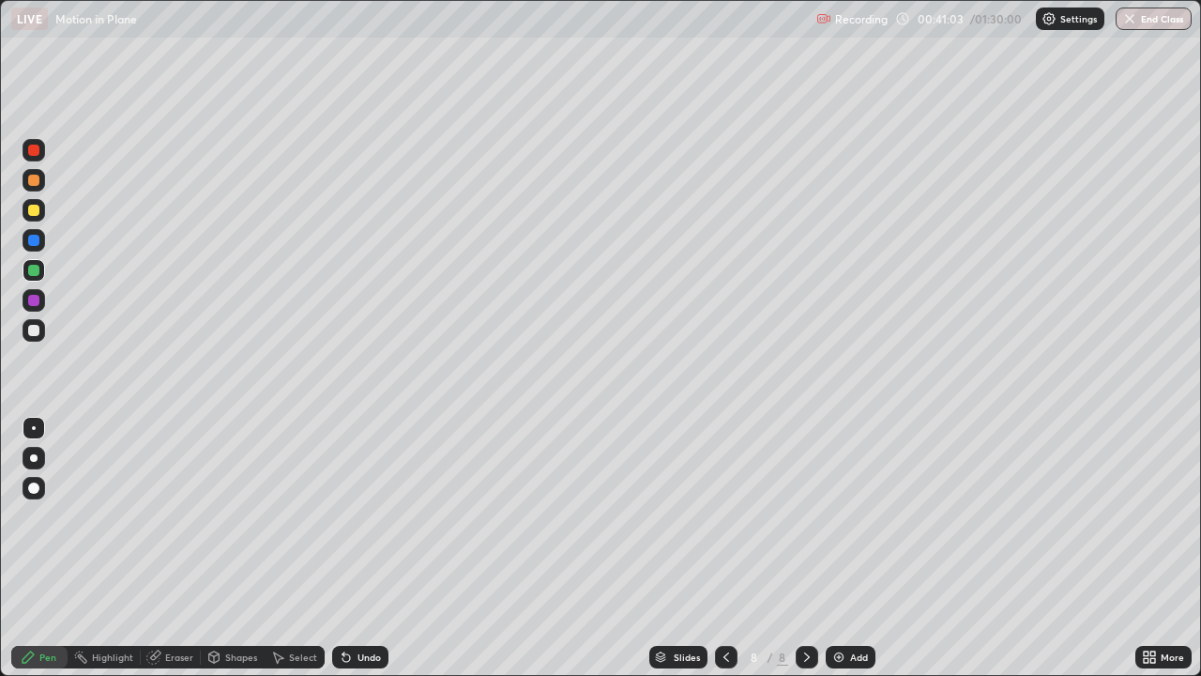
click at [31, 268] on div at bounding box center [33, 270] width 11 height 11
click at [803, 499] on icon at bounding box center [807, 656] width 15 height 15
click at [836, 499] on img at bounding box center [838, 656] width 15 height 15
click at [37, 210] on div at bounding box center [33, 210] width 11 height 11
click at [31, 267] on div at bounding box center [33, 270] width 11 height 11
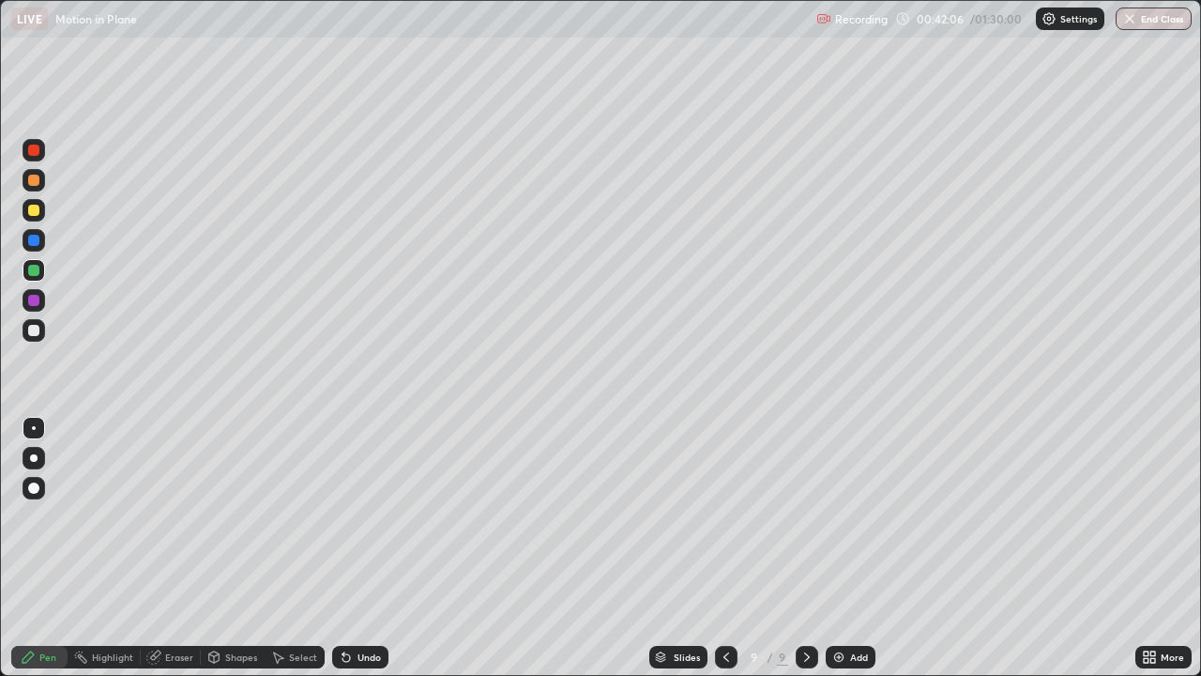
click at [724, 499] on icon at bounding box center [726, 656] width 15 height 15
click at [805, 499] on icon at bounding box center [807, 656] width 15 height 15
click at [286, 499] on div "Select" at bounding box center [295, 657] width 60 height 23
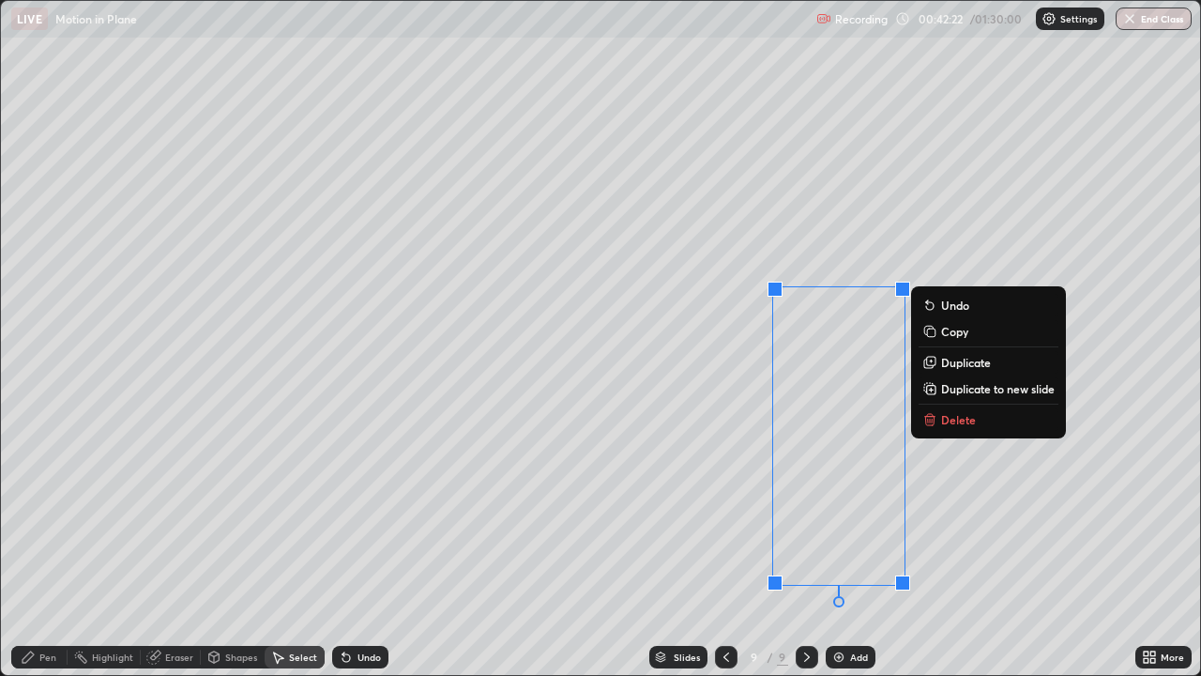
click at [957, 417] on p "Delete" at bounding box center [958, 419] width 35 height 15
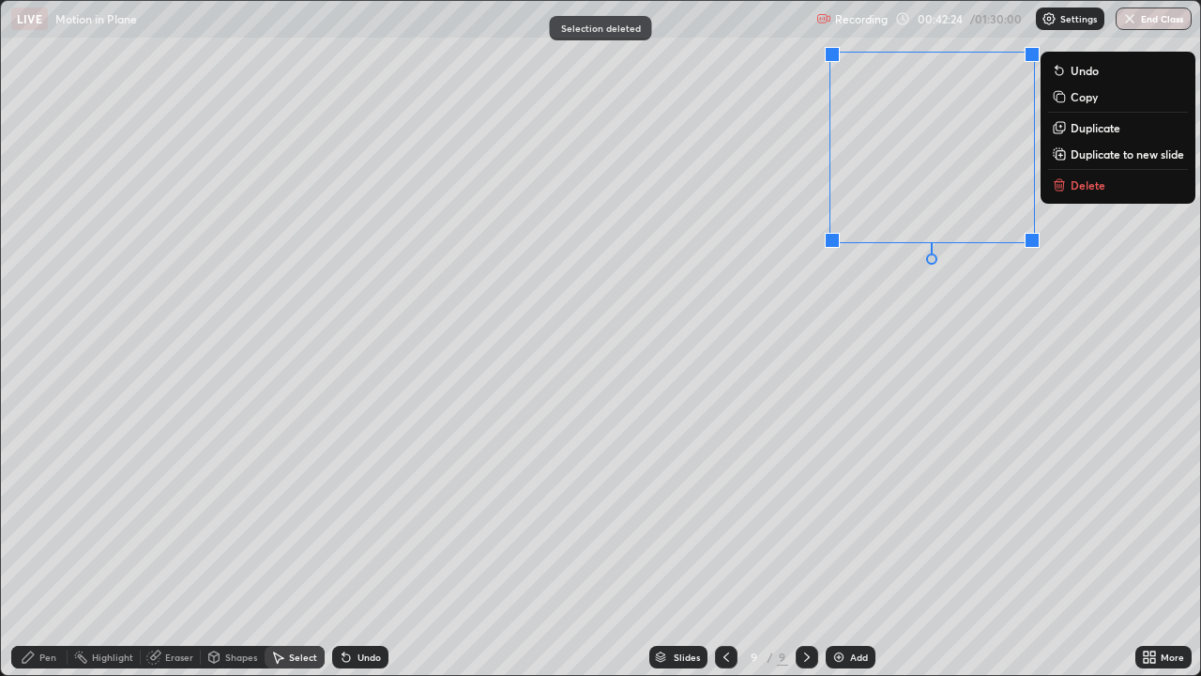
click at [1080, 190] on p "Delete" at bounding box center [1088, 184] width 35 height 15
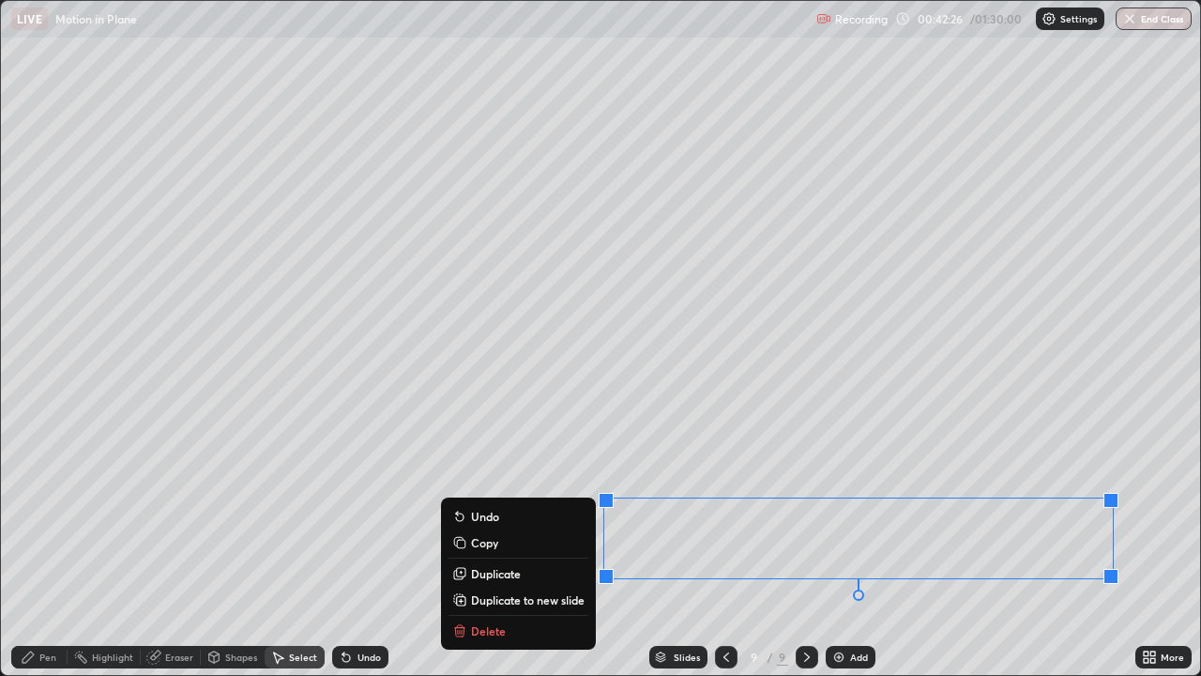
click at [501, 499] on p "Delete" at bounding box center [488, 630] width 35 height 15
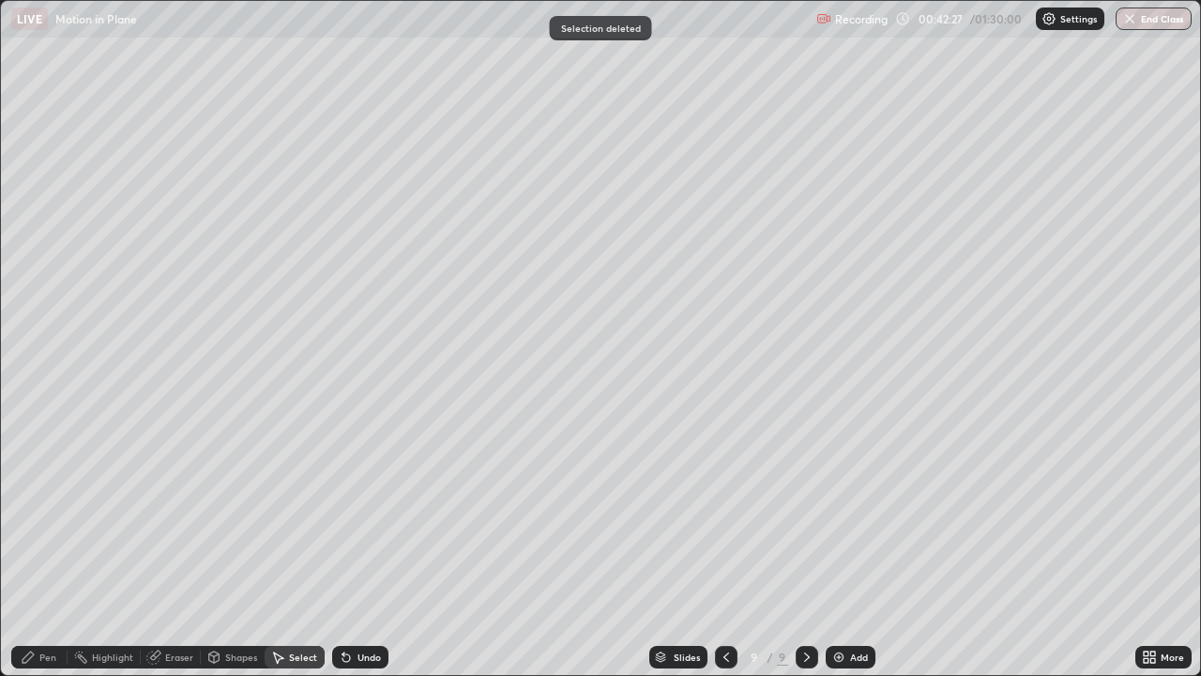
click at [252, 499] on div "Shapes" at bounding box center [241, 656] width 32 height 9
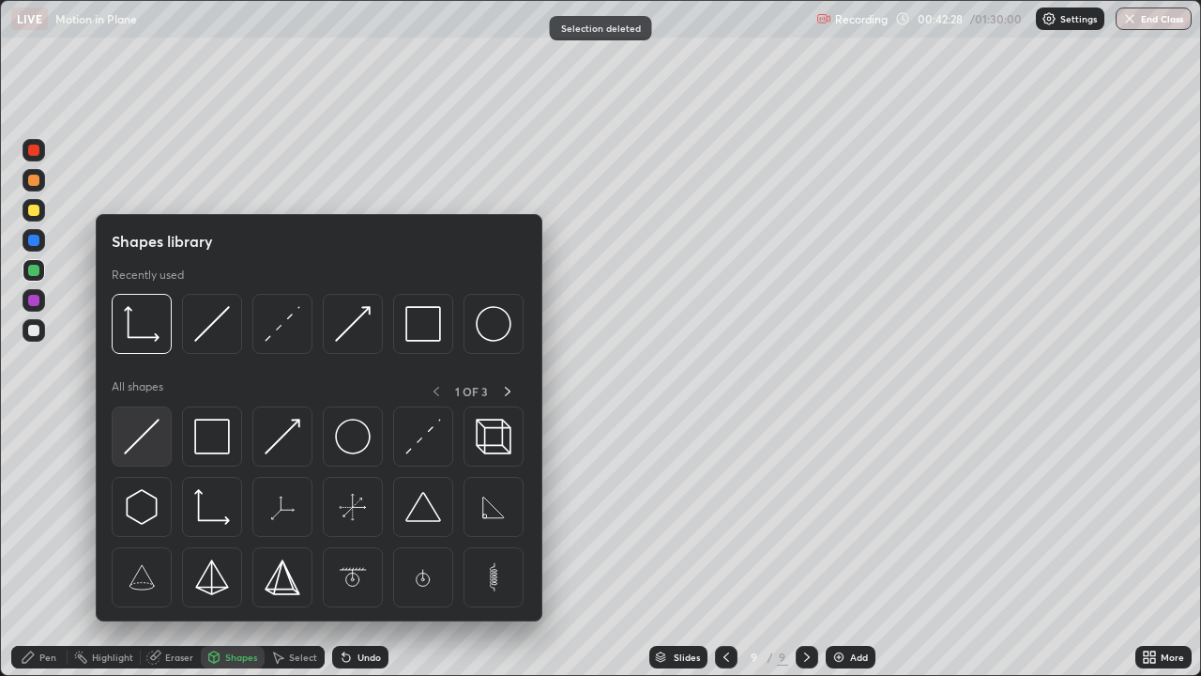
click at [130, 443] on img at bounding box center [142, 437] width 36 height 36
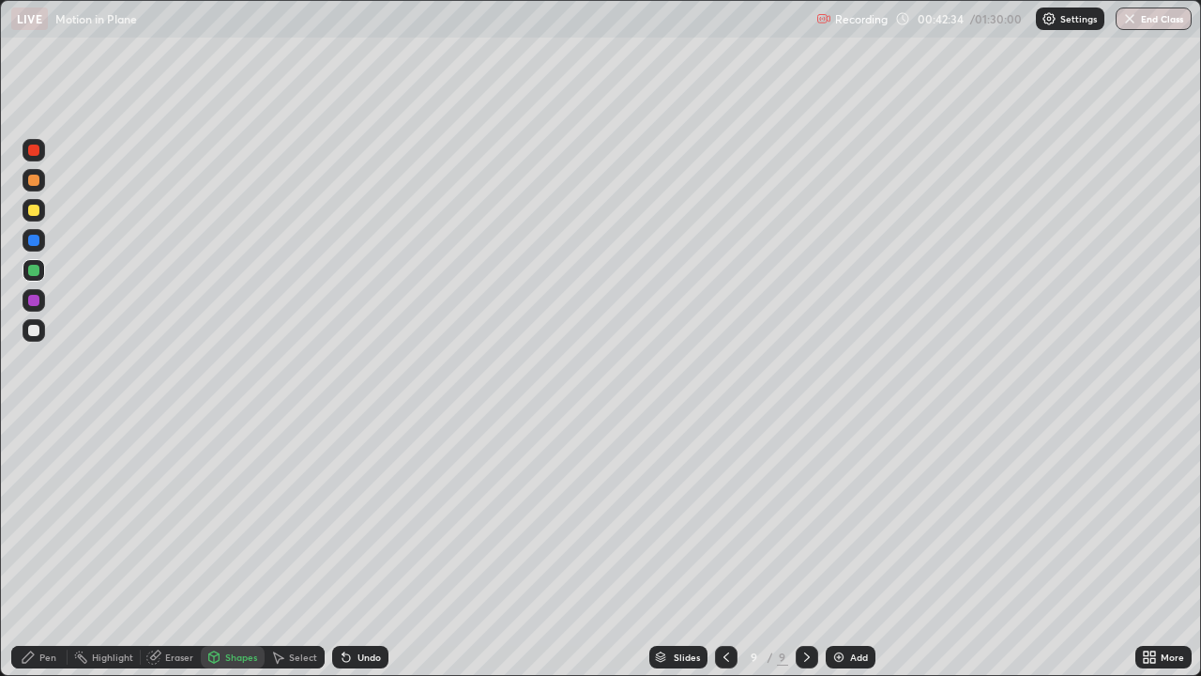
click at [34, 499] on icon at bounding box center [28, 656] width 15 height 15
click at [33, 297] on div at bounding box center [33, 300] width 11 height 11
click at [31, 267] on div at bounding box center [33, 270] width 11 height 11
click at [36, 461] on div at bounding box center [34, 458] width 8 height 8
click at [36, 248] on div at bounding box center [34, 240] width 23 height 23
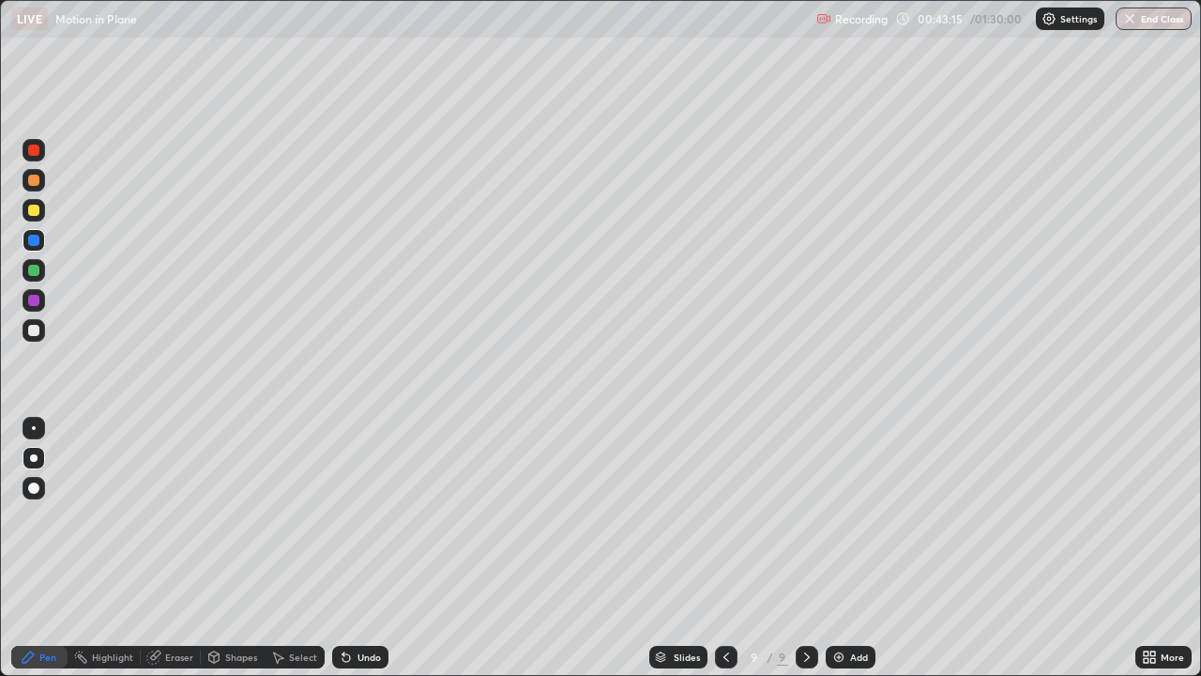
click at [34, 265] on div at bounding box center [33, 270] width 11 height 11
click at [724, 499] on icon at bounding box center [726, 656] width 15 height 15
click at [33, 210] on div at bounding box center [33, 210] width 11 height 11
click at [804, 499] on icon at bounding box center [807, 656] width 15 height 15
click at [724, 499] on icon at bounding box center [726, 656] width 15 height 15
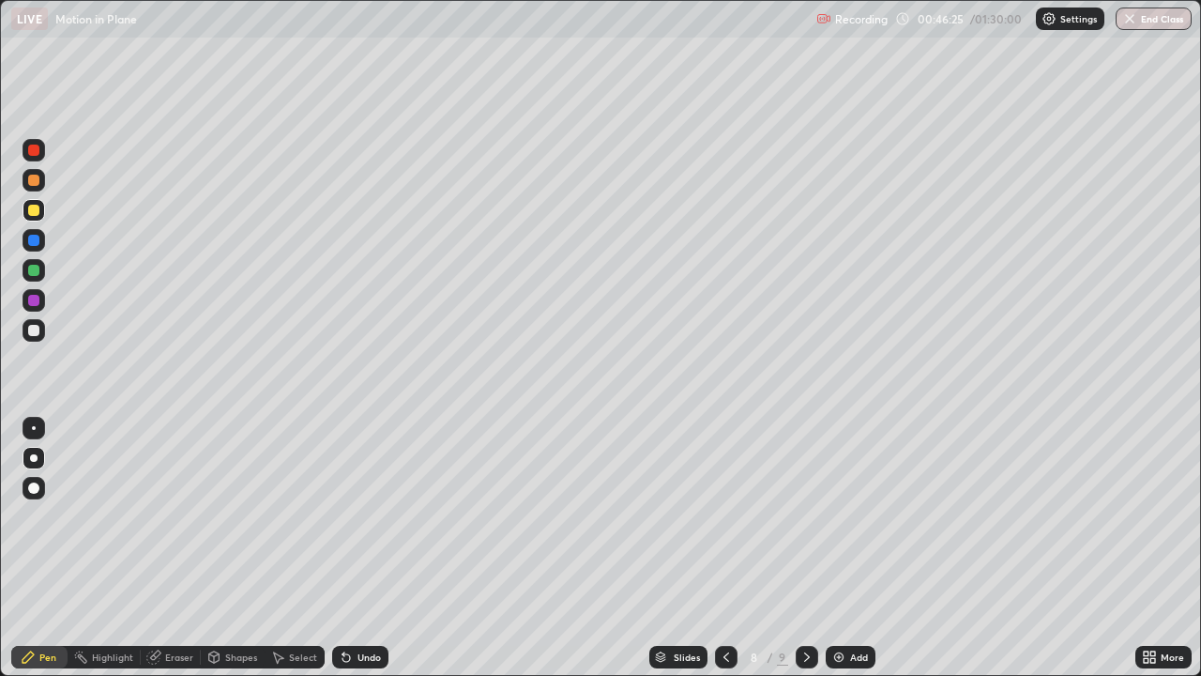
click at [805, 499] on icon at bounding box center [807, 656] width 15 height 15
click at [809, 499] on div at bounding box center [807, 657] width 23 height 38
click at [831, 499] on img at bounding box center [838, 656] width 15 height 15
click at [48, 499] on div "Pen" at bounding box center [47, 656] width 17 height 9
click at [34, 428] on div at bounding box center [34, 428] width 4 height 4
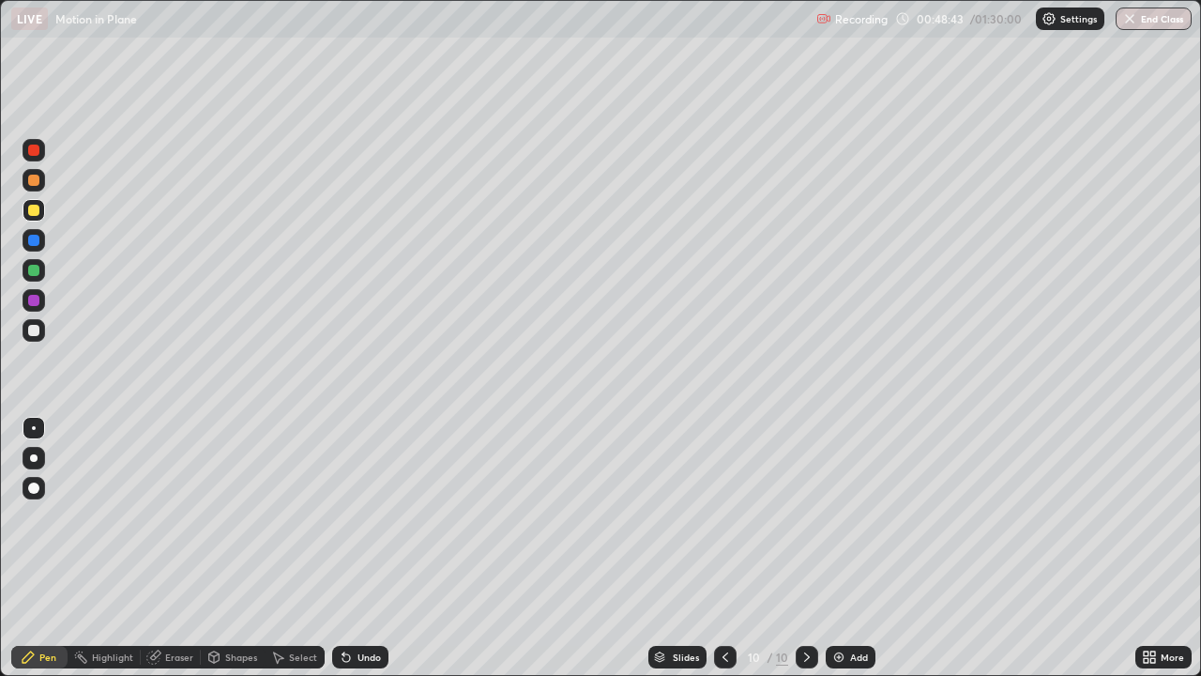
click at [217, 499] on icon at bounding box center [214, 656] width 10 height 11
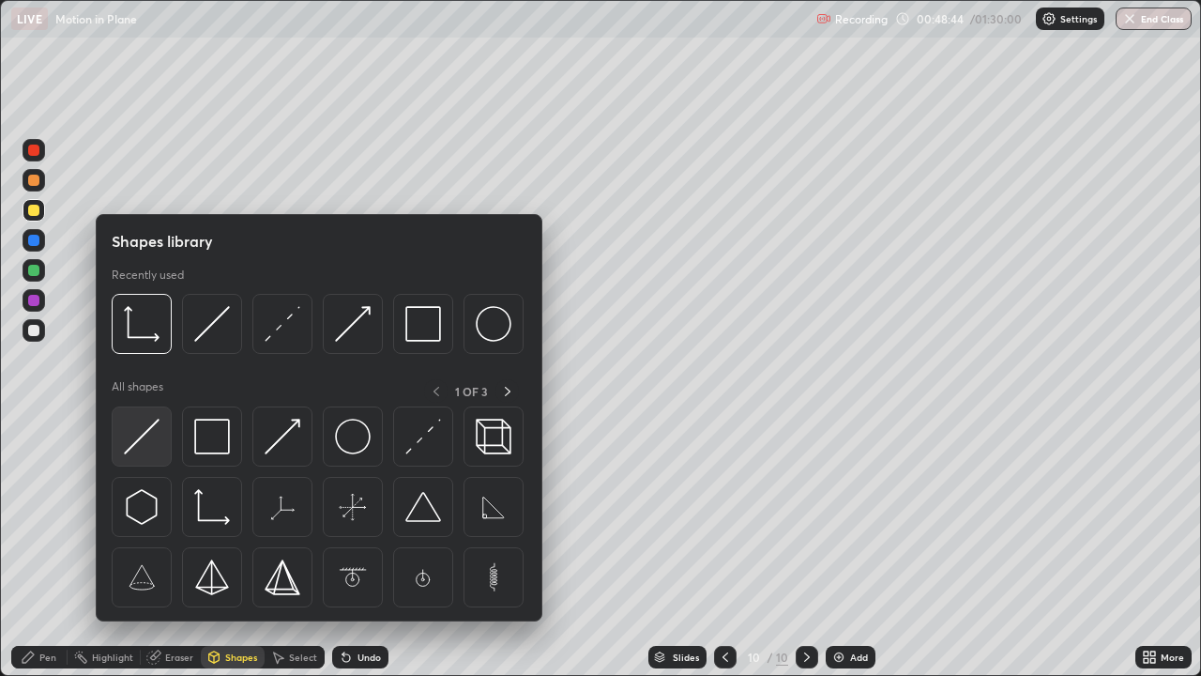
click at [148, 441] on img at bounding box center [142, 437] width 36 height 36
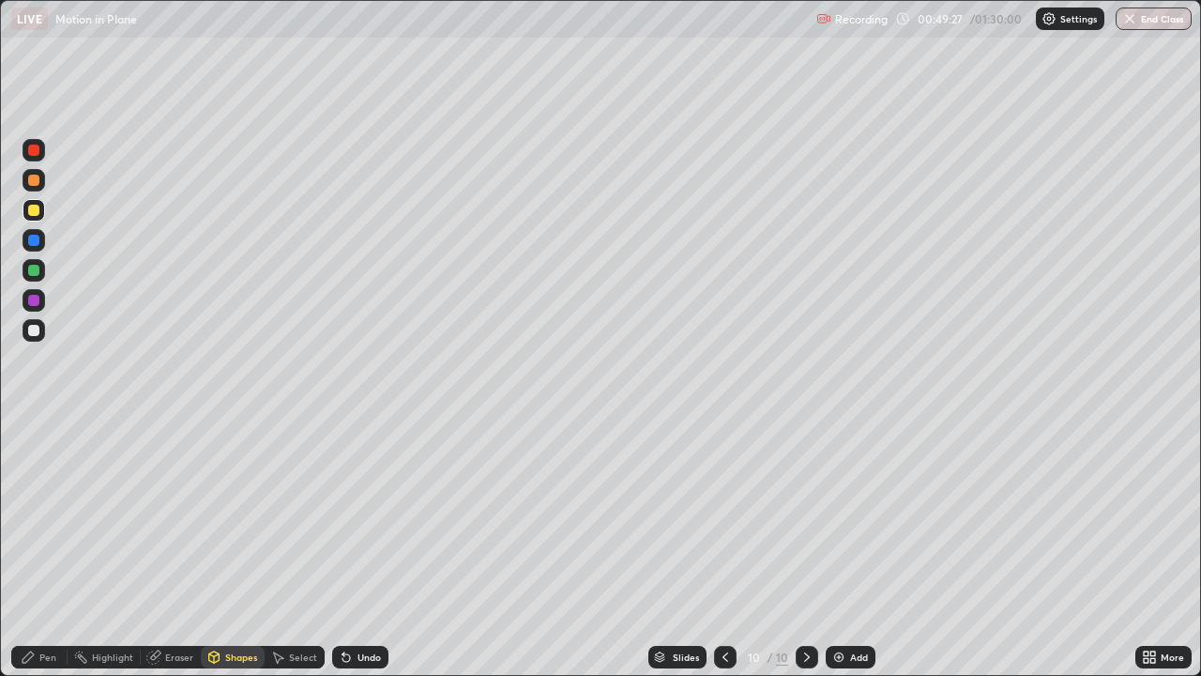
click at [364, 499] on div "Undo" at bounding box center [369, 656] width 23 height 9
click at [39, 499] on div "Pen" at bounding box center [47, 656] width 17 height 9
click at [30, 242] on div at bounding box center [33, 240] width 11 height 11
click at [343, 499] on icon at bounding box center [347, 658] width 8 height 8
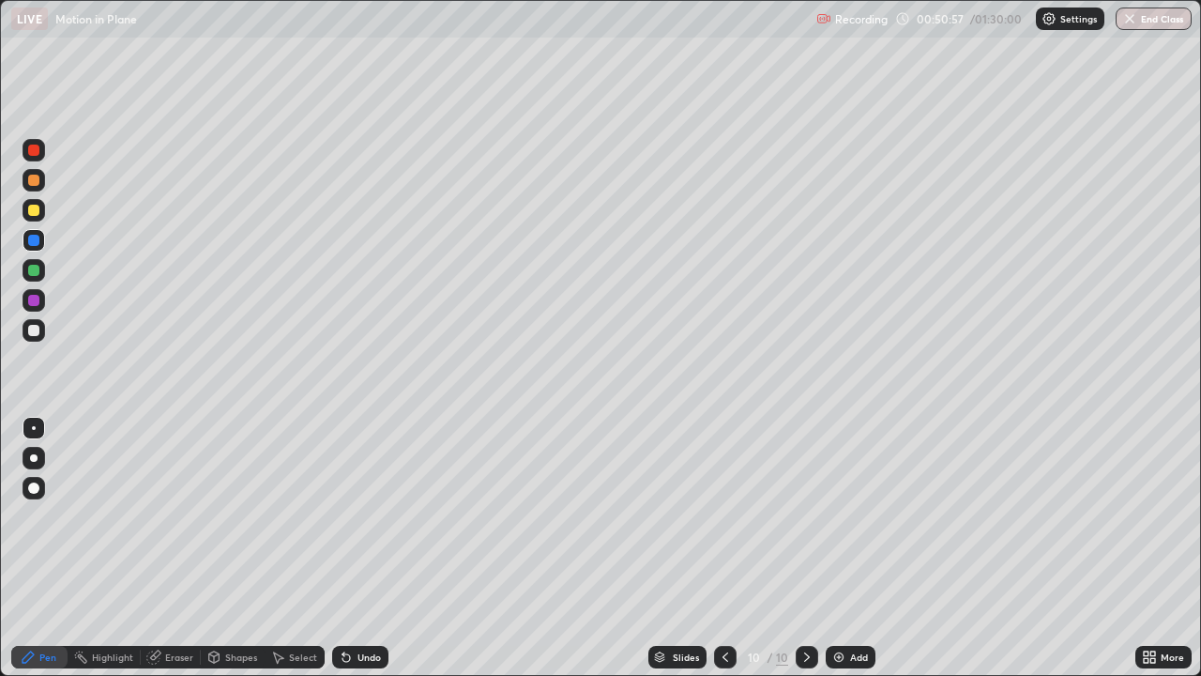
click at [343, 499] on icon at bounding box center [347, 658] width 8 height 8
click at [343, 499] on icon at bounding box center [344, 653] width 2 height 2
click at [31, 145] on div at bounding box center [33, 150] width 11 height 11
click at [362, 499] on div "Undo" at bounding box center [369, 656] width 23 height 9
click at [360, 499] on div "Undo" at bounding box center [360, 657] width 56 height 23
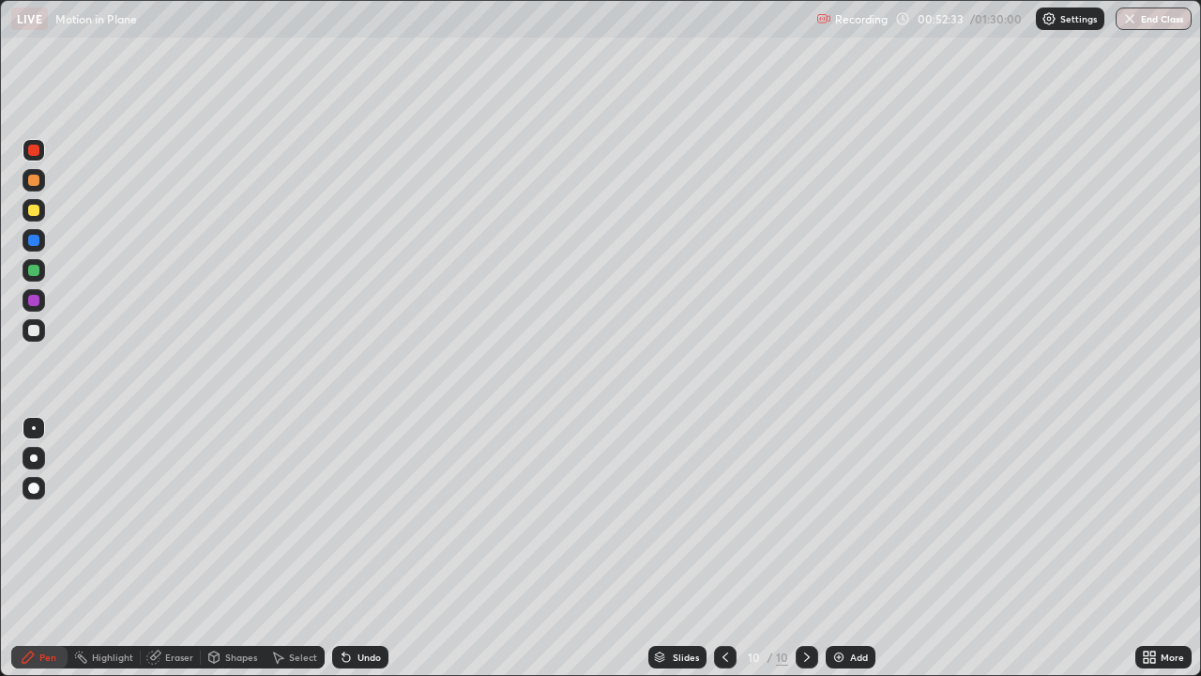
click at [360, 499] on div "Undo" at bounding box center [360, 657] width 56 height 23
click at [43, 334] on div at bounding box center [34, 330] width 23 height 23
click at [38, 160] on div at bounding box center [34, 150] width 23 height 23
click at [40, 152] on div at bounding box center [34, 150] width 23 height 23
click at [35, 211] on div at bounding box center [33, 210] width 11 height 11
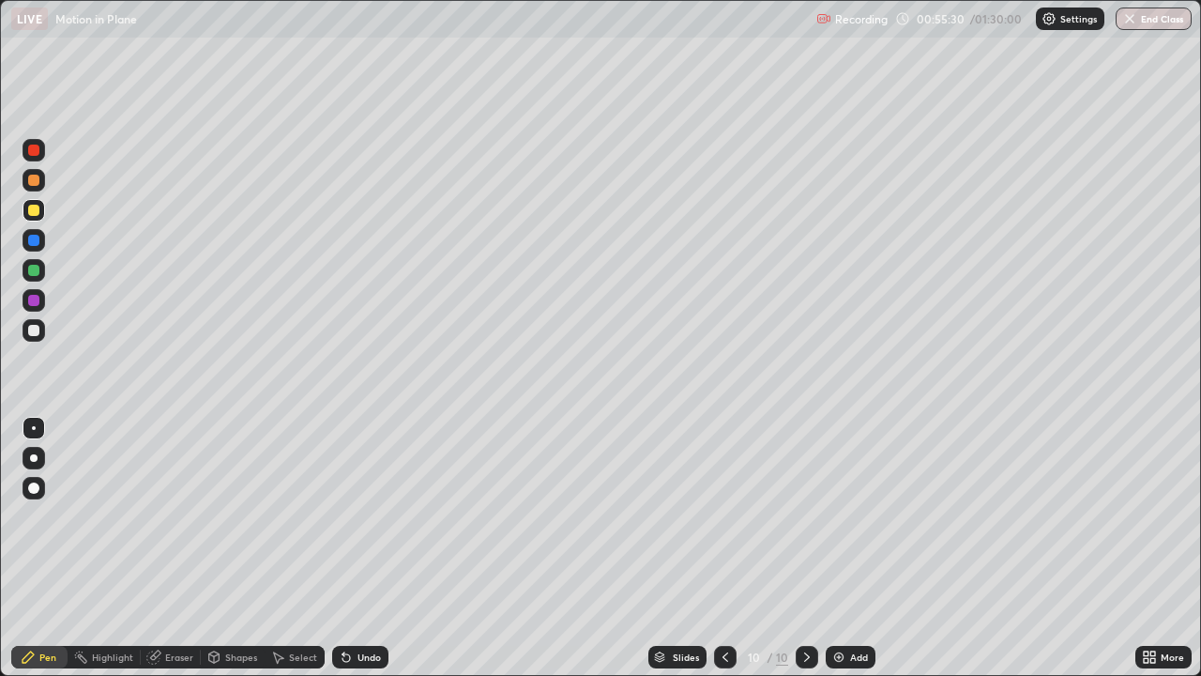
click at [36, 248] on div at bounding box center [34, 240] width 23 height 23
click at [35, 244] on div at bounding box center [33, 240] width 11 height 11
click at [26, 459] on div at bounding box center [34, 458] width 23 height 23
click at [36, 188] on div at bounding box center [34, 180] width 23 height 23
click at [230, 499] on div "Shapes" at bounding box center [241, 656] width 32 height 9
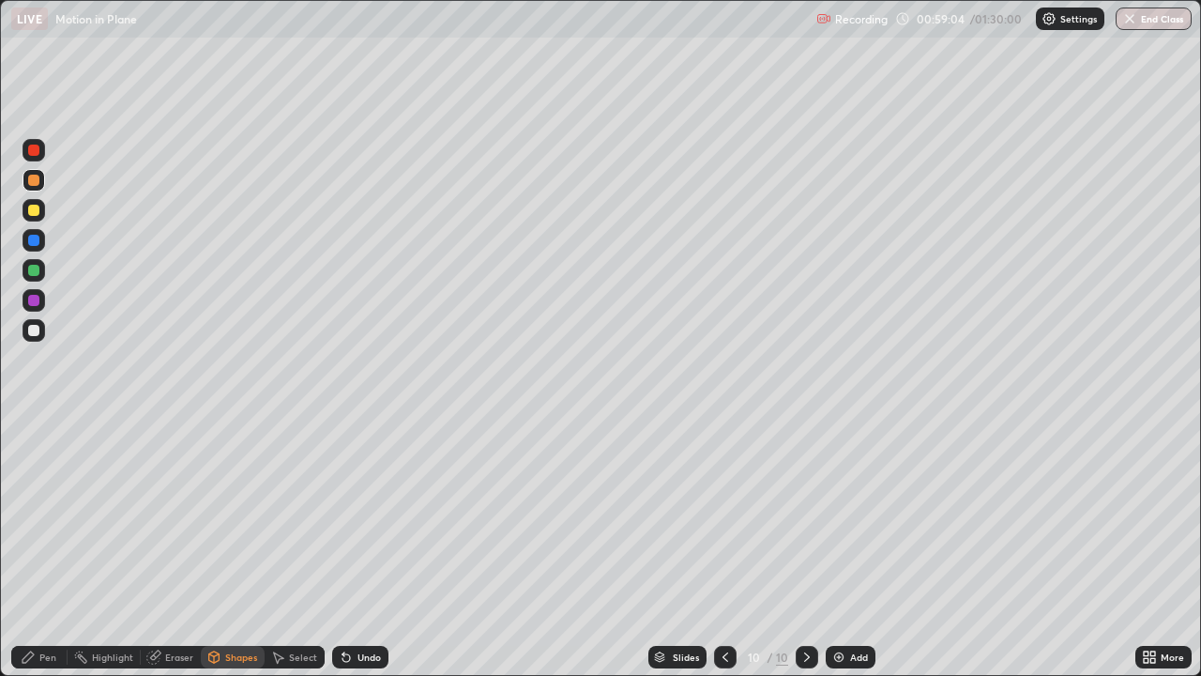
click at [294, 499] on div "Select" at bounding box center [303, 656] width 28 height 9
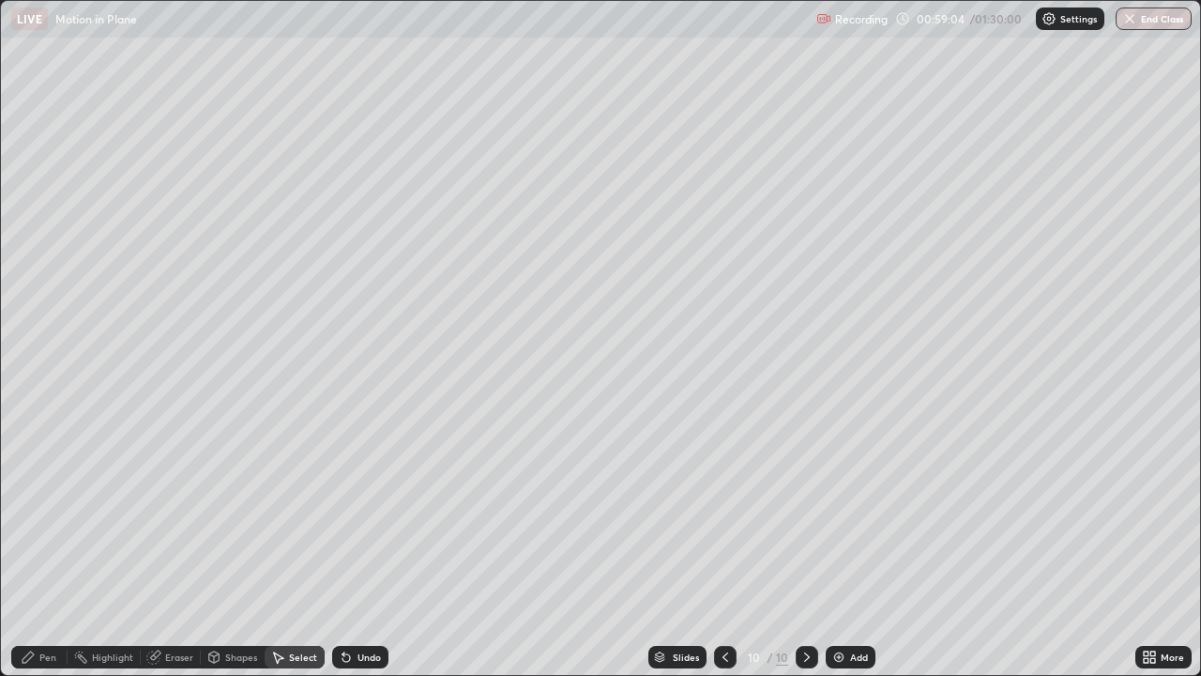
click at [343, 499] on icon at bounding box center [347, 658] width 8 height 8
click at [343, 499] on icon at bounding box center [344, 653] width 2 height 2
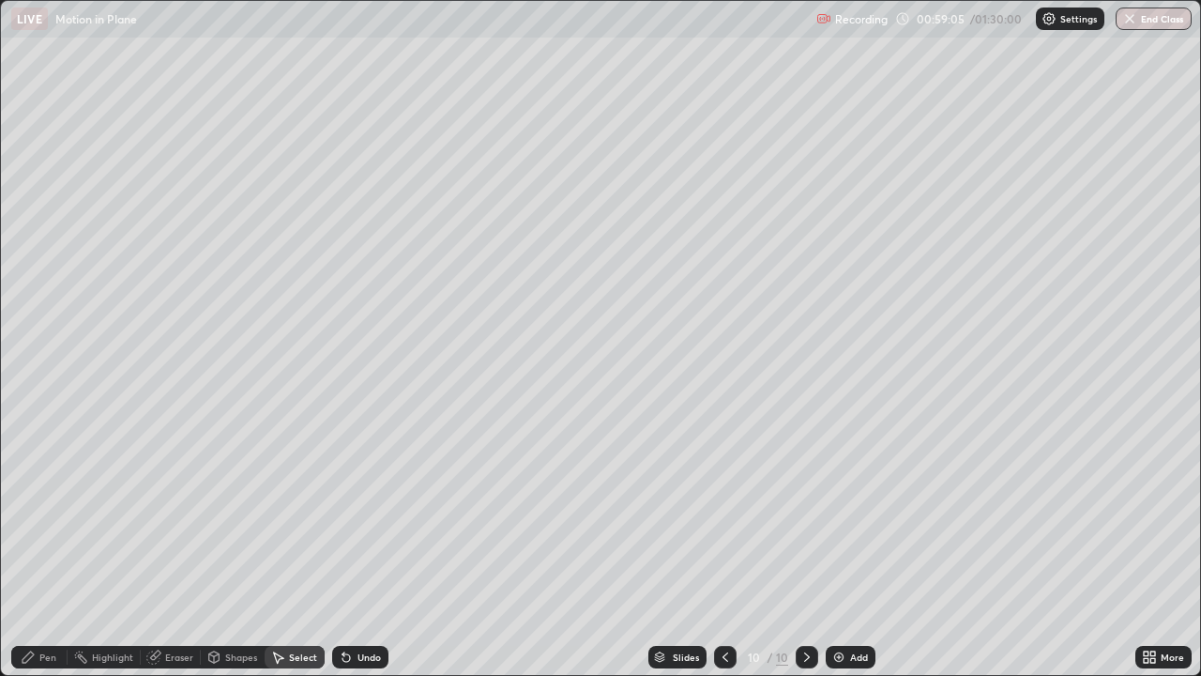
click at [343, 499] on icon at bounding box center [347, 658] width 8 height 8
click at [349, 499] on icon at bounding box center [346, 656] width 15 height 15
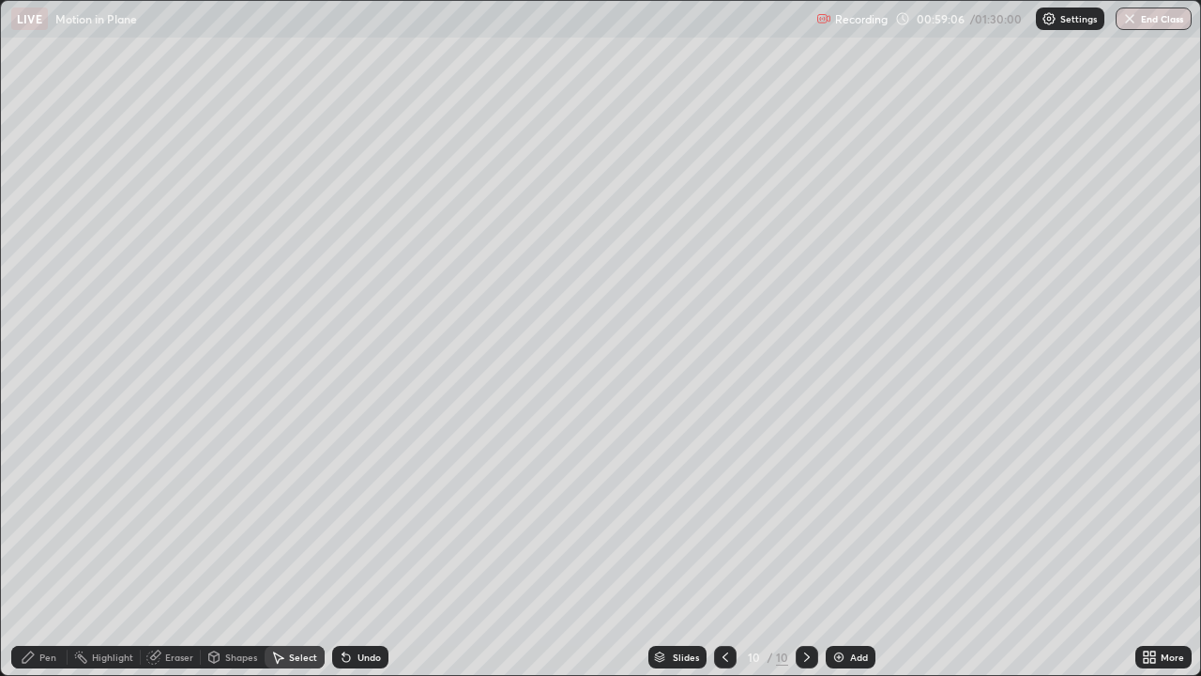
click at [353, 499] on div "Undo" at bounding box center [360, 657] width 56 height 23
click at [352, 499] on div "Undo" at bounding box center [360, 657] width 56 height 23
click at [347, 499] on div "Undo" at bounding box center [360, 657] width 56 height 23
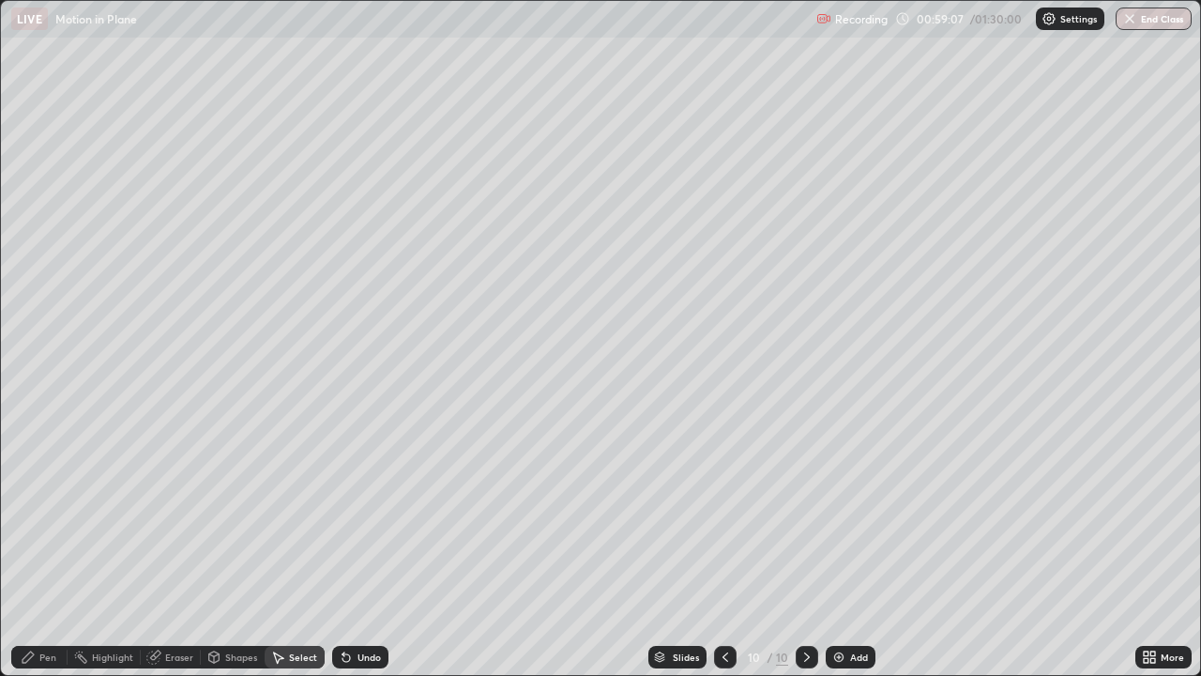
click at [347, 499] on div "Undo" at bounding box center [360, 657] width 56 height 23
click at [349, 499] on div "Undo" at bounding box center [357, 657] width 64 height 38
click at [350, 499] on div "Undo" at bounding box center [357, 657] width 64 height 38
click at [350, 499] on div "Undo" at bounding box center [360, 657] width 56 height 23
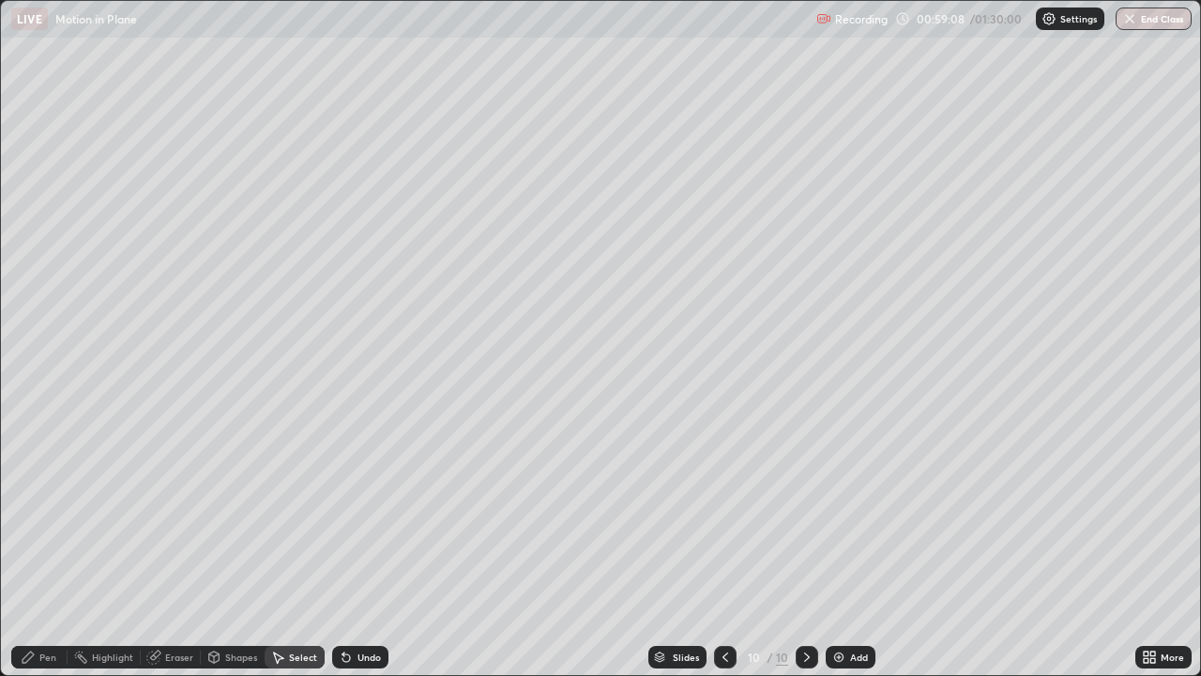
click at [343, 499] on icon at bounding box center [347, 658] width 8 height 8
click at [343, 499] on icon at bounding box center [344, 653] width 2 height 2
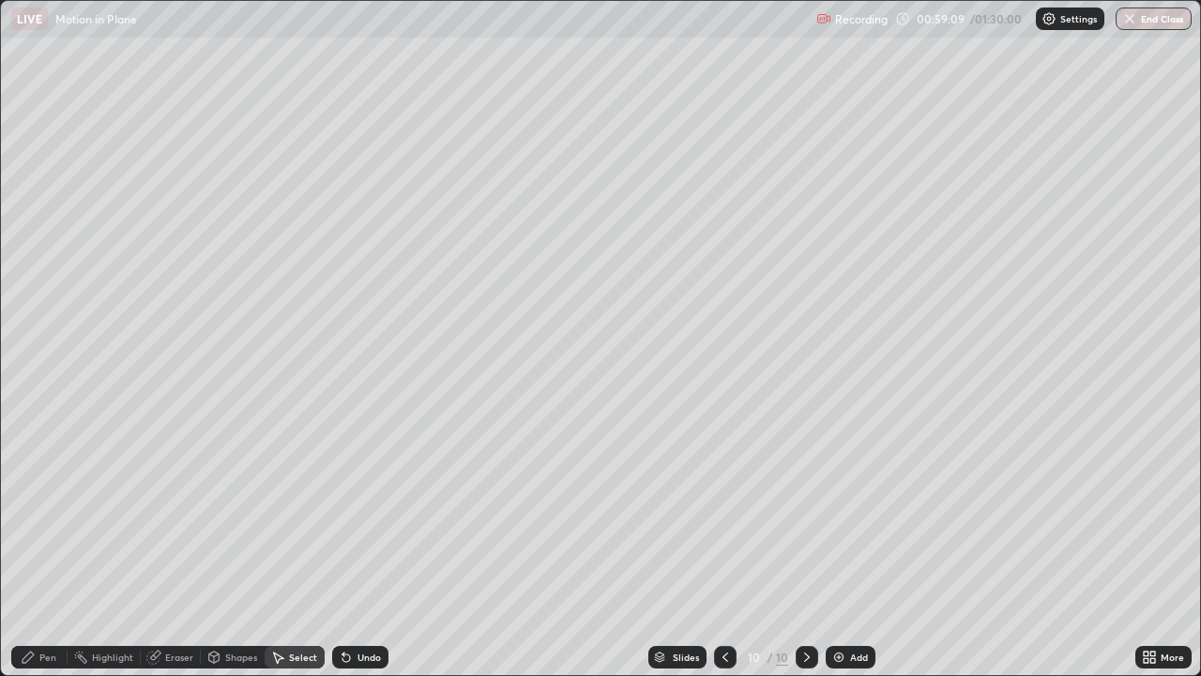
click at [343, 499] on icon at bounding box center [344, 653] width 2 height 2
click at [351, 499] on icon at bounding box center [346, 656] width 15 height 15
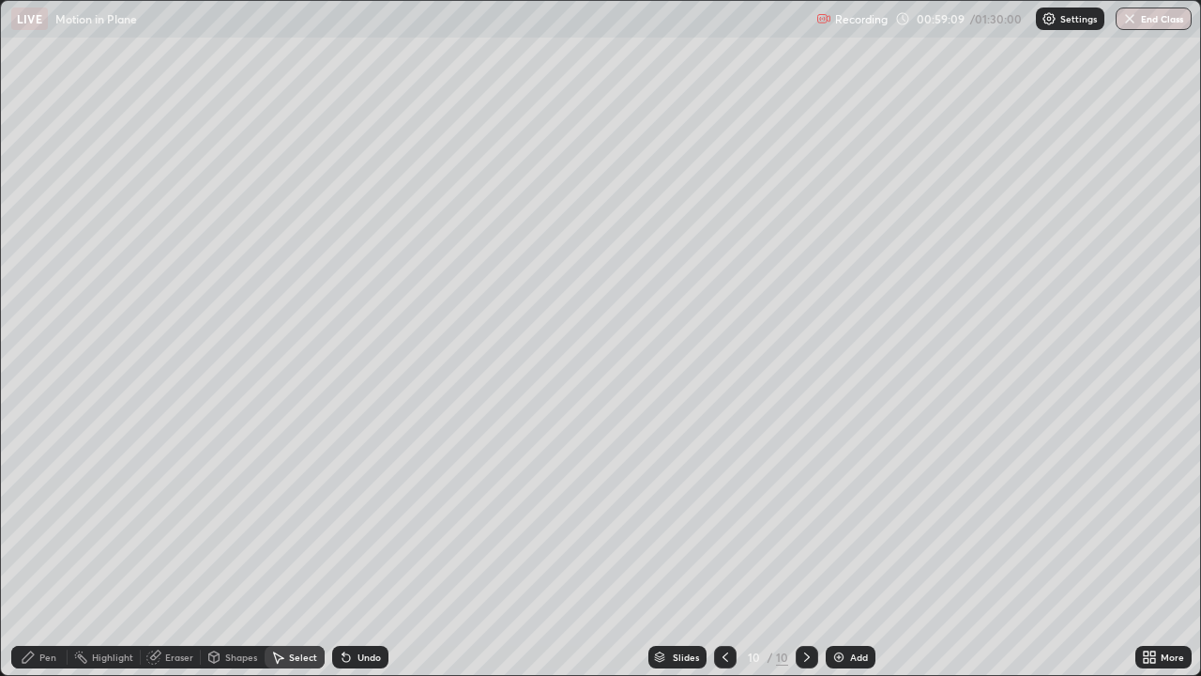
click at [351, 499] on icon at bounding box center [346, 656] width 15 height 15
click at [355, 499] on div "Undo" at bounding box center [360, 657] width 56 height 23
click at [353, 499] on div "Undo" at bounding box center [360, 657] width 56 height 23
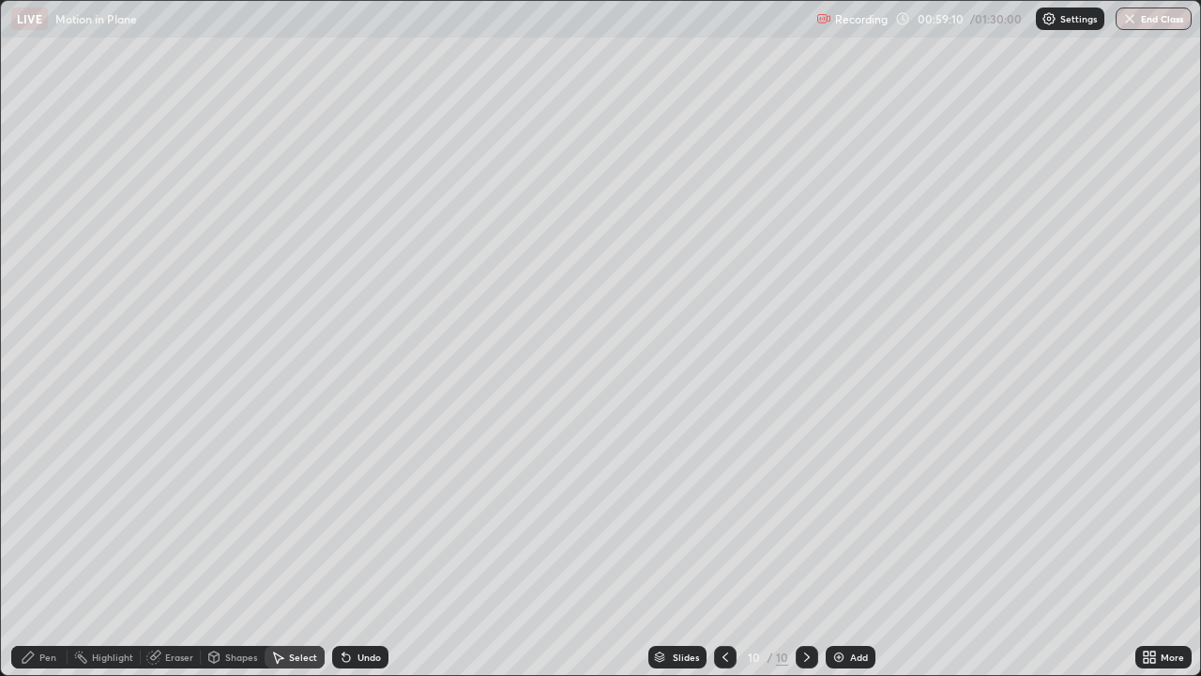
click at [354, 499] on div "Undo" at bounding box center [360, 657] width 56 height 23
click at [355, 499] on div "Undo" at bounding box center [360, 657] width 56 height 23
click at [352, 499] on div "Undo" at bounding box center [360, 657] width 56 height 23
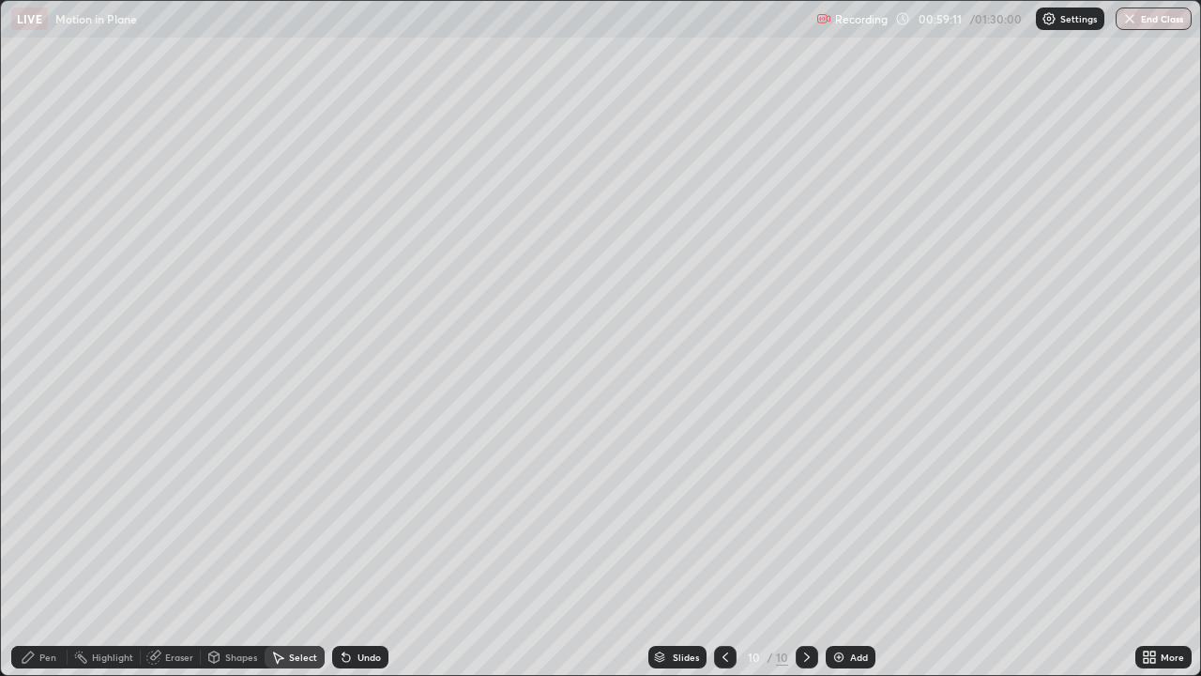
click at [347, 499] on icon at bounding box center [347, 658] width 8 height 8
click at [343, 499] on icon at bounding box center [344, 653] width 2 height 2
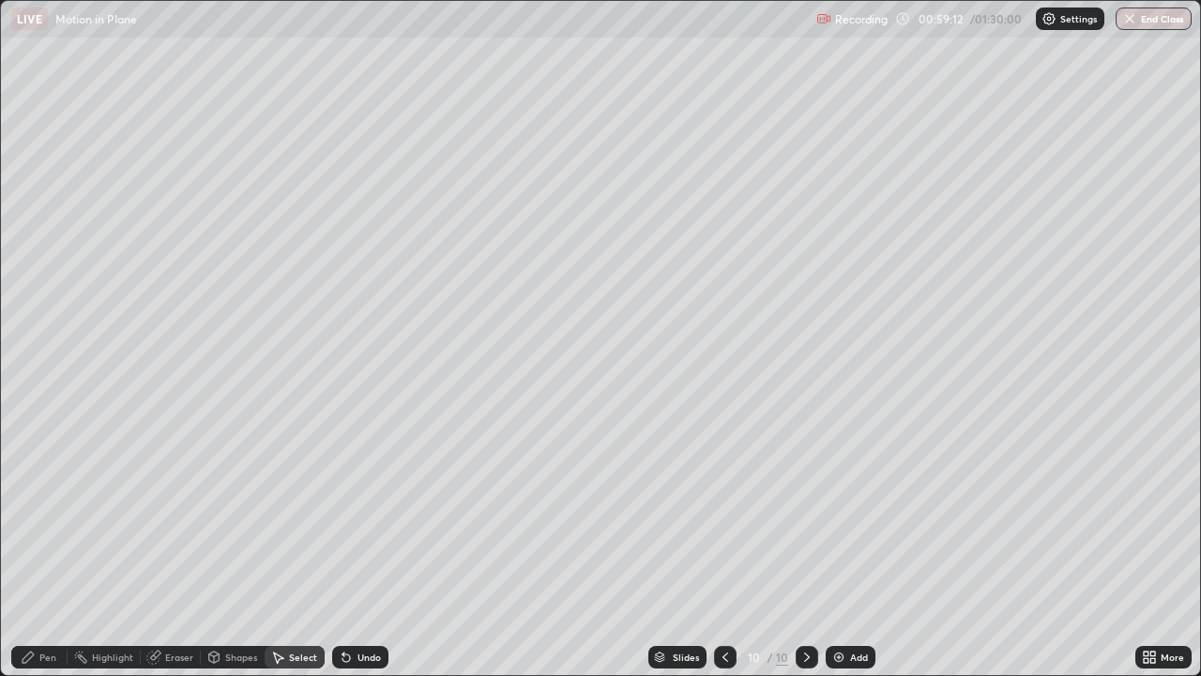
click at [343, 499] on icon at bounding box center [344, 653] width 2 height 2
click at [344, 499] on div "Undo" at bounding box center [360, 657] width 56 height 23
click at [343, 499] on div "Undo" at bounding box center [360, 657] width 56 height 23
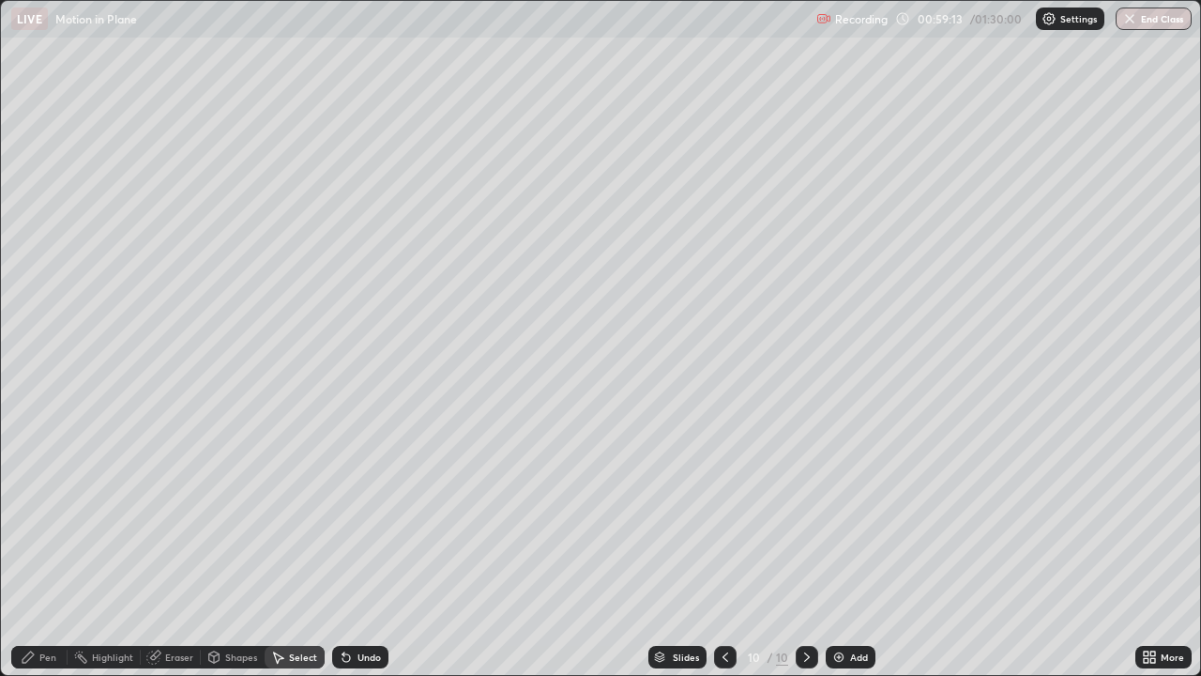
click at [340, 499] on div "Undo" at bounding box center [360, 657] width 56 height 23
click at [343, 499] on div "Undo" at bounding box center [357, 657] width 64 height 38
click at [340, 499] on div "Undo" at bounding box center [360, 657] width 56 height 23
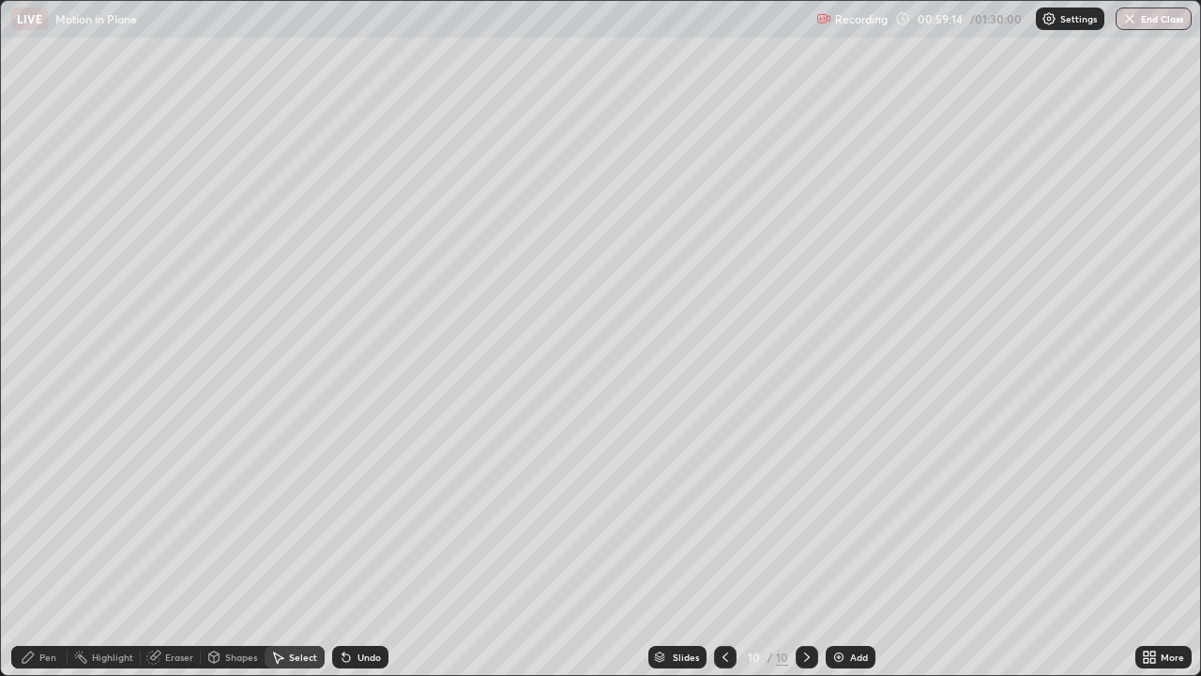
click at [343, 499] on icon at bounding box center [344, 653] width 2 height 2
click at [343, 499] on icon at bounding box center [347, 658] width 8 height 8
click at [343, 499] on icon at bounding box center [344, 653] width 2 height 2
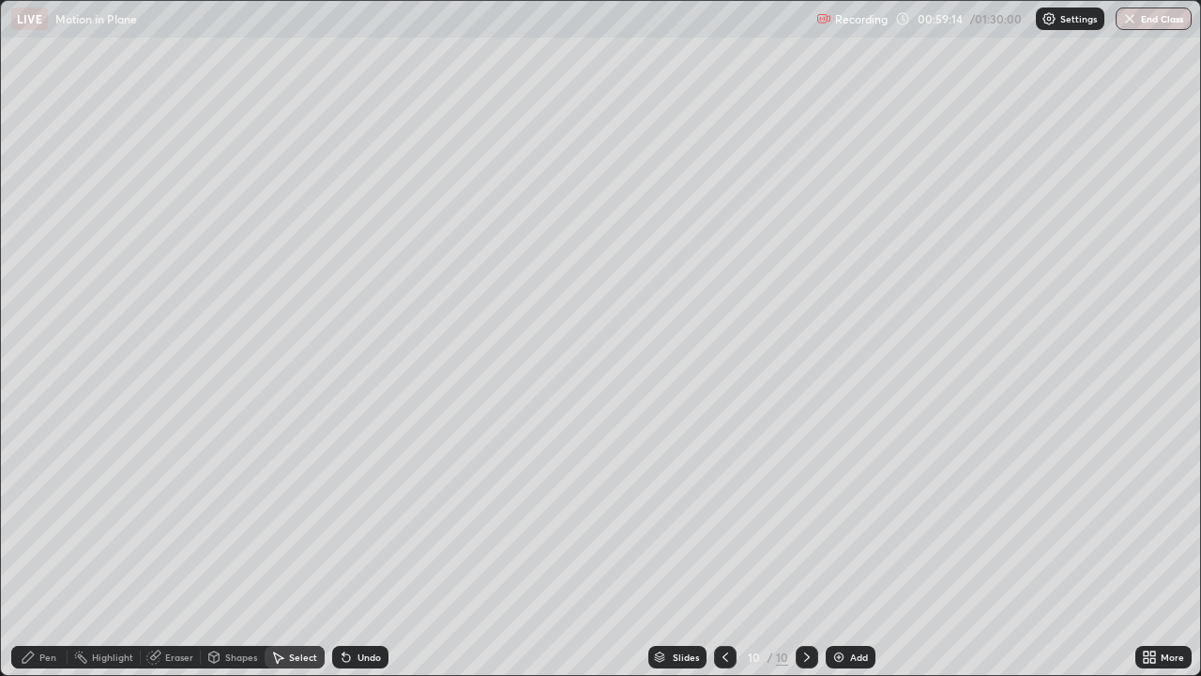
click at [343, 499] on div "Undo" at bounding box center [360, 657] width 56 height 23
click at [338, 499] on div "Undo" at bounding box center [360, 657] width 56 height 23
click at [341, 499] on icon at bounding box center [346, 656] width 15 height 15
click at [337, 499] on div "Undo" at bounding box center [357, 657] width 64 height 38
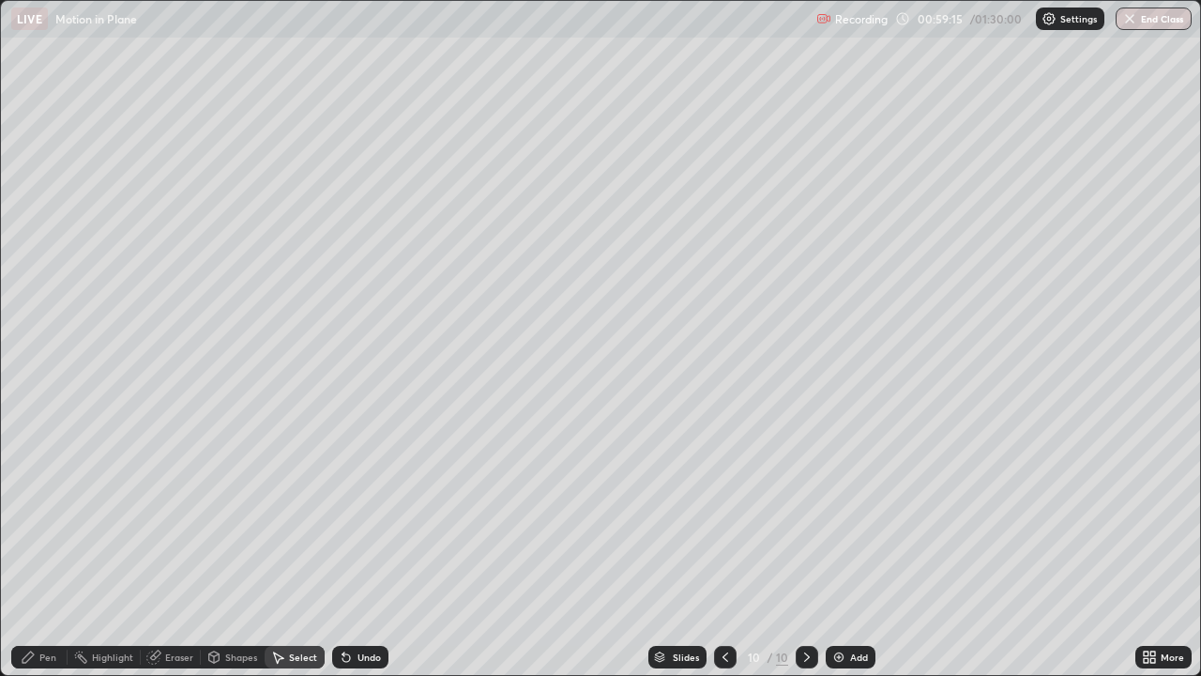
click at [337, 499] on div "Undo" at bounding box center [357, 657] width 64 height 38
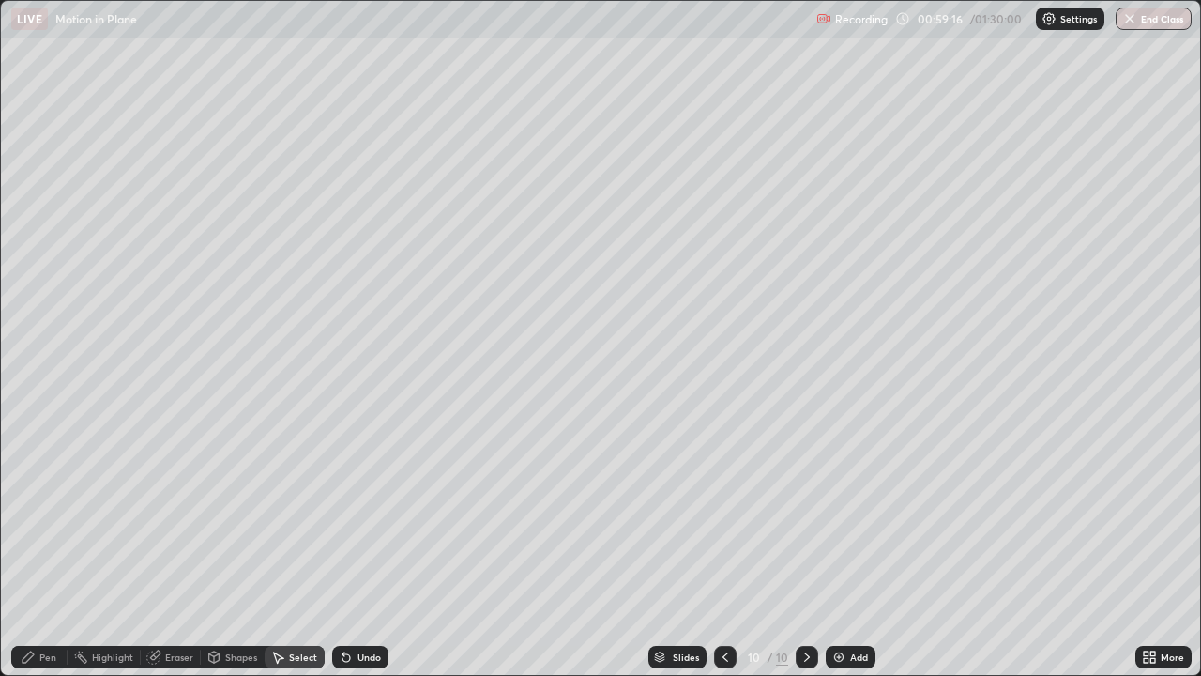
click at [337, 499] on div "Undo" at bounding box center [357, 657] width 64 height 38
click at [41, 499] on div "Pen" at bounding box center [39, 657] width 56 height 23
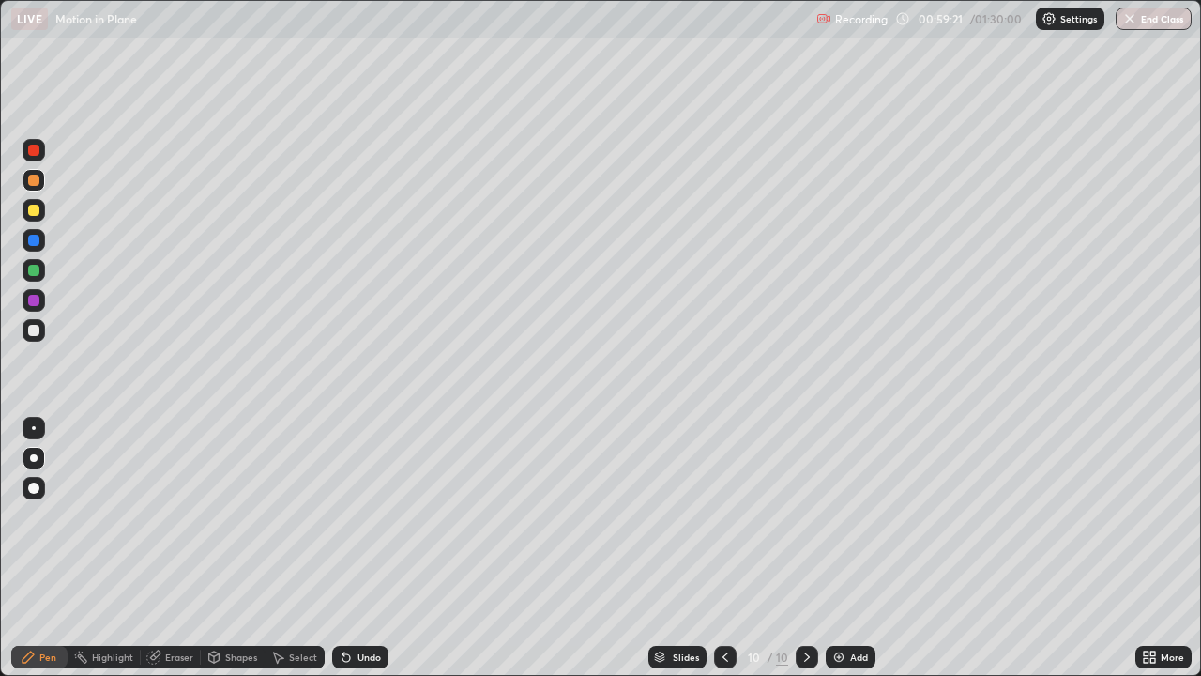
click at [35, 268] on div at bounding box center [33, 270] width 11 height 11
click at [234, 499] on div "Shapes" at bounding box center [241, 656] width 32 height 9
click at [184, 499] on div "Eraser" at bounding box center [179, 656] width 28 height 9
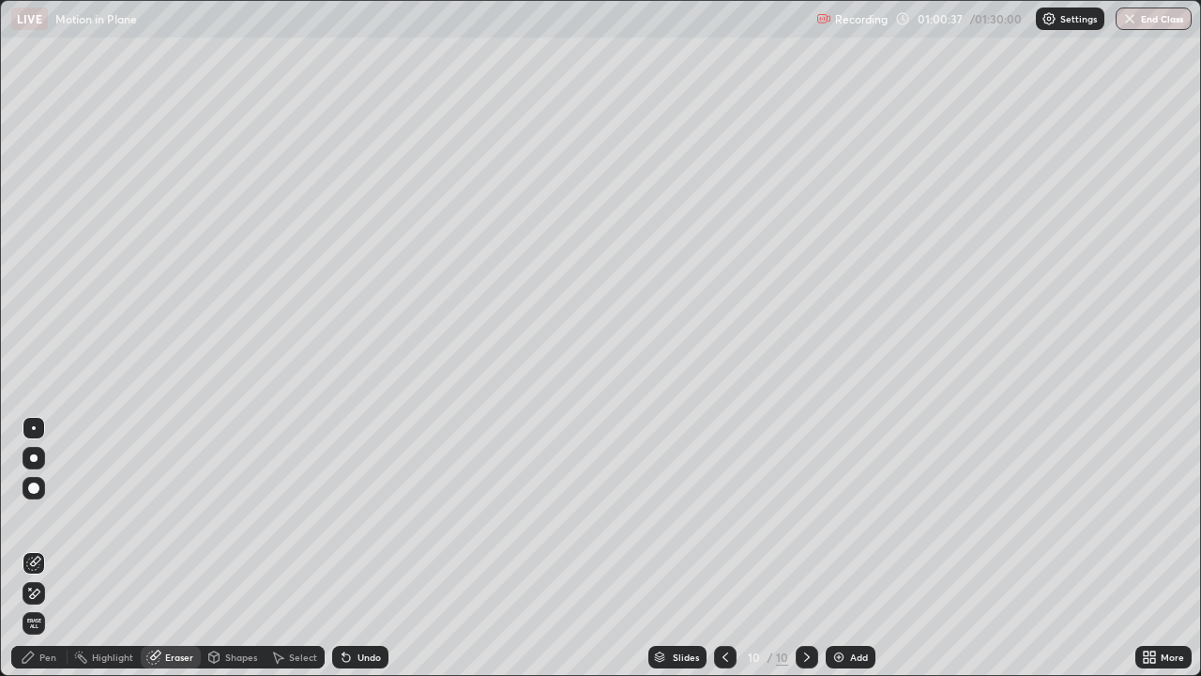
click at [58, 499] on div "Pen" at bounding box center [39, 657] width 56 height 23
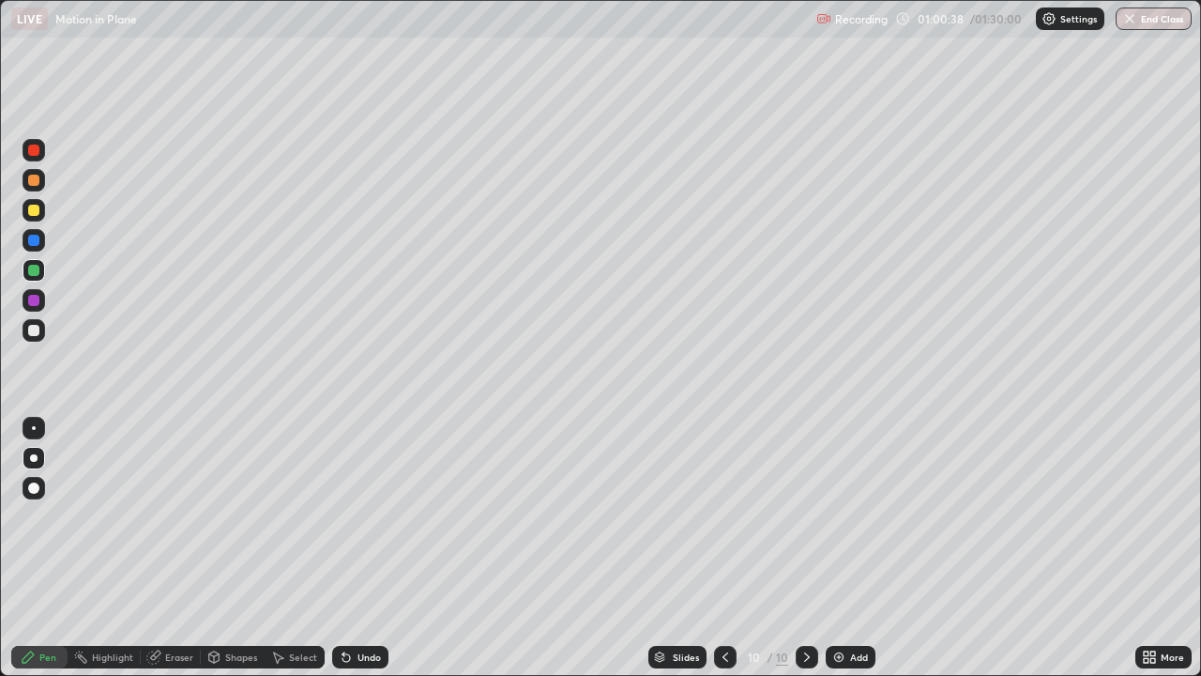
click at [38, 145] on div at bounding box center [34, 150] width 23 height 23
click at [235, 499] on div "Shapes" at bounding box center [241, 656] width 32 height 9
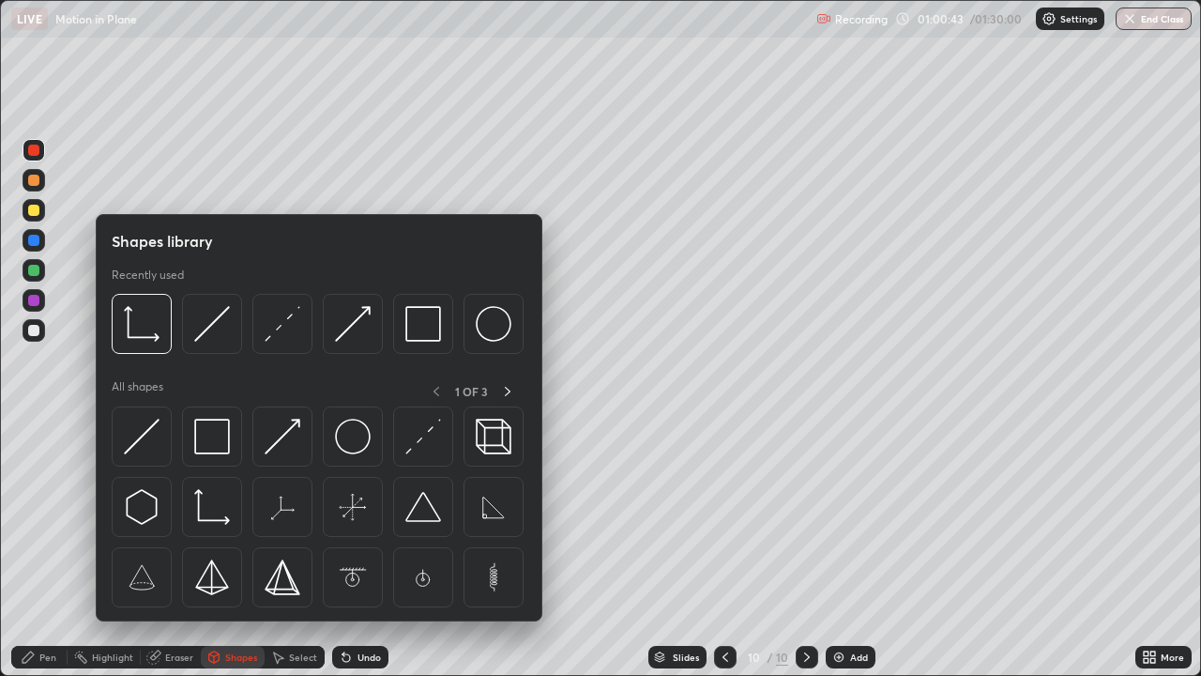
click at [163, 499] on div "Eraser" at bounding box center [171, 657] width 60 height 23
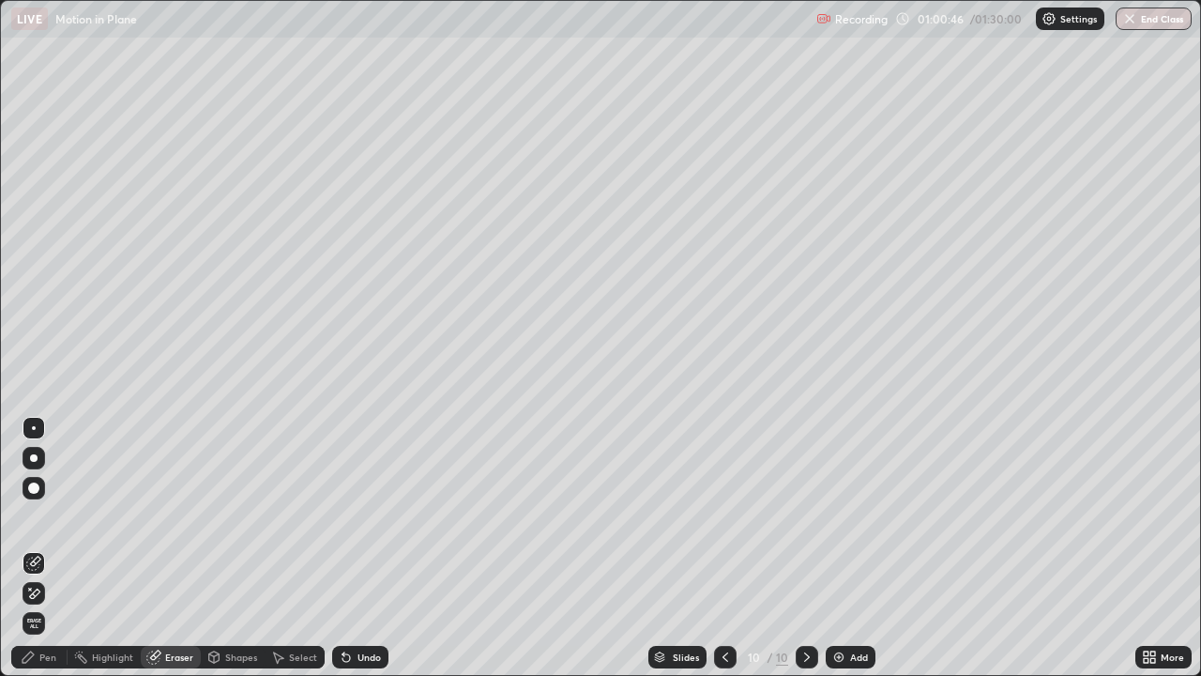
click at [47, 499] on div "Pen" at bounding box center [39, 657] width 56 height 23
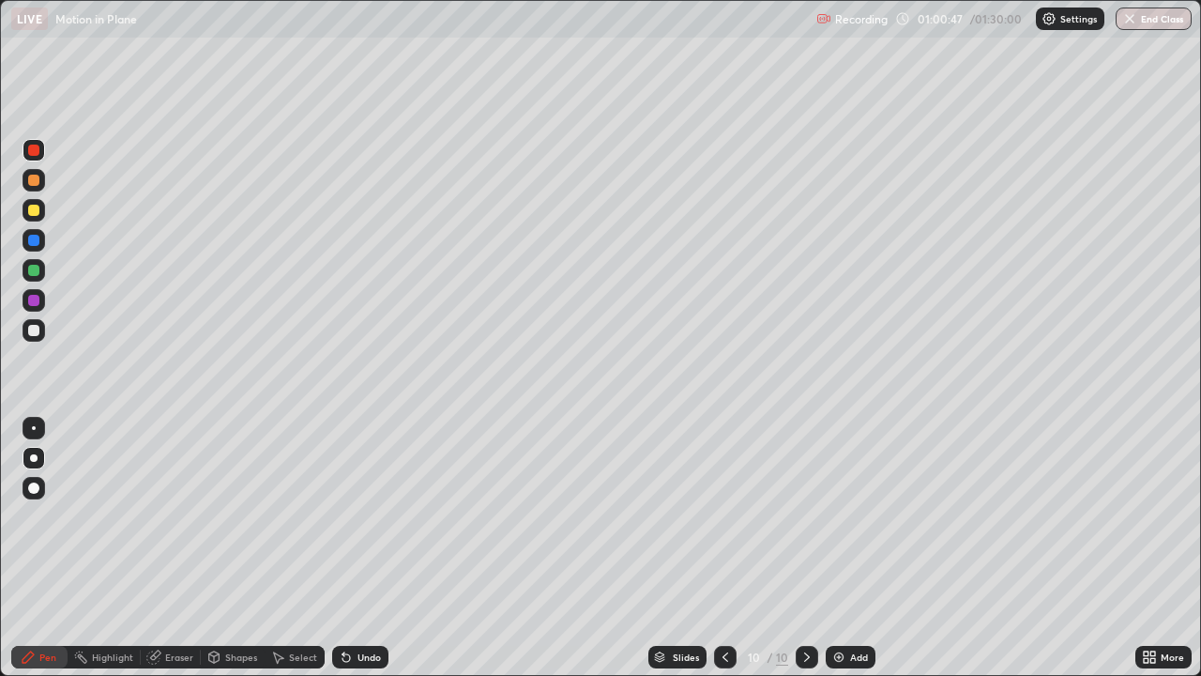
click at [35, 149] on div at bounding box center [33, 150] width 11 height 11
click at [36, 211] on div at bounding box center [33, 210] width 11 height 11
click at [31, 241] on div at bounding box center [33, 240] width 11 height 11
click at [358, 499] on div "Undo" at bounding box center [369, 656] width 23 height 9
click at [831, 499] on img at bounding box center [838, 656] width 15 height 15
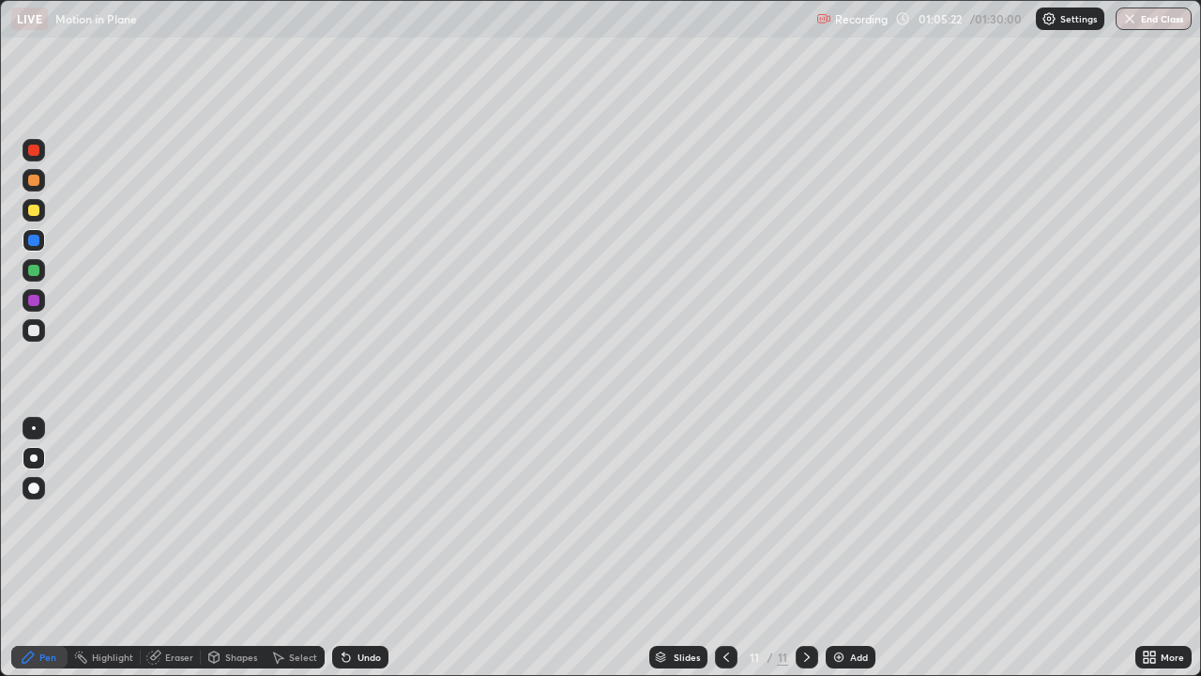
click at [48, 499] on div "Pen" at bounding box center [47, 656] width 17 height 9
click at [35, 454] on div at bounding box center [34, 458] width 8 height 8
click at [34, 428] on div at bounding box center [34, 428] width 4 height 4
click at [351, 499] on div "Undo" at bounding box center [360, 657] width 56 height 23
click at [358, 499] on div "Undo" at bounding box center [369, 656] width 23 height 9
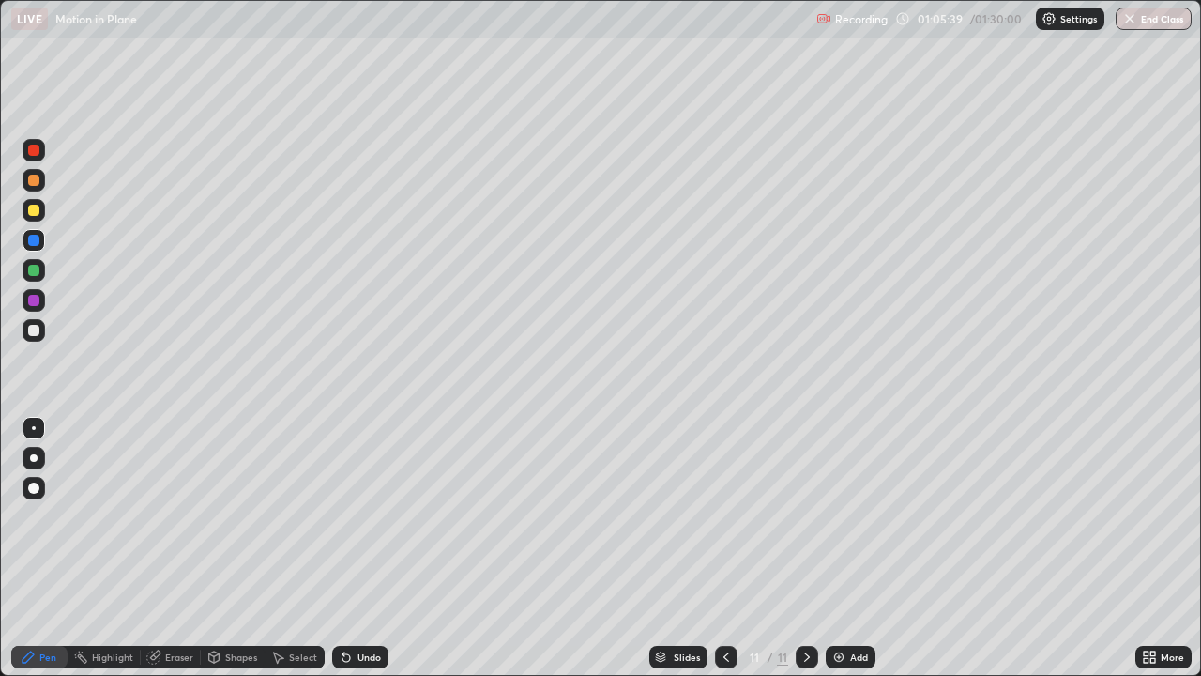
click at [358, 499] on div "Undo" at bounding box center [369, 656] width 23 height 9
click at [348, 499] on icon at bounding box center [346, 656] width 15 height 15
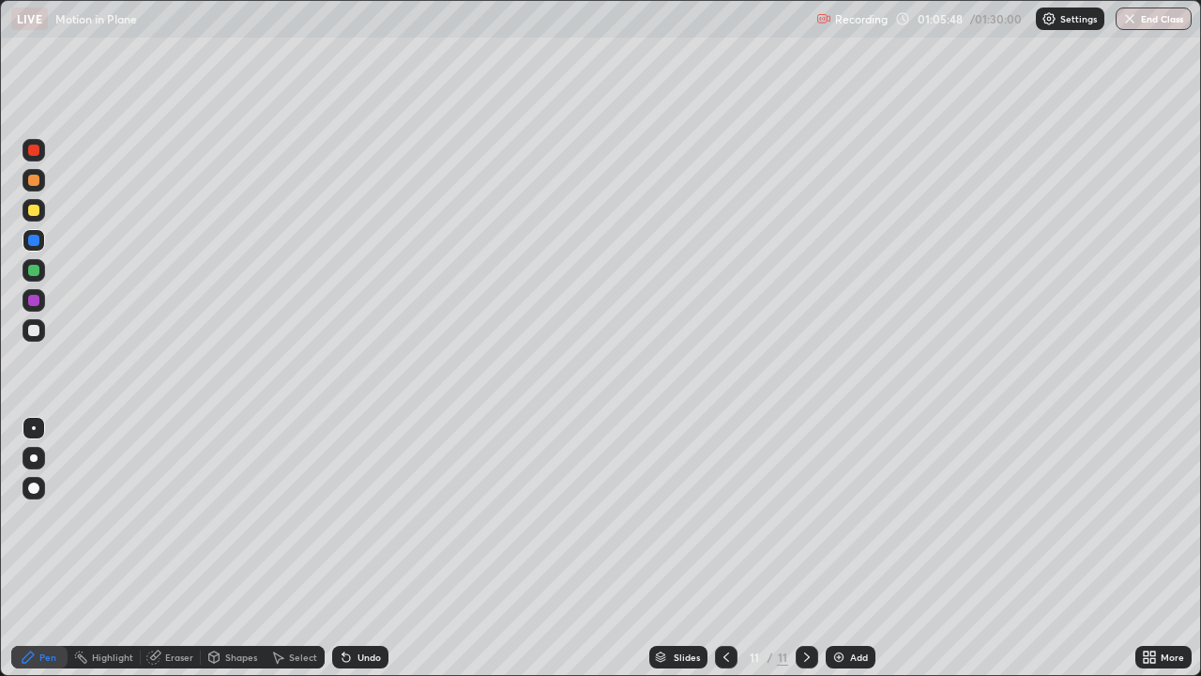
click at [0, 450] on div "Setting up your live class" at bounding box center [600, 338] width 1201 height 676
click at [32, 210] on div at bounding box center [33, 210] width 11 height 11
click at [226, 499] on div "Shapes" at bounding box center [241, 656] width 32 height 9
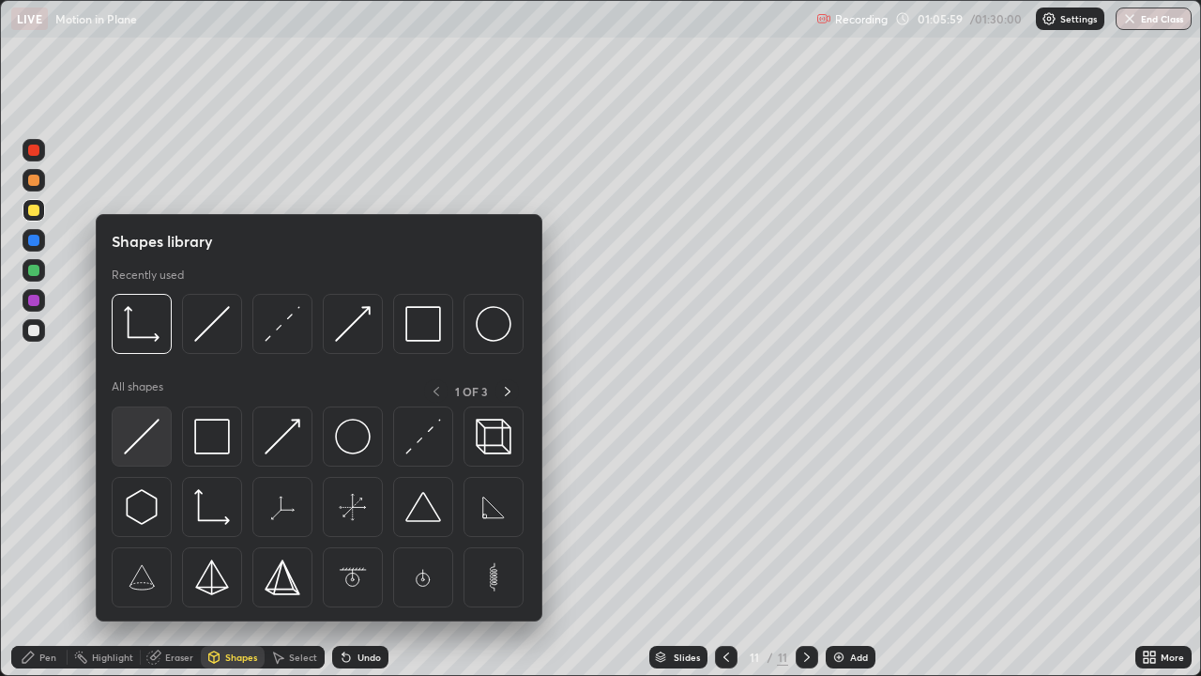
click at [139, 442] on img at bounding box center [142, 437] width 36 height 36
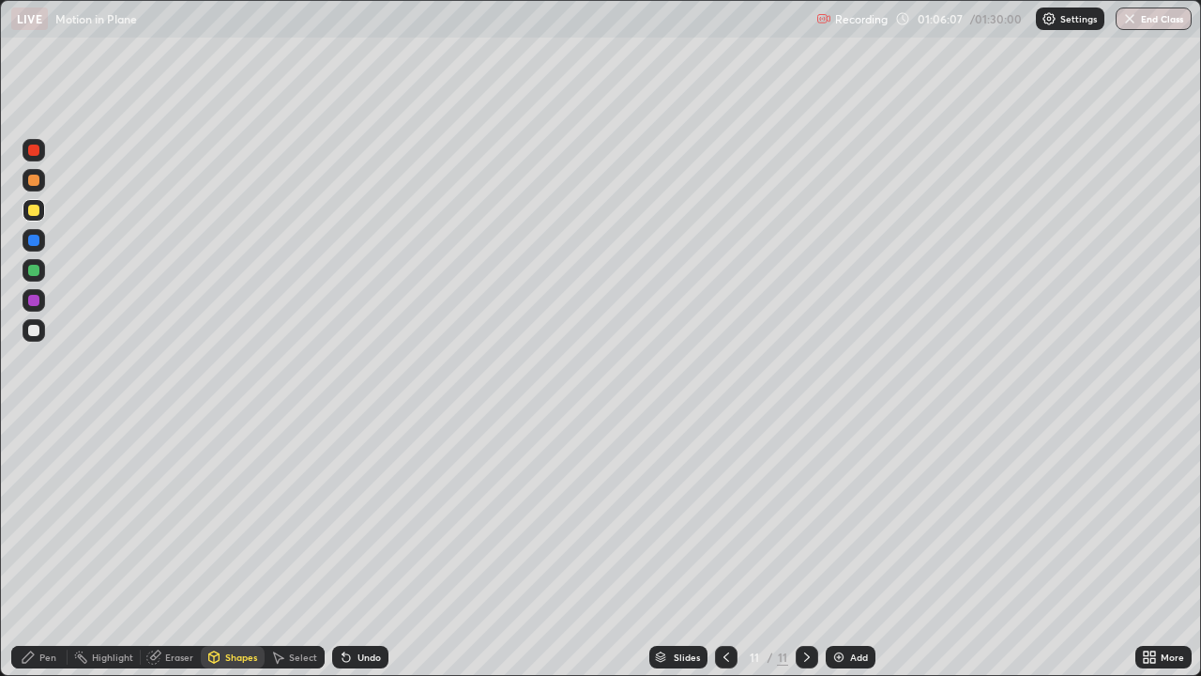
click at [47, 499] on div "Pen" at bounding box center [47, 656] width 17 height 9
click at [33, 212] on div at bounding box center [33, 210] width 11 height 11
click at [38, 152] on div at bounding box center [33, 150] width 11 height 11
click at [235, 499] on div "Shapes" at bounding box center [241, 656] width 32 height 9
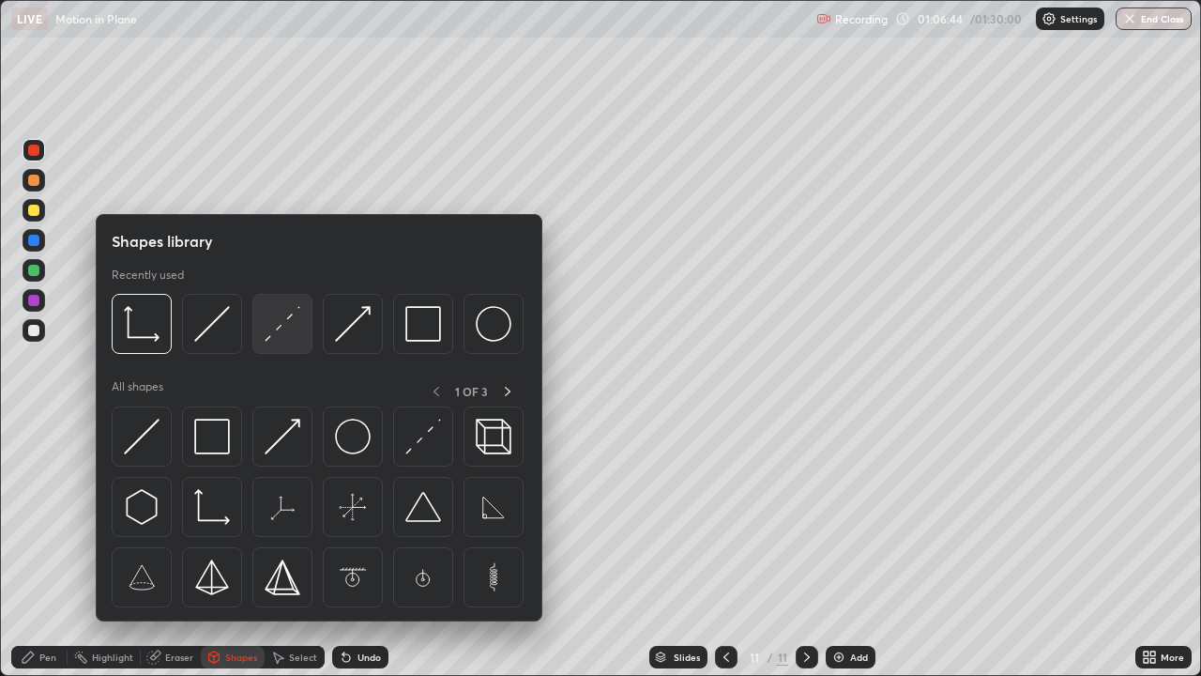
click at [286, 323] on img at bounding box center [283, 324] width 36 height 36
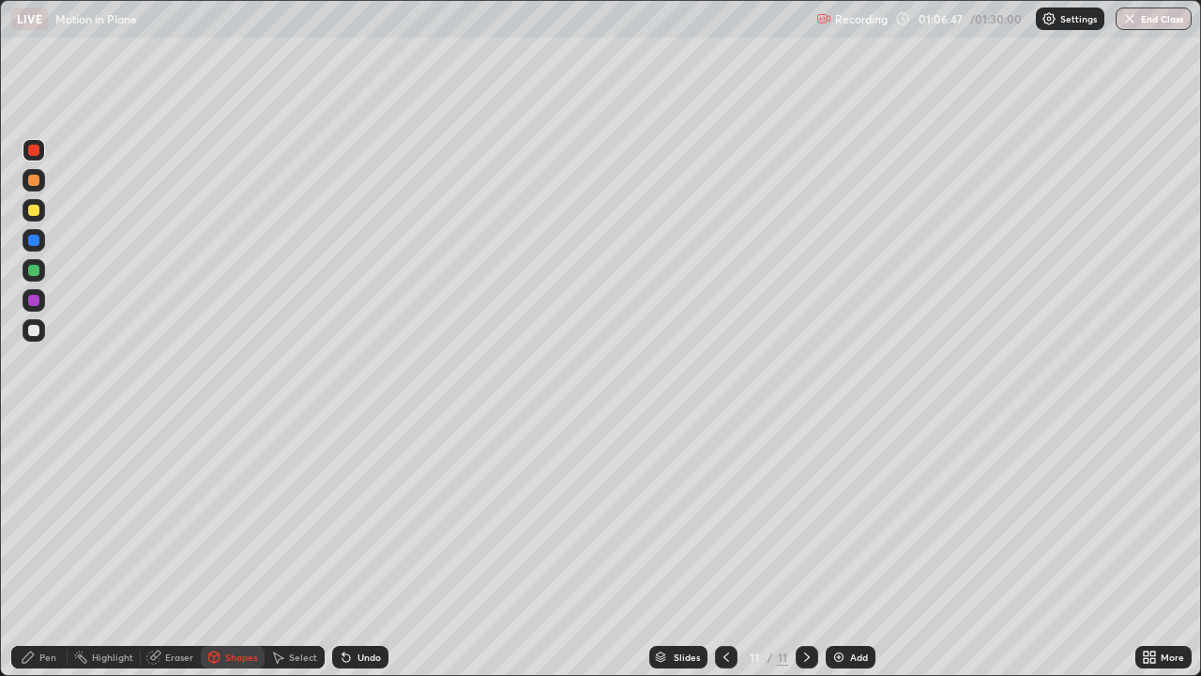
click at [54, 499] on div "Pen" at bounding box center [47, 656] width 17 height 9
click at [33, 235] on div at bounding box center [33, 240] width 11 height 11
click at [28, 213] on div at bounding box center [33, 210] width 11 height 11
click at [30, 236] on div at bounding box center [33, 240] width 11 height 11
click at [35, 151] on div at bounding box center [33, 150] width 11 height 11
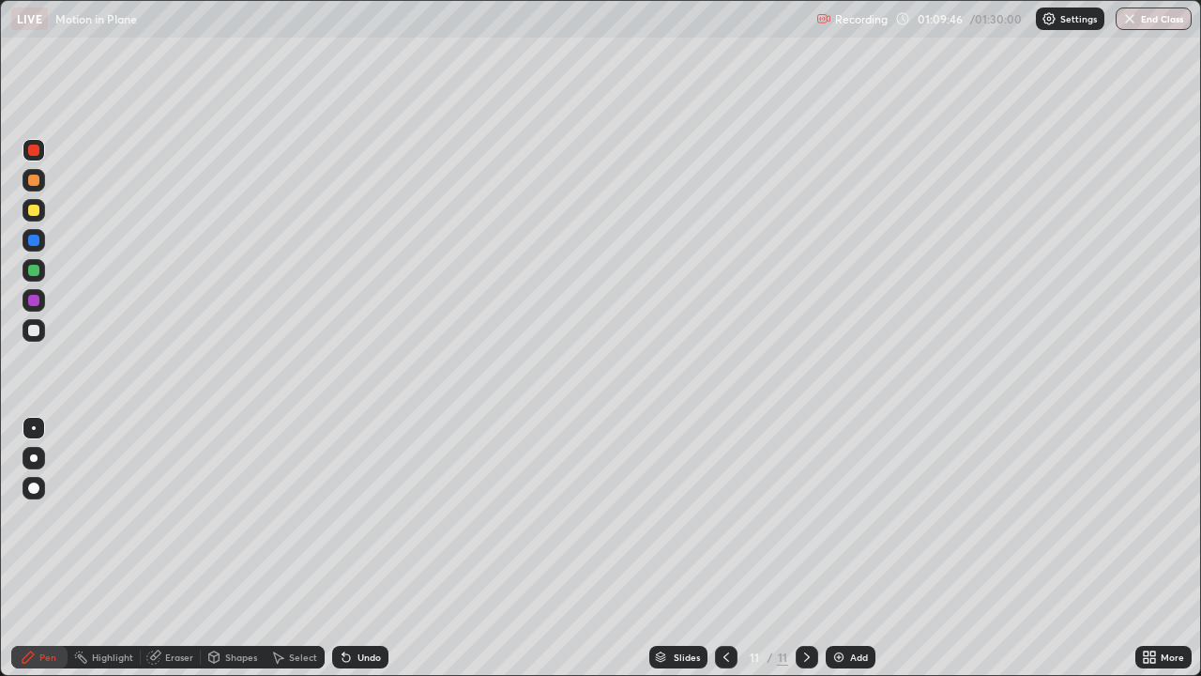
click at [38, 209] on div at bounding box center [33, 210] width 11 height 11
click at [37, 325] on div at bounding box center [33, 330] width 11 height 11
click at [34, 236] on div at bounding box center [33, 240] width 11 height 11
click at [33, 273] on div at bounding box center [33, 270] width 11 height 11
click at [31, 326] on div at bounding box center [33, 330] width 11 height 11
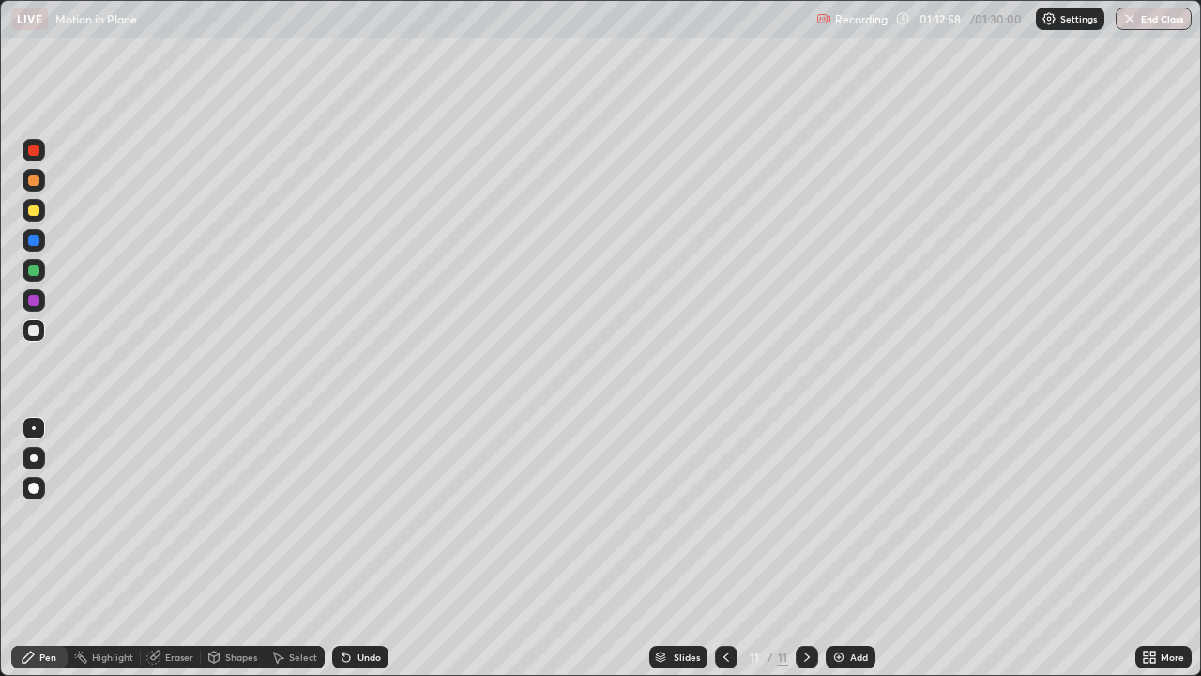
click at [38, 248] on div at bounding box center [34, 240] width 23 height 23
click at [33, 210] on div at bounding box center [33, 210] width 11 height 11
click at [929, 499] on div "Slides 11 / 11 Add" at bounding box center [762, 657] width 747 height 38
click at [933, 499] on div "Slides 11 / 11 Add" at bounding box center [762, 657] width 747 height 38
click at [931, 499] on div "Slides 11 / 11 Add" at bounding box center [762, 657] width 747 height 38
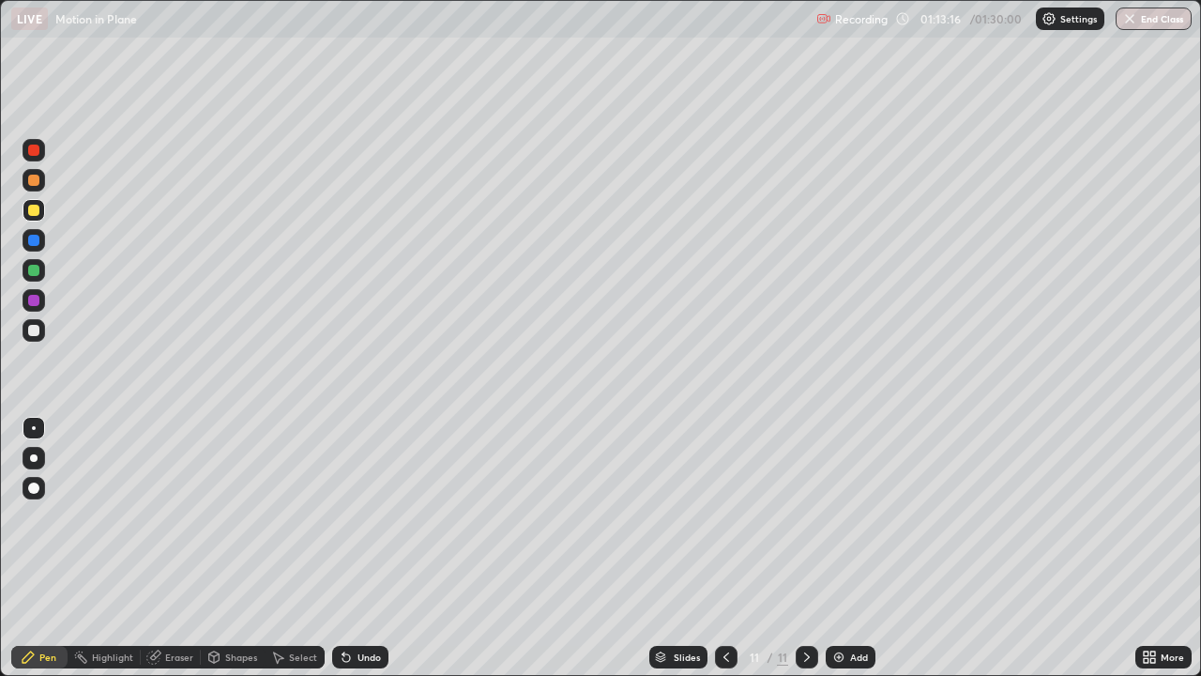
click at [343, 499] on icon at bounding box center [347, 658] width 8 height 8
click at [343, 499] on icon at bounding box center [344, 653] width 2 height 2
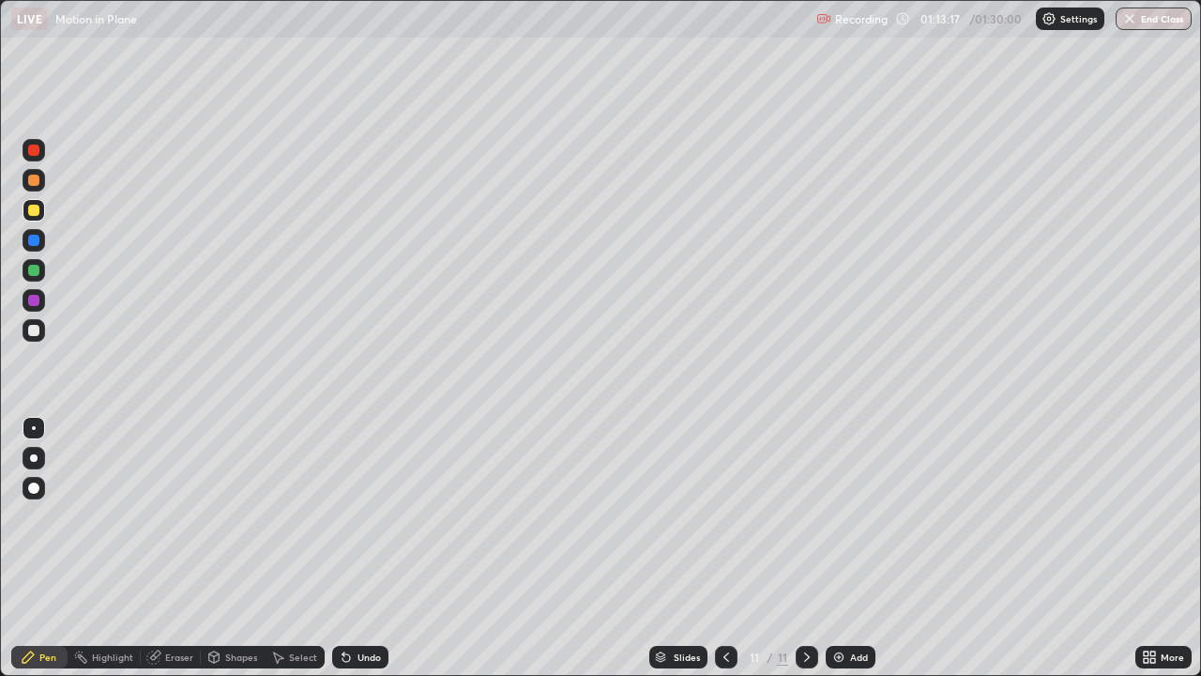
click at [343, 499] on icon at bounding box center [344, 653] width 2 height 2
click at [343, 499] on icon at bounding box center [347, 658] width 8 height 8
click at [343, 499] on icon at bounding box center [344, 653] width 2 height 2
click at [24, 217] on div at bounding box center [34, 210] width 23 height 23
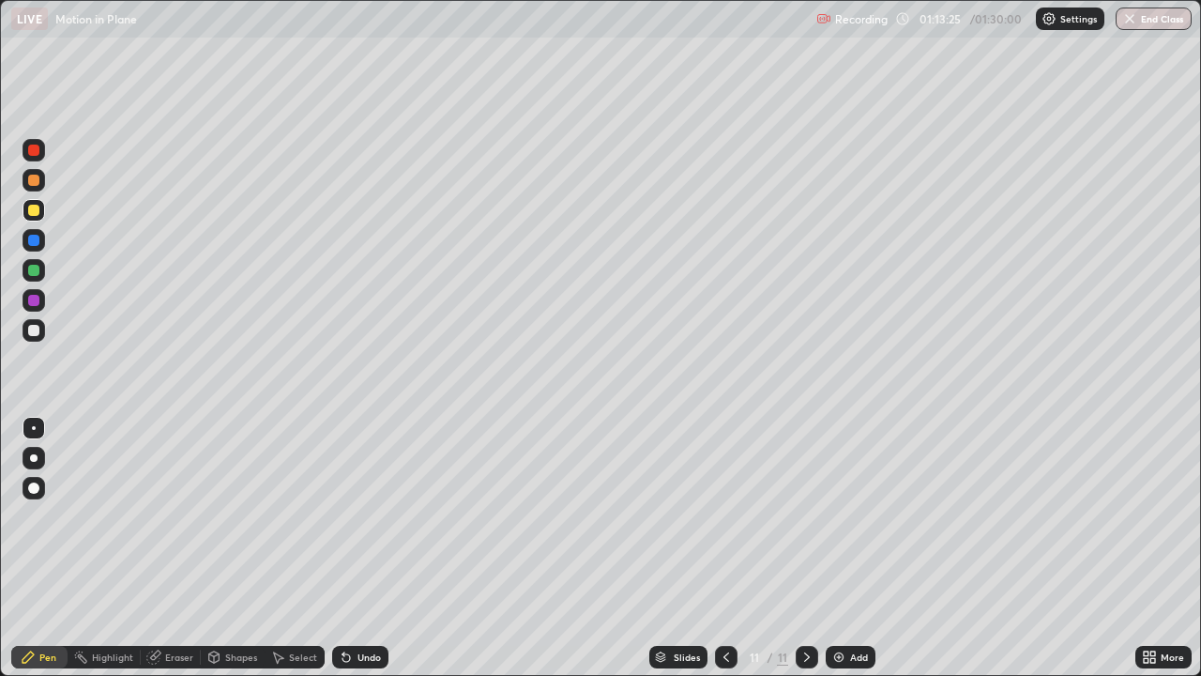
click at [34, 241] on div at bounding box center [33, 240] width 11 height 11
click at [33, 268] on div at bounding box center [33, 270] width 11 height 11
click at [833, 499] on div "Add" at bounding box center [851, 657] width 50 height 23
click at [725, 499] on div at bounding box center [726, 657] width 23 height 23
click at [805, 499] on icon at bounding box center [807, 656] width 15 height 15
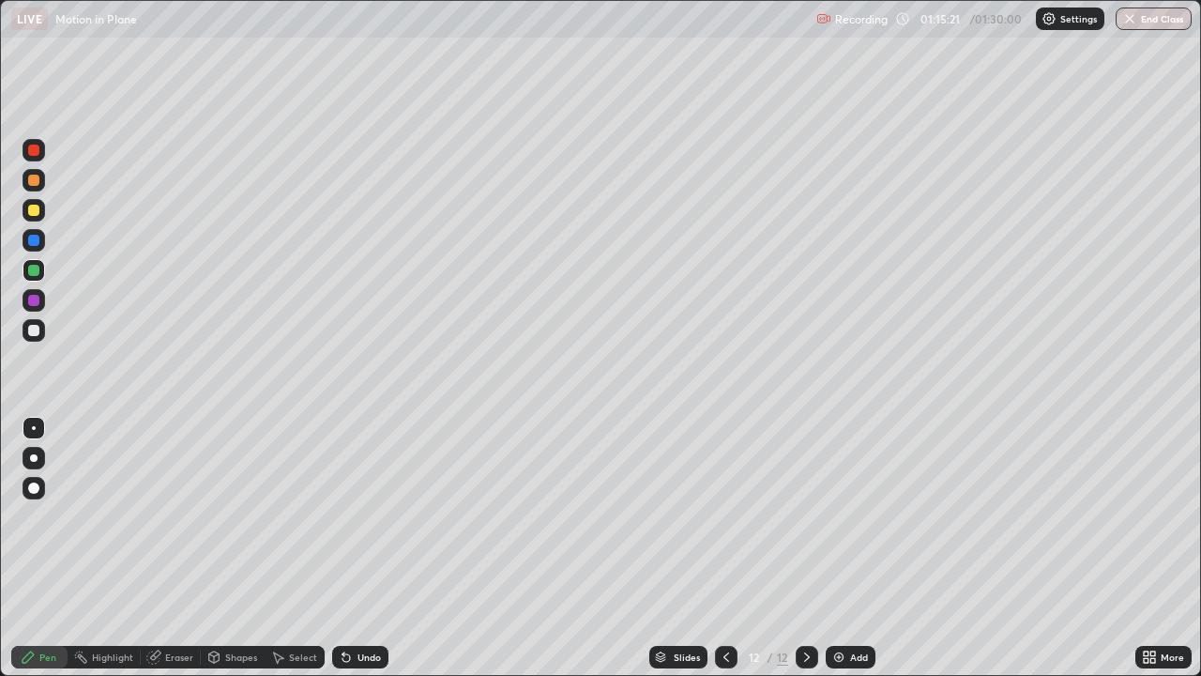
click at [724, 499] on icon at bounding box center [726, 656] width 15 height 15
click at [805, 499] on icon at bounding box center [807, 656] width 15 height 15
click at [724, 499] on icon at bounding box center [726, 656] width 15 height 15
click at [805, 499] on icon at bounding box center [807, 656] width 15 height 15
click at [350, 499] on icon at bounding box center [346, 656] width 15 height 15
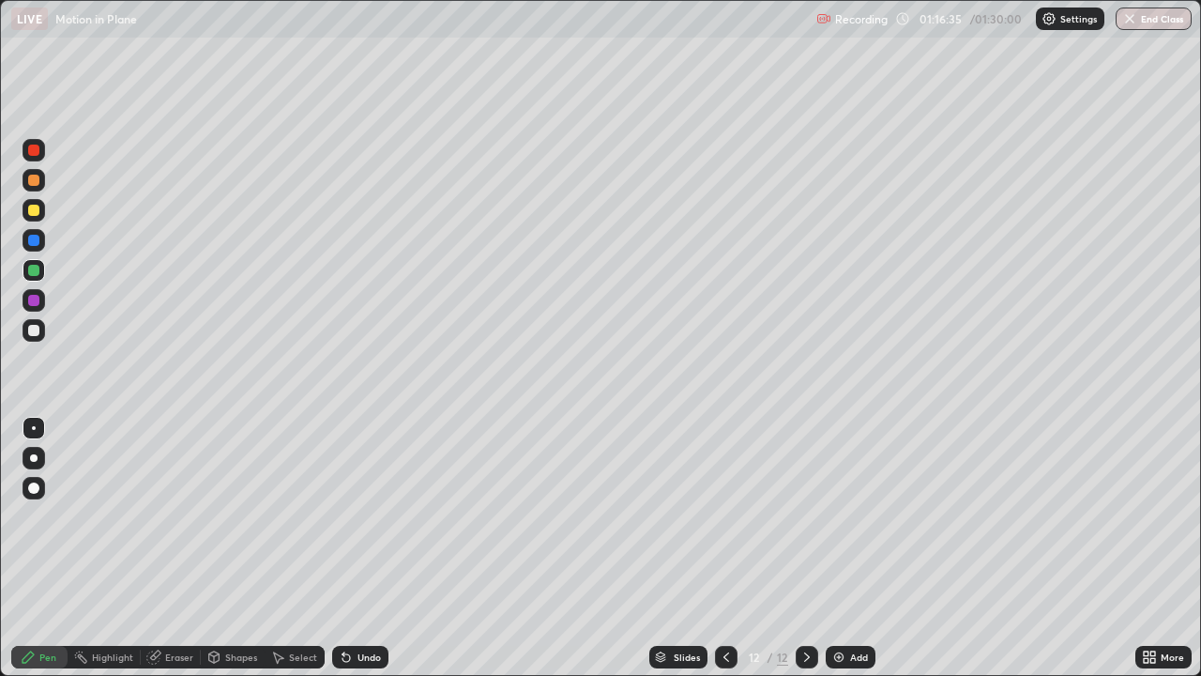
click at [171, 499] on div "Eraser" at bounding box center [179, 656] width 28 height 9
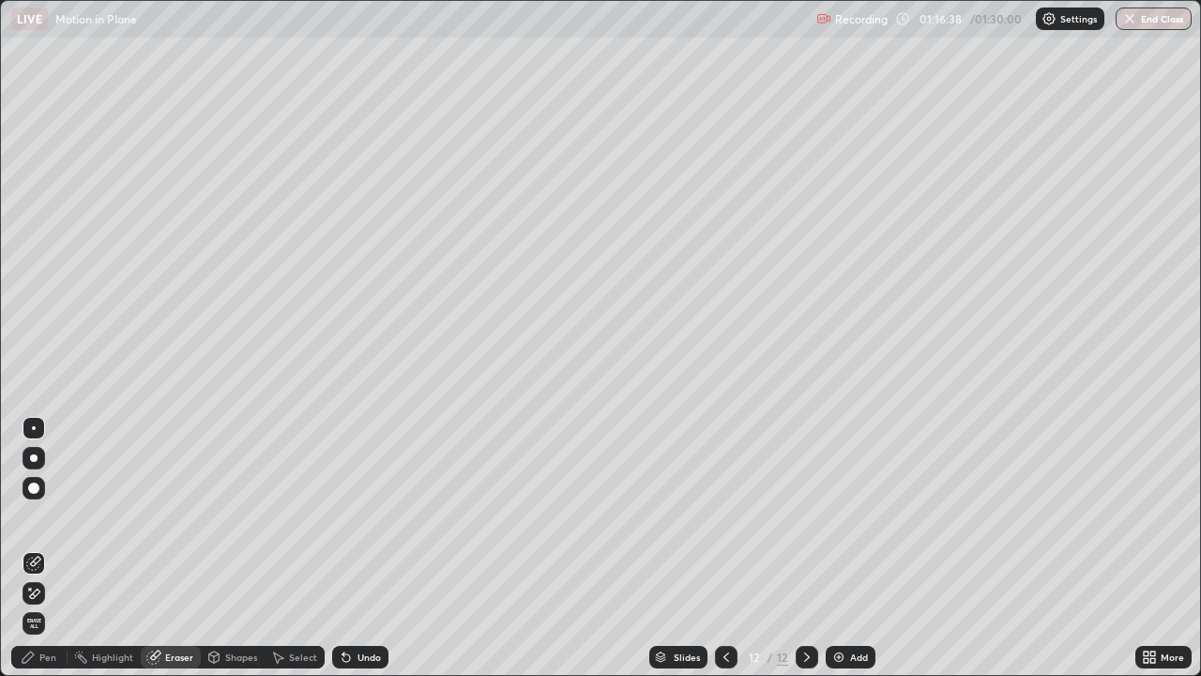
click at [60, 499] on div "Pen" at bounding box center [39, 657] width 56 height 23
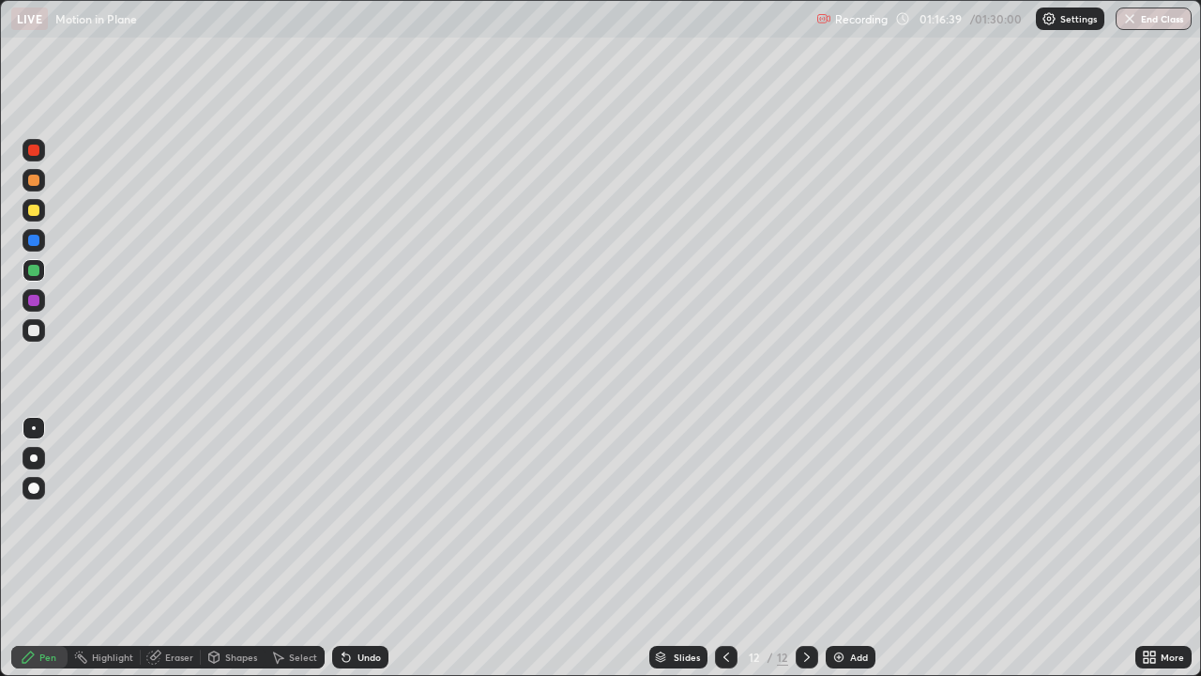
click at [35, 269] on div at bounding box center [33, 270] width 11 height 11
click at [726, 499] on icon at bounding box center [726, 656] width 15 height 15
click at [1158, 16] on button "End Class" at bounding box center [1154, 19] width 76 height 23
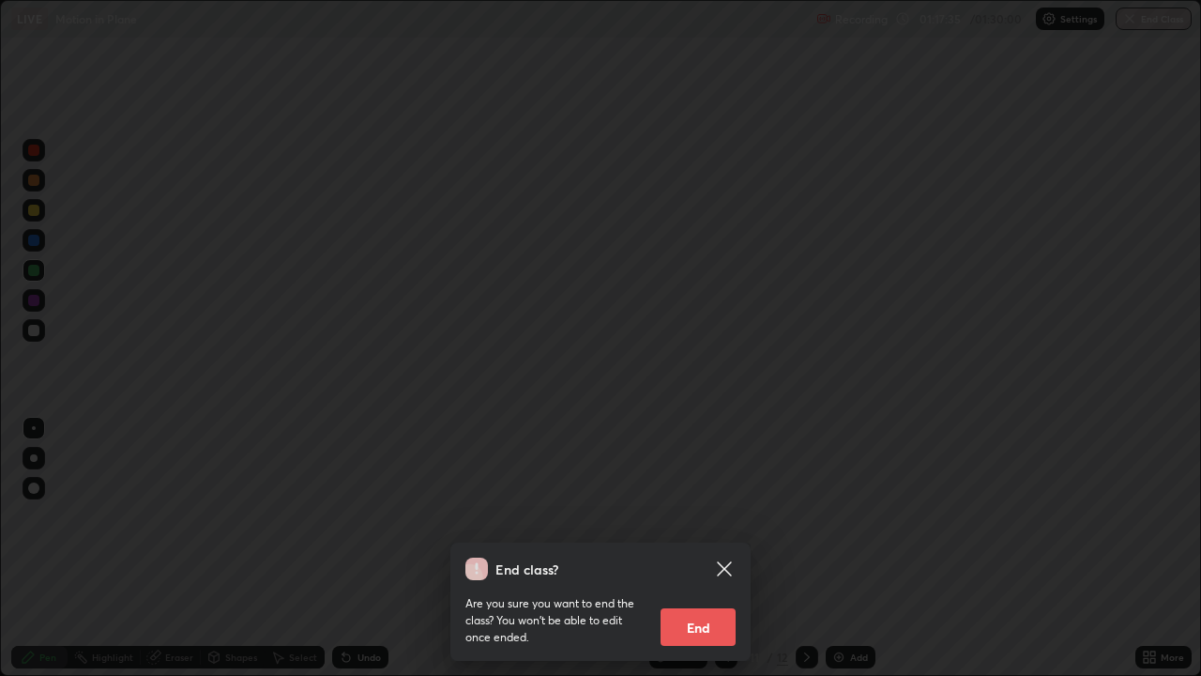
click at [723, 499] on button "End" at bounding box center [698, 627] width 75 height 38
